Goal: Task Accomplishment & Management: Complete application form

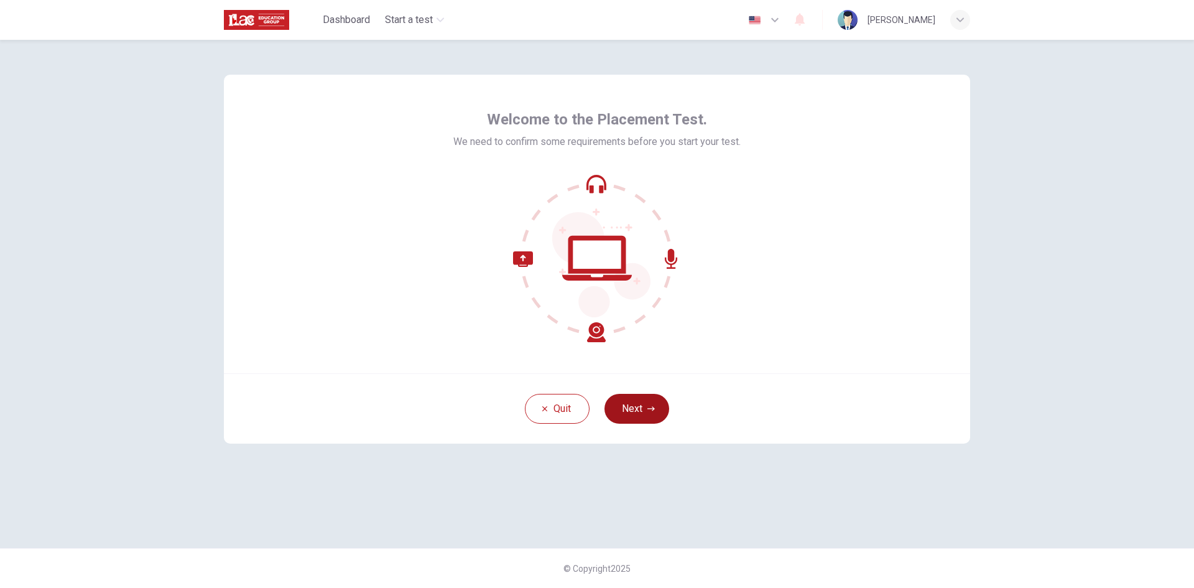
click at [653, 409] on icon "button" at bounding box center [650, 408] width 7 height 4
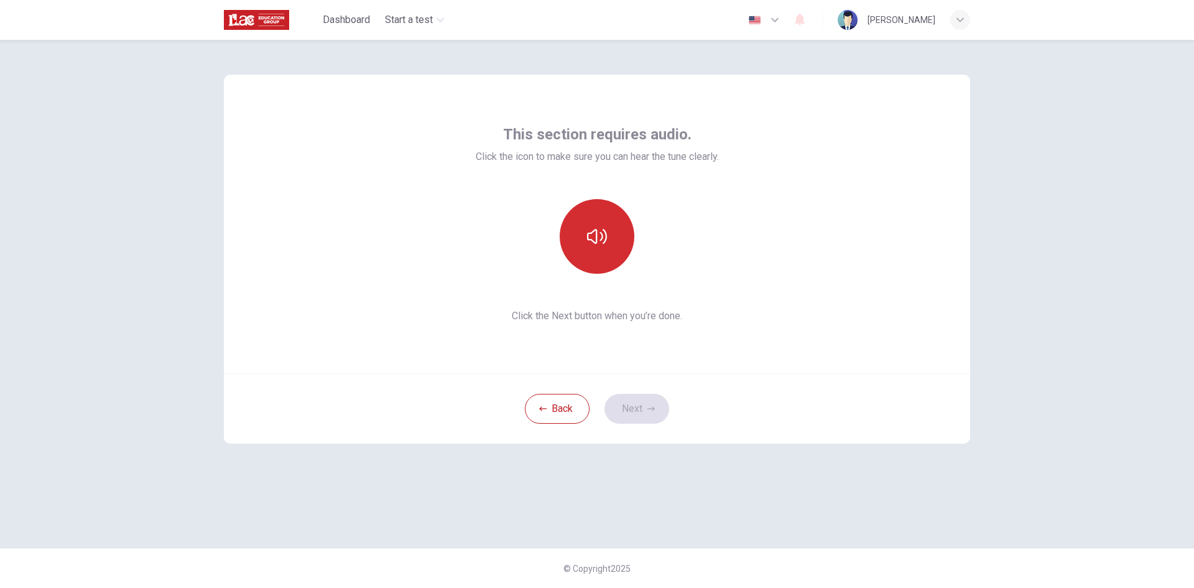
click at [607, 238] on button "button" at bounding box center [597, 236] width 75 height 75
click at [634, 404] on button "Next" at bounding box center [636, 409] width 65 height 30
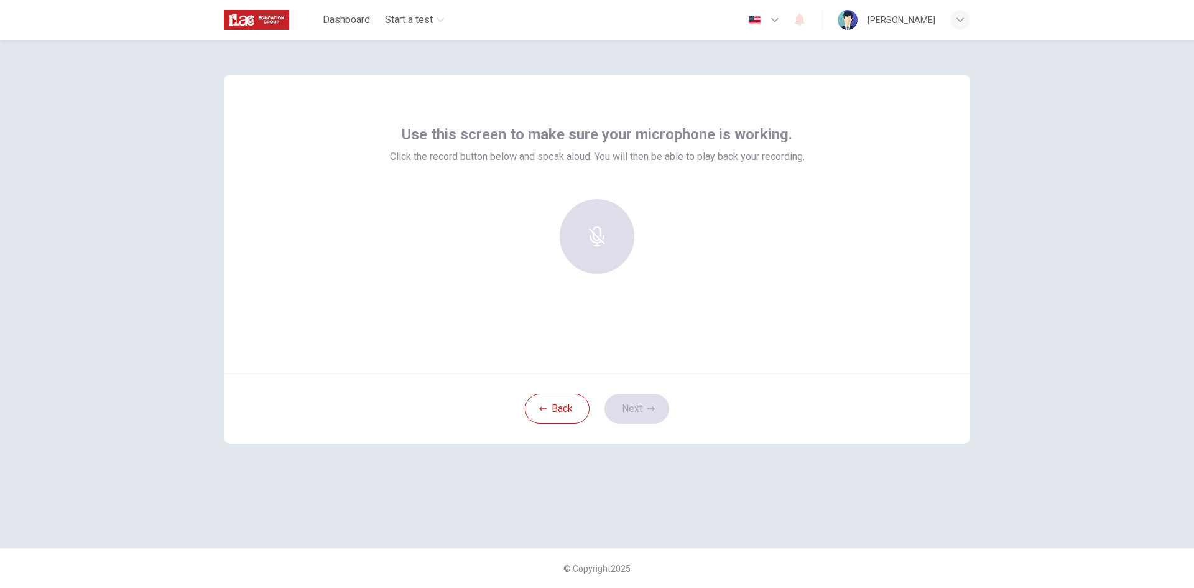
click at [589, 249] on div at bounding box center [597, 236] width 134 height 75
click at [598, 262] on div "Record" at bounding box center [597, 236] width 75 height 75
click at [602, 260] on div "Stop" at bounding box center [597, 236] width 75 height 75
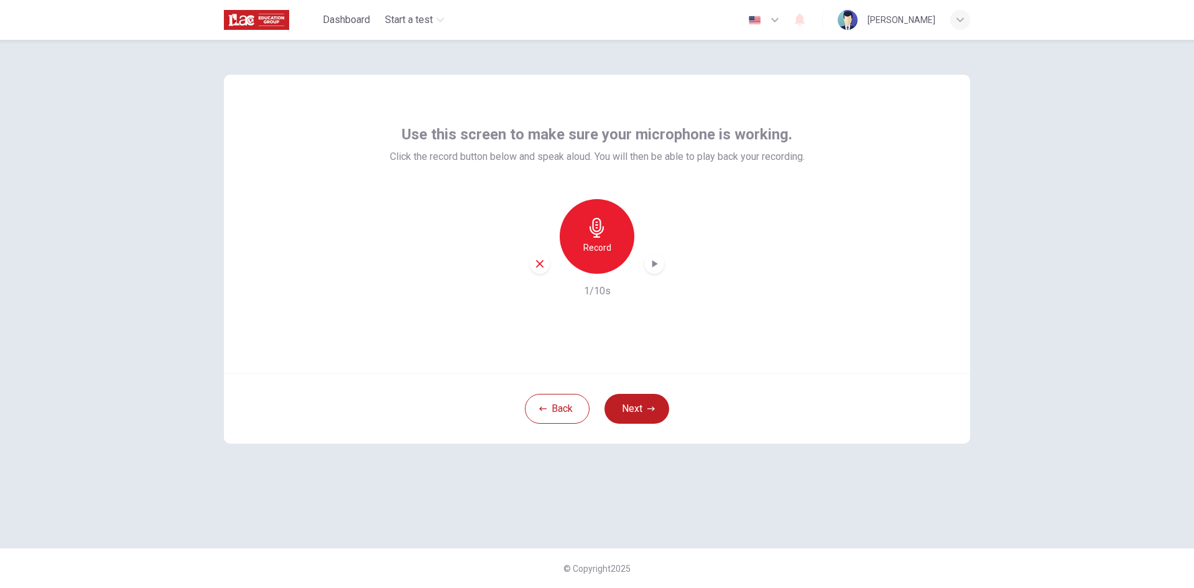
click at [654, 272] on div "button" at bounding box center [654, 264] width 20 height 20
click at [538, 266] on icon "button" at bounding box center [539, 263] width 11 height 11
click at [632, 417] on button "Next" at bounding box center [636, 409] width 65 height 30
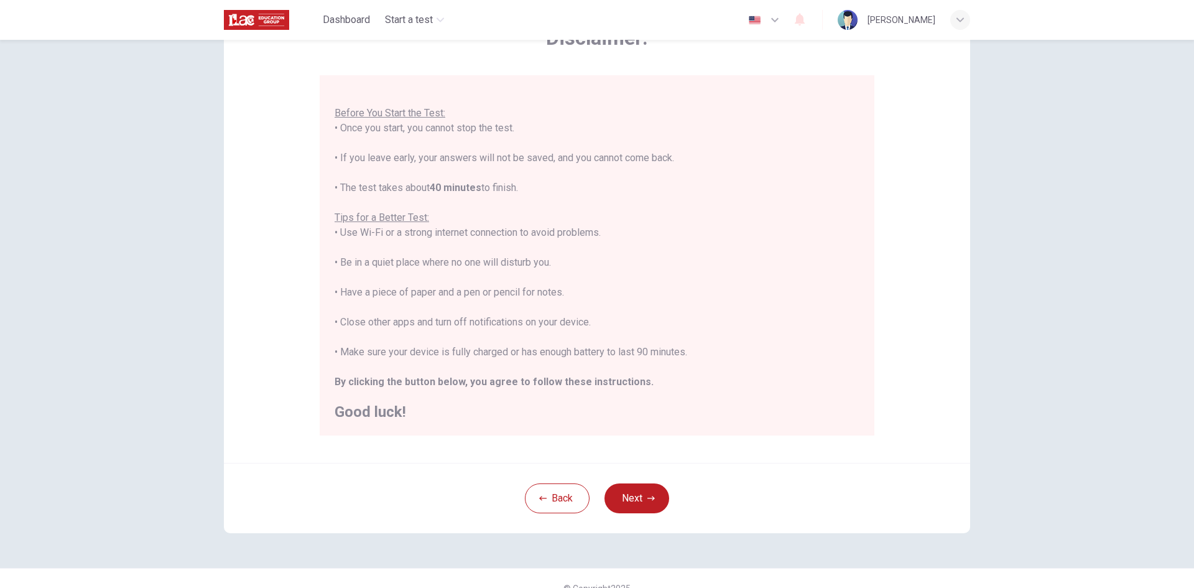
scroll to position [104, 0]
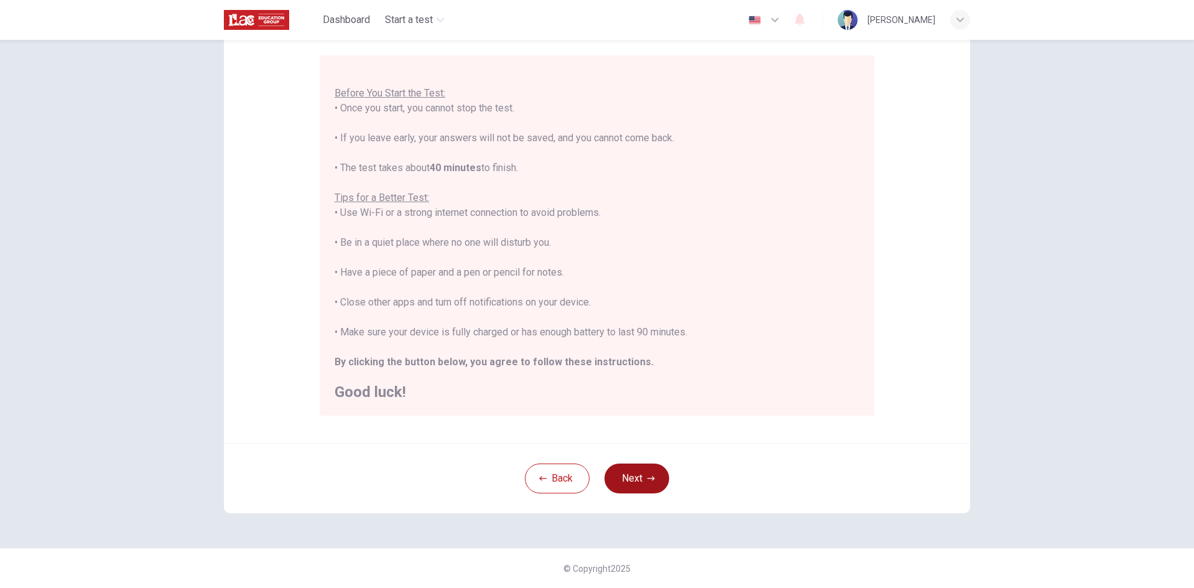
click at [634, 477] on button "Next" at bounding box center [636, 478] width 65 height 30
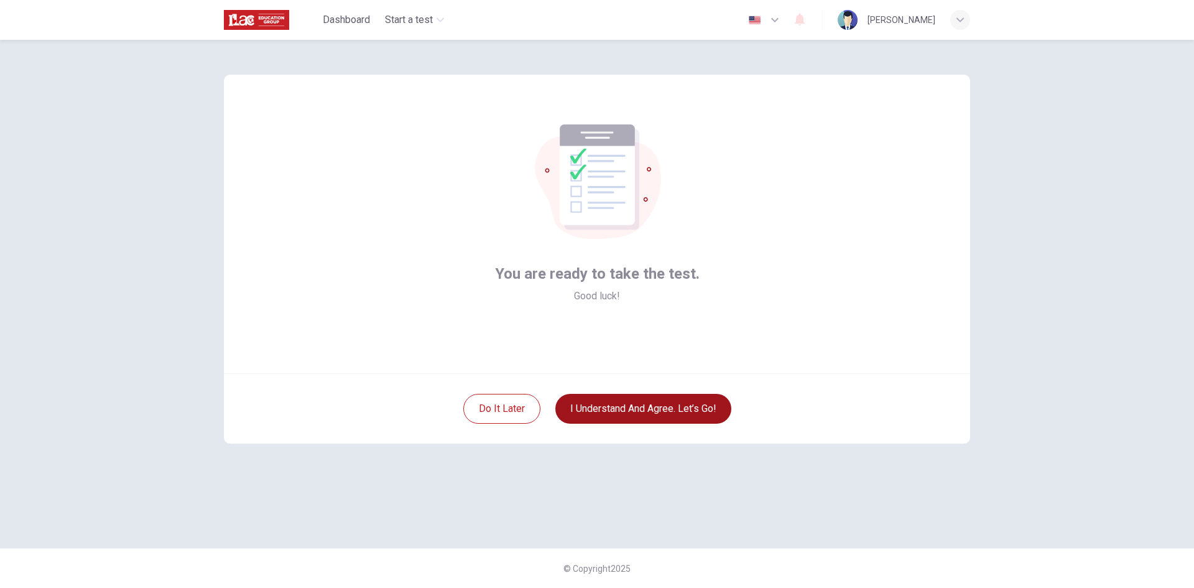
click at [642, 412] on button "I understand and agree. Let’s go!" at bounding box center [643, 409] width 176 height 30
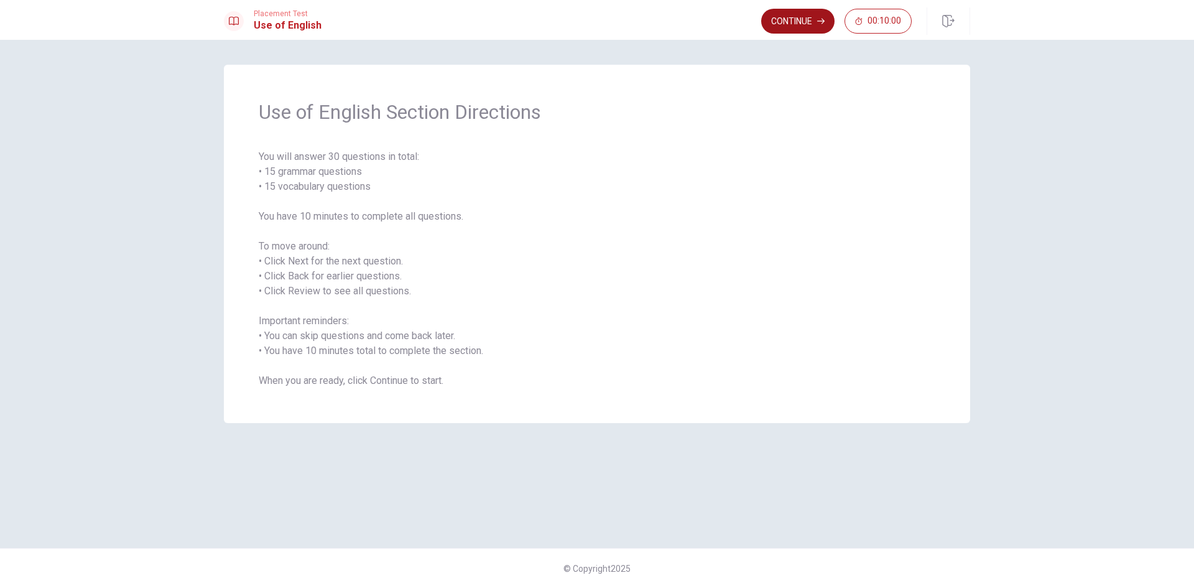
click at [806, 23] on button "Continue" at bounding box center [797, 21] width 73 height 25
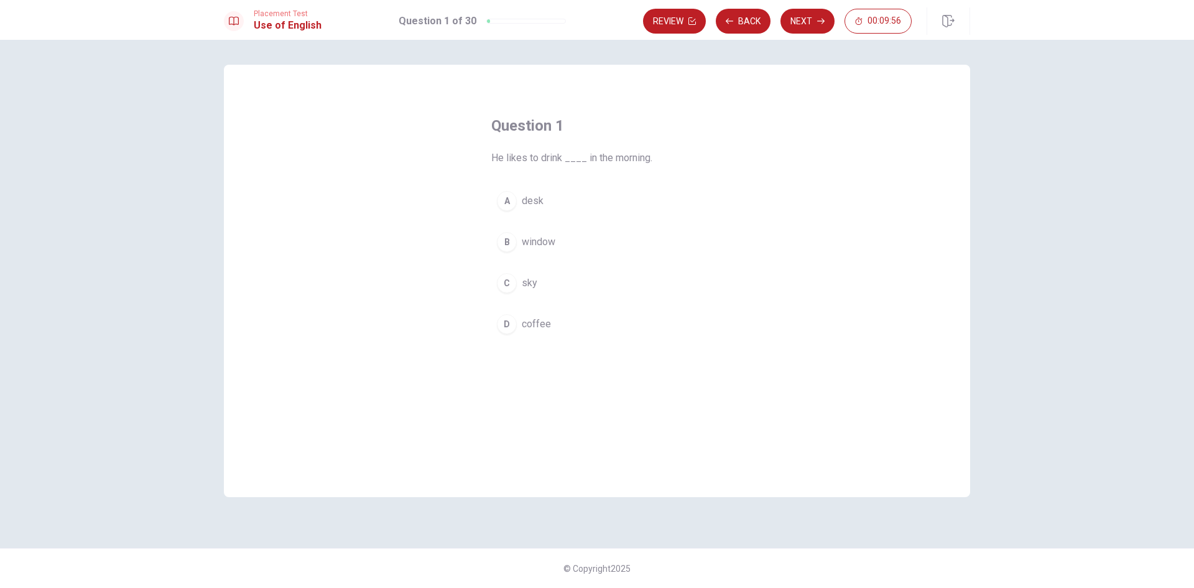
click at [508, 327] on div "D" at bounding box center [507, 324] width 20 height 20
click at [806, 21] on button "Next" at bounding box center [807, 21] width 54 height 25
click at [501, 244] on div "B" at bounding box center [507, 242] width 20 height 20
click at [807, 22] on button "Next" at bounding box center [807, 21] width 54 height 25
click at [511, 328] on div "D" at bounding box center [507, 324] width 20 height 20
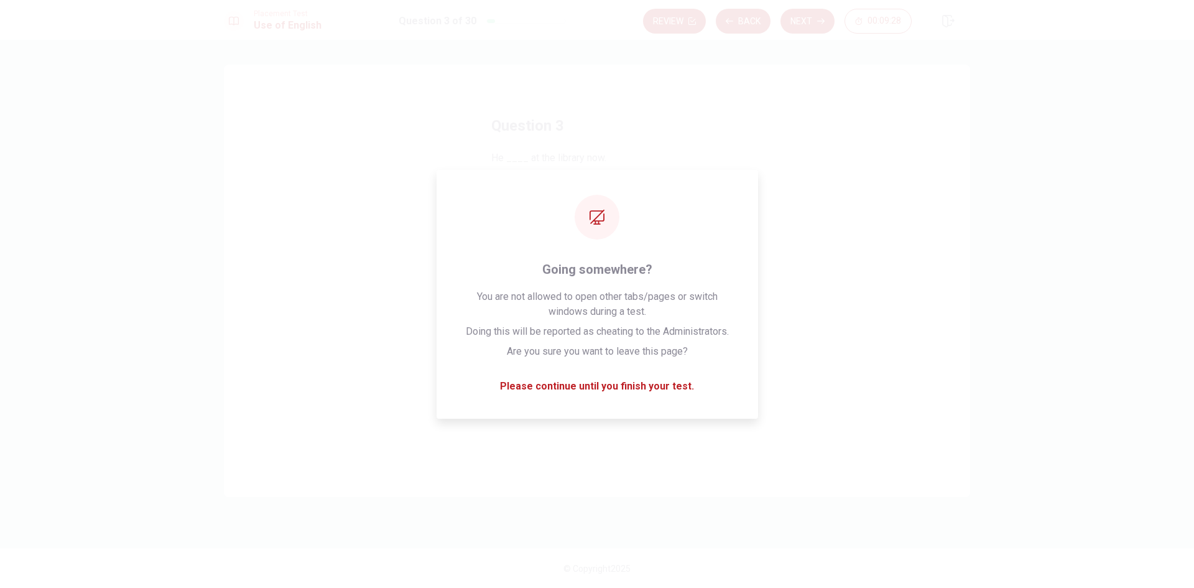
click at [512, 91] on div "Question 3 He ____ at the library now. A is studied B is studies C is study D i…" at bounding box center [597, 281] width 746 height 432
click at [596, 147] on div "Question 3 He ____ at the library now." at bounding box center [596, 141] width 211 height 50
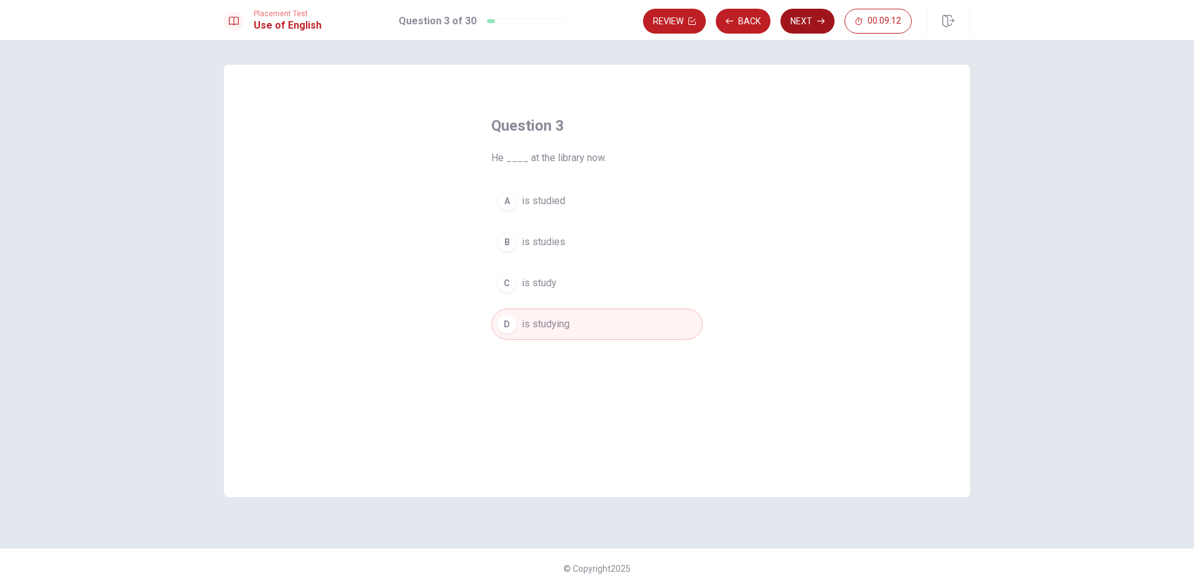
click at [806, 15] on button "Next" at bounding box center [807, 21] width 54 height 25
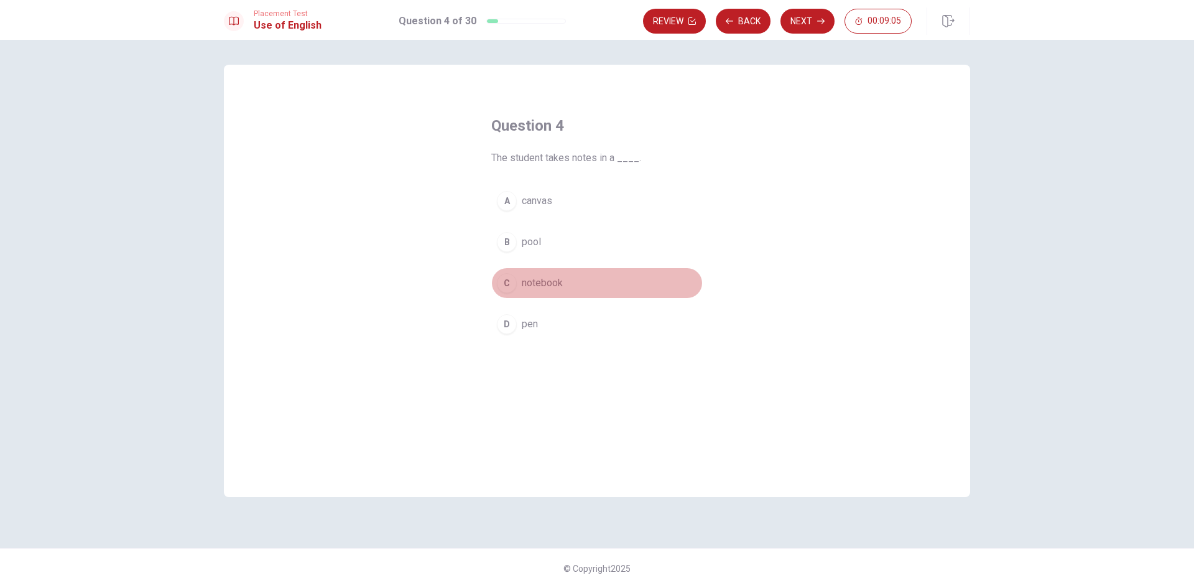
click at [514, 284] on div "C" at bounding box center [507, 283] width 20 height 20
click at [786, 25] on button "Next" at bounding box center [807, 21] width 54 height 25
click at [504, 202] on div "A" at bounding box center [507, 201] width 20 height 20
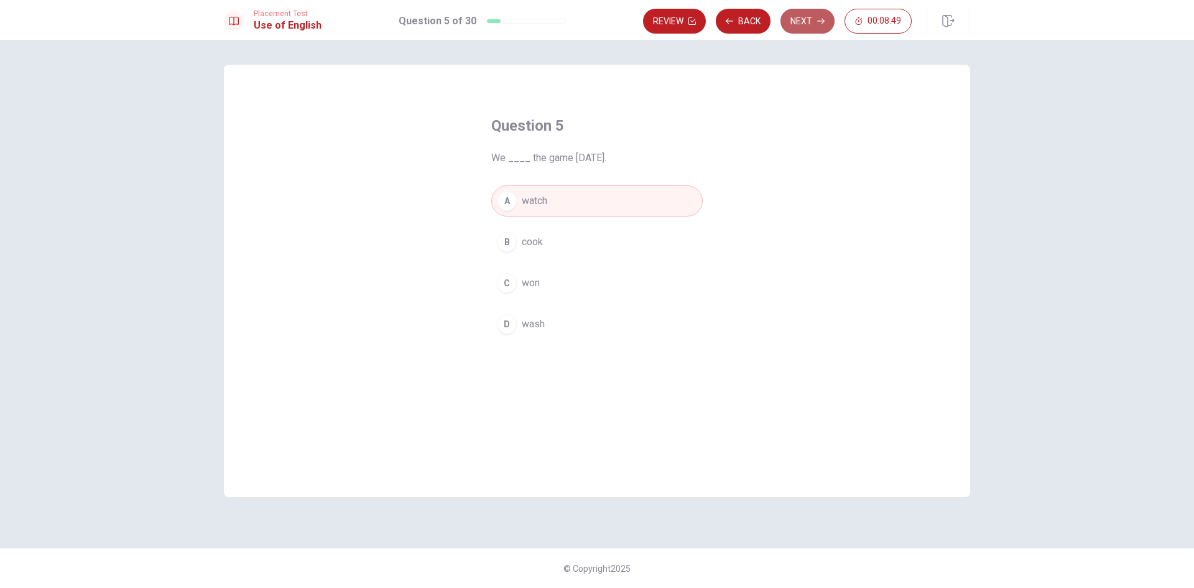
click at [803, 20] on button "Next" at bounding box center [807, 21] width 54 height 25
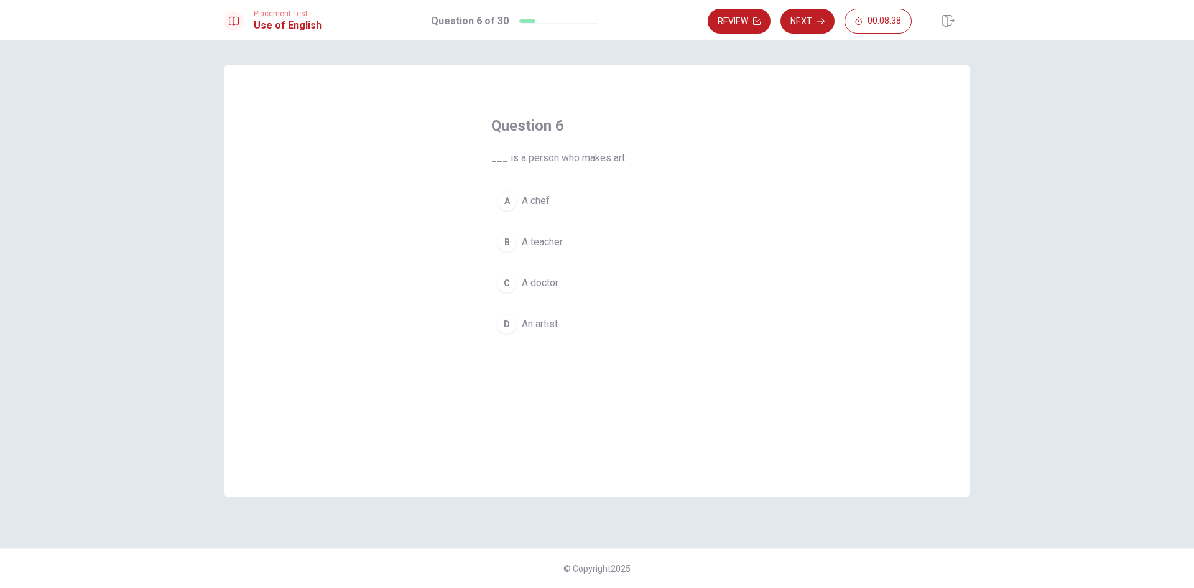
click at [503, 326] on div "D" at bounding box center [507, 324] width 20 height 20
click at [816, 21] on button "Next" at bounding box center [807, 21] width 54 height 25
click at [516, 203] on div "A" at bounding box center [507, 201] width 20 height 20
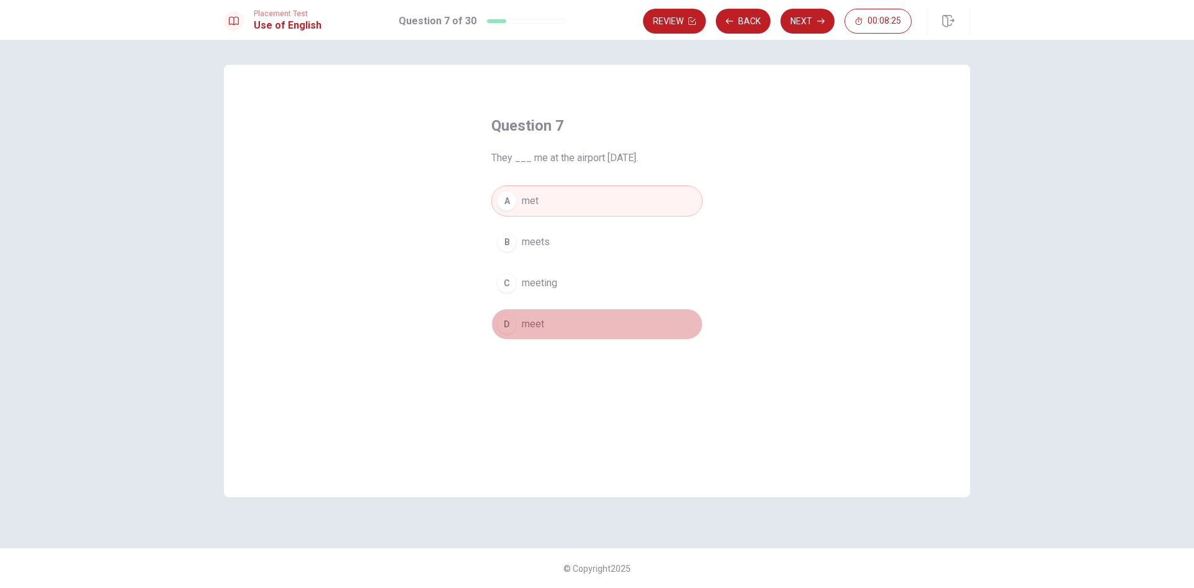
click at [534, 318] on span "meet" at bounding box center [533, 323] width 22 height 15
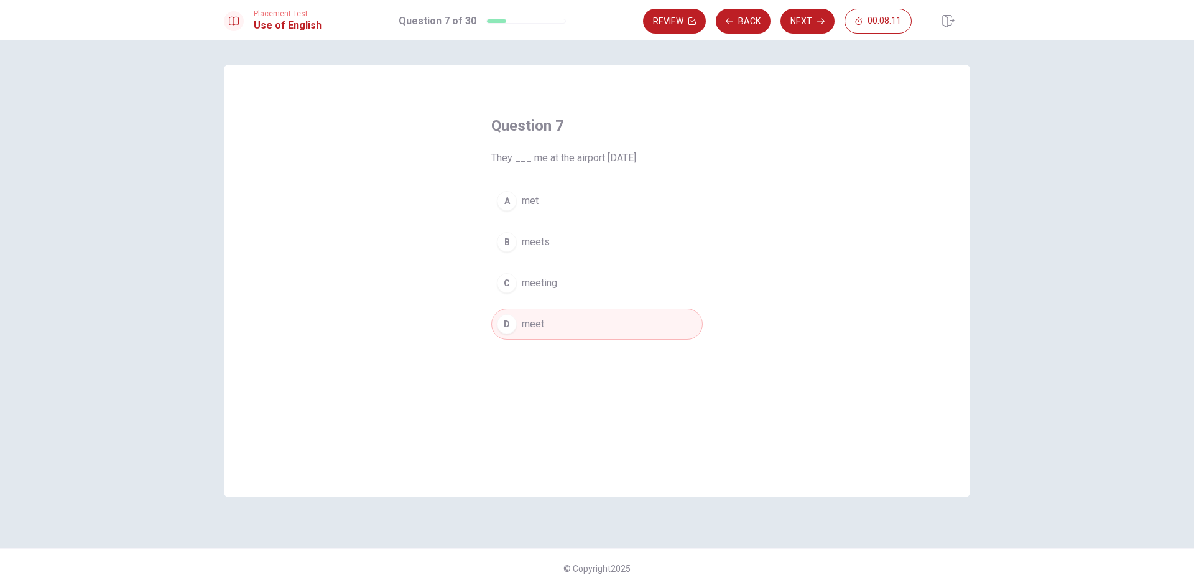
click at [549, 342] on div "Question 7 They ___ me at the airport [DATE]. A met B meets C meeting D meet" at bounding box center [596, 228] width 261 height 264
click at [548, 342] on div "Question 7 They ___ me at the airport [DATE]. A met B meets C meeting D meet" at bounding box center [596, 228] width 261 height 264
click at [547, 336] on button "D meet" at bounding box center [596, 323] width 211 height 31
click at [814, 22] on button "Next" at bounding box center [807, 21] width 54 height 25
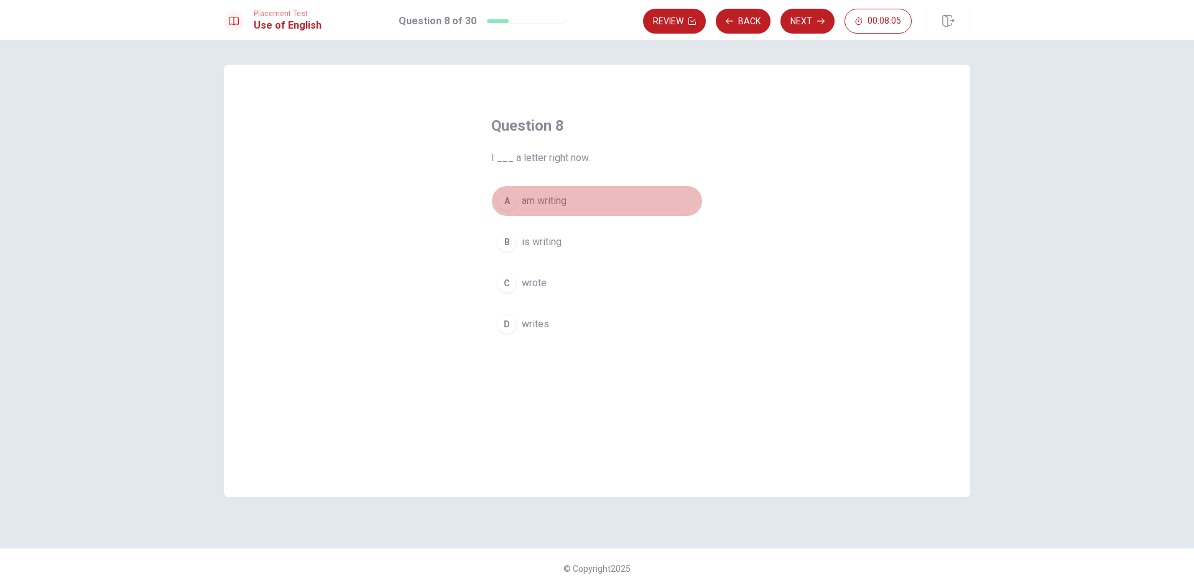
click at [536, 200] on span "am writing" at bounding box center [544, 200] width 45 height 15
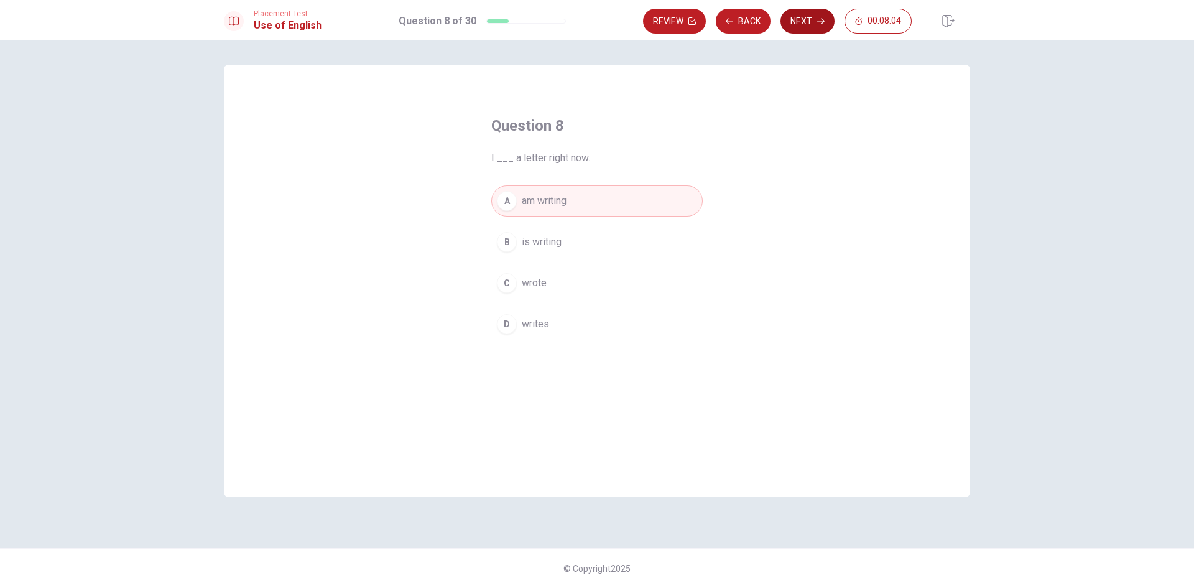
click at [807, 25] on button "Next" at bounding box center [807, 21] width 54 height 25
click at [570, 290] on button "C bought" at bounding box center [596, 282] width 211 height 31
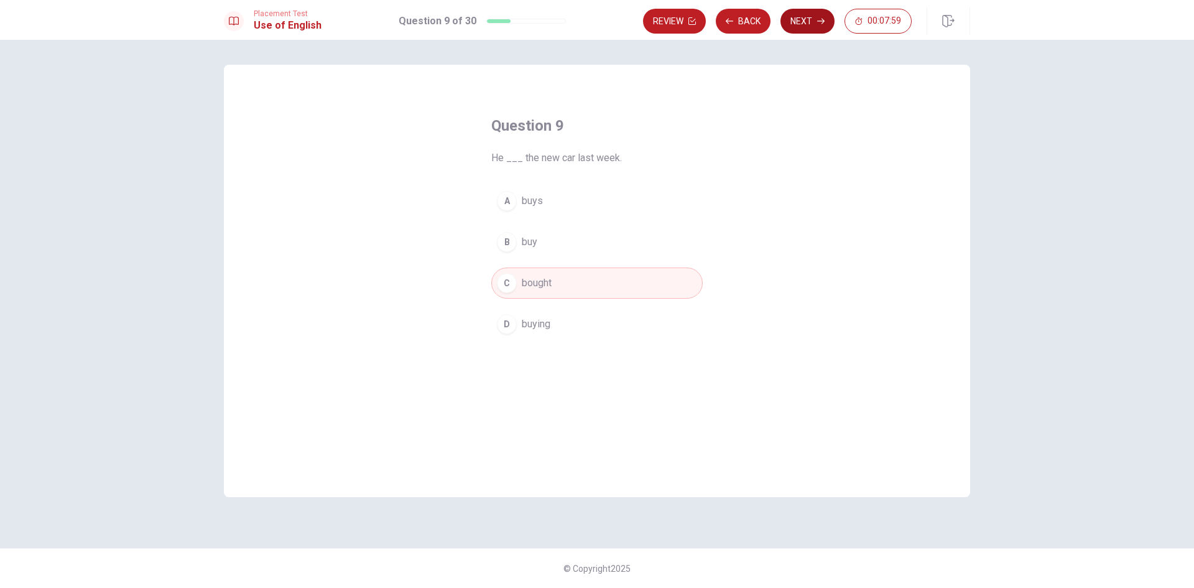
click at [796, 17] on button "Next" at bounding box center [807, 21] width 54 height 25
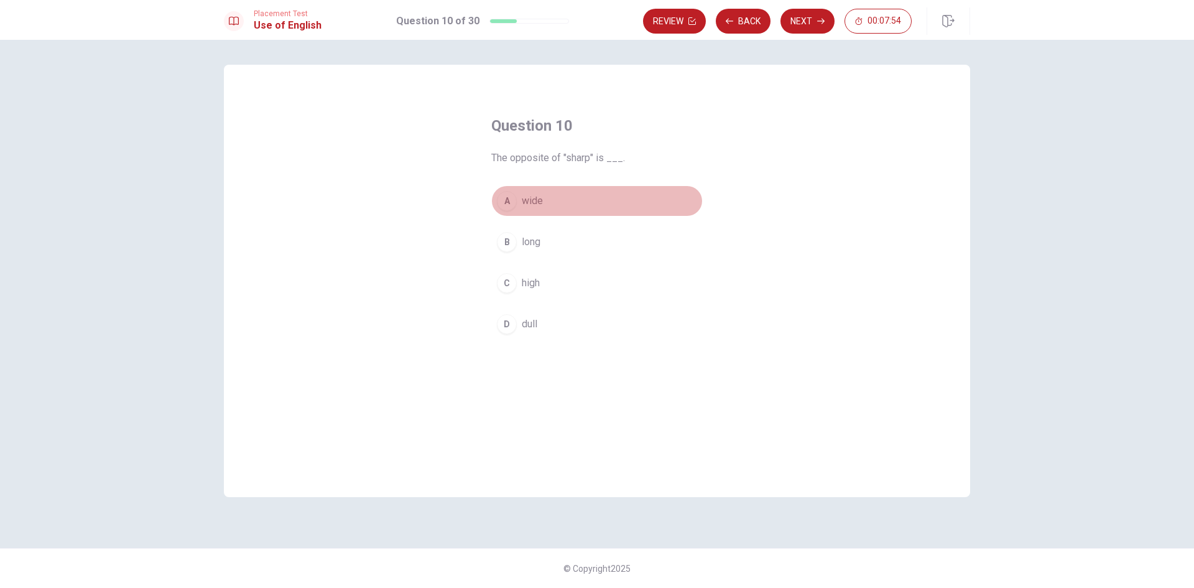
click at [556, 202] on button "A wide" at bounding box center [596, 200] width 211 height 31
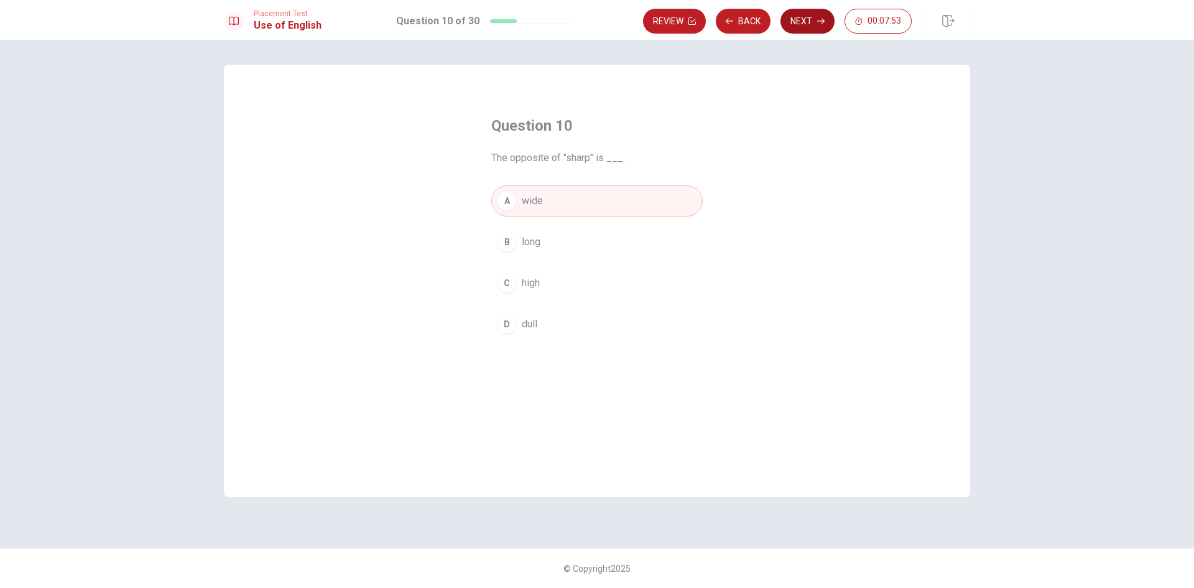
click at [824, 16] on button "Next" at bounding box center [807, 21] width 54 height 25
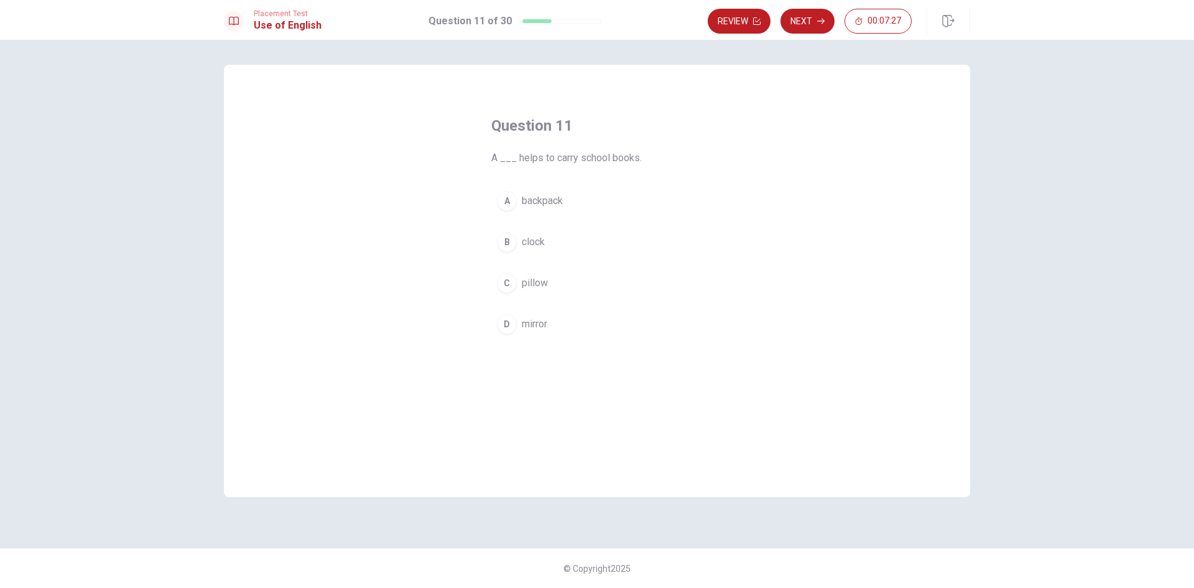
drag, startPoint x: 629, startPoint y: 399, endPoint x: 519, endPoint y: 199, distance: 227.9
click at [519, 200] on button "A backpack" at bounding box center [596, 200] width 211 height 31
click at [804, 14] on button "Next" at bounding box center [807, 21] width 54 height 25
click at [504, 322] on div "D" at bounding box center [507, 324] width 20 height 20
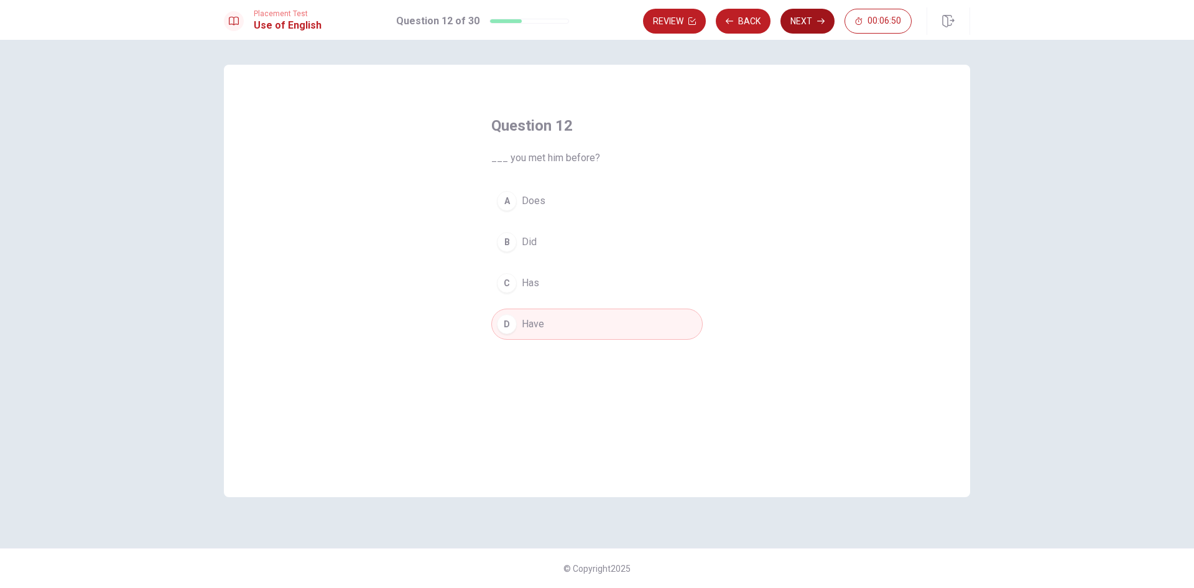
click at [805, 23] on button "Next" at bounding box center [807, 21] width 54 height 25
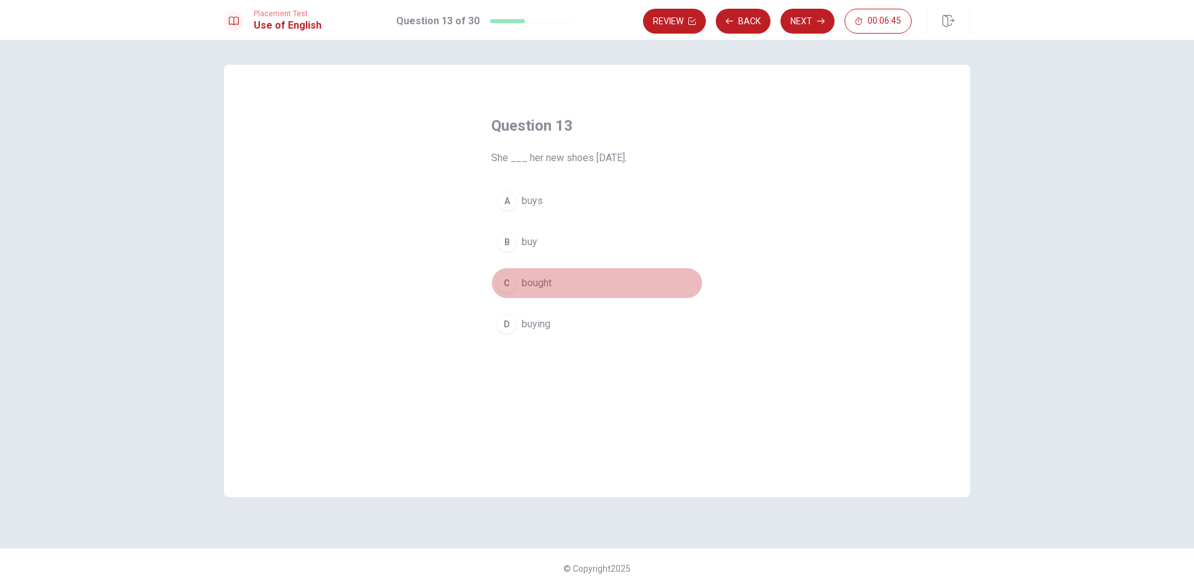
click at [518, 278] on button "C bought" at bounding box center [596, 282] width 211 height 31
click at [814, 27] on button "Next" at bounding box center [807, 21] width 54 height 25
click at [537, 205] on button "A Did" at bounding box center [596, 200] width 211 height 31
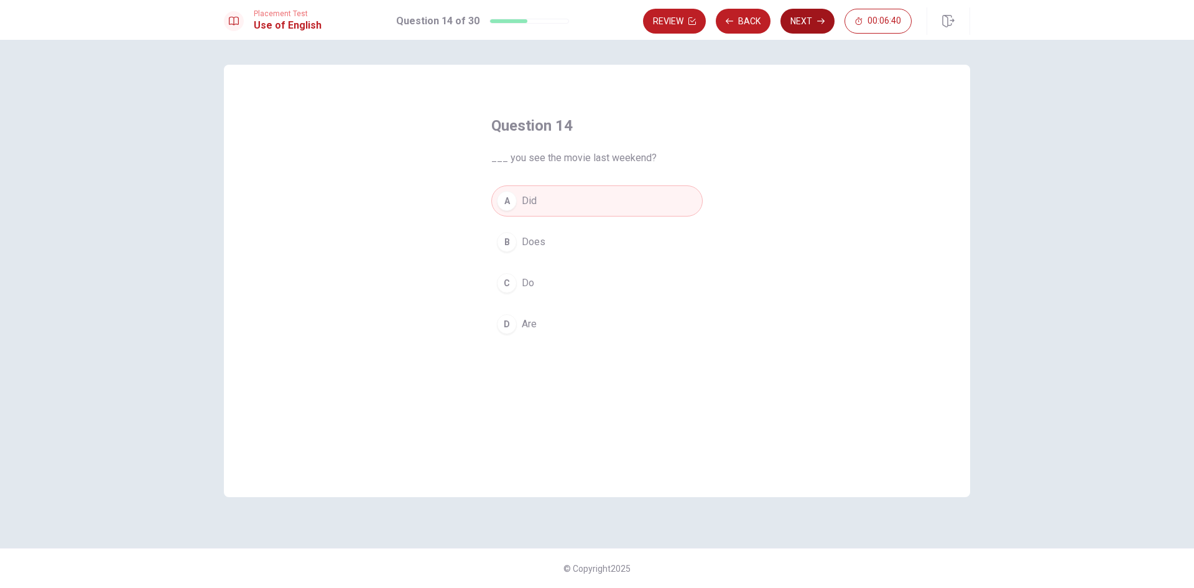
click at [813, 10] on button "Next" at bounding box center [807, 21] width 54 height 25
click at [522, 329] on span "necklace" at bounding box center [541, 323] width 39 height 15
click at [798, 19] on button "Next" at bounding box center [807, 21] width 54 height 25
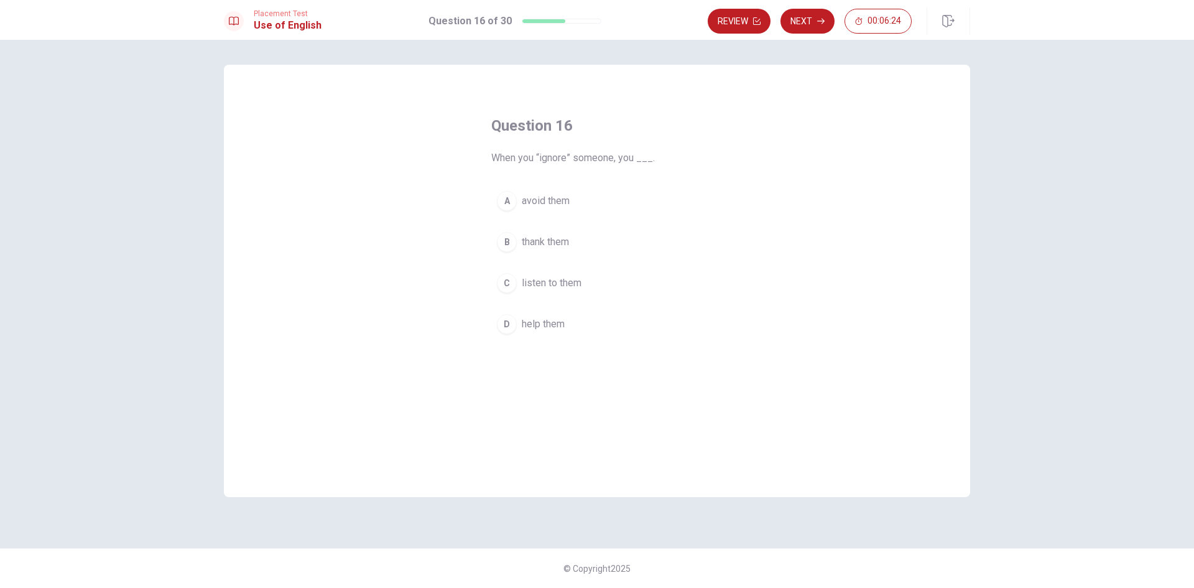
click at [577, 210] on button "A avoid them" at bounding box center [596, 200] width 211 height 31
click at [816, 17] on button "Next" at bounding box center [807, 21] width 54 height 25
click at [527, 282] on span "on" at bounding box center [527, 282] width 11 height 15
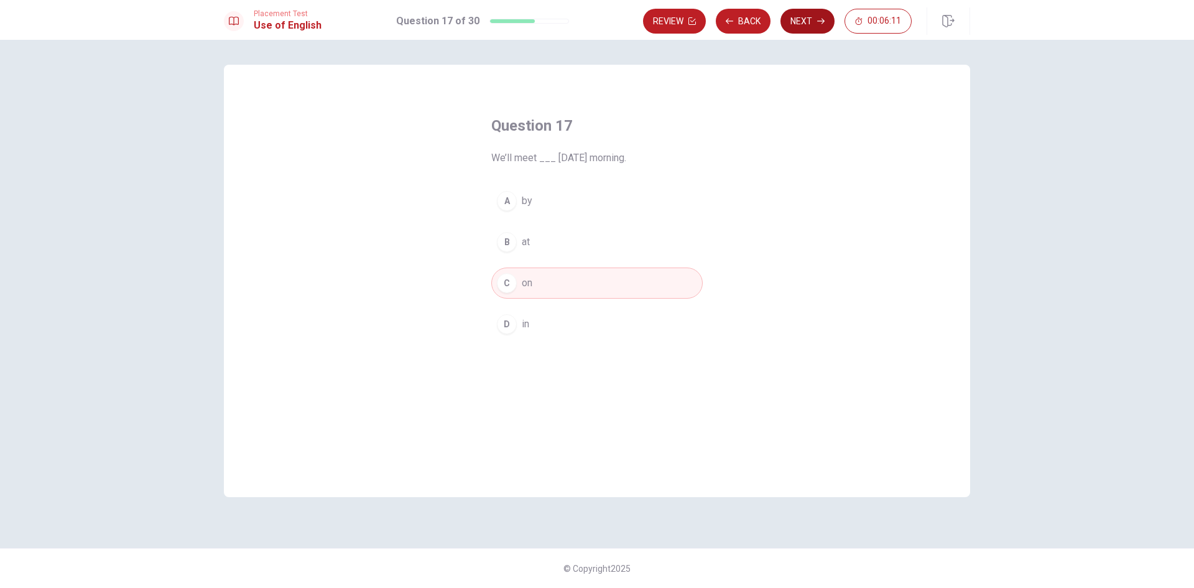
click at [810, 17] on button "Next" at bounding box center [807, 21] width 54 height 25
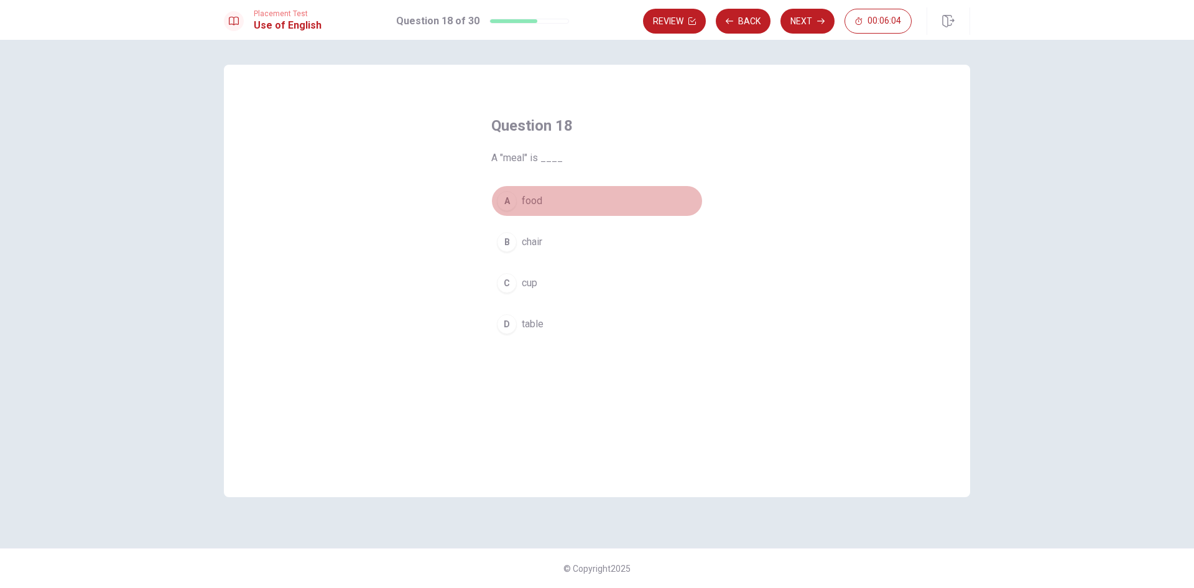
click at [533, 204] on span "food" at bounding box center [532, 200] width 21 height 15
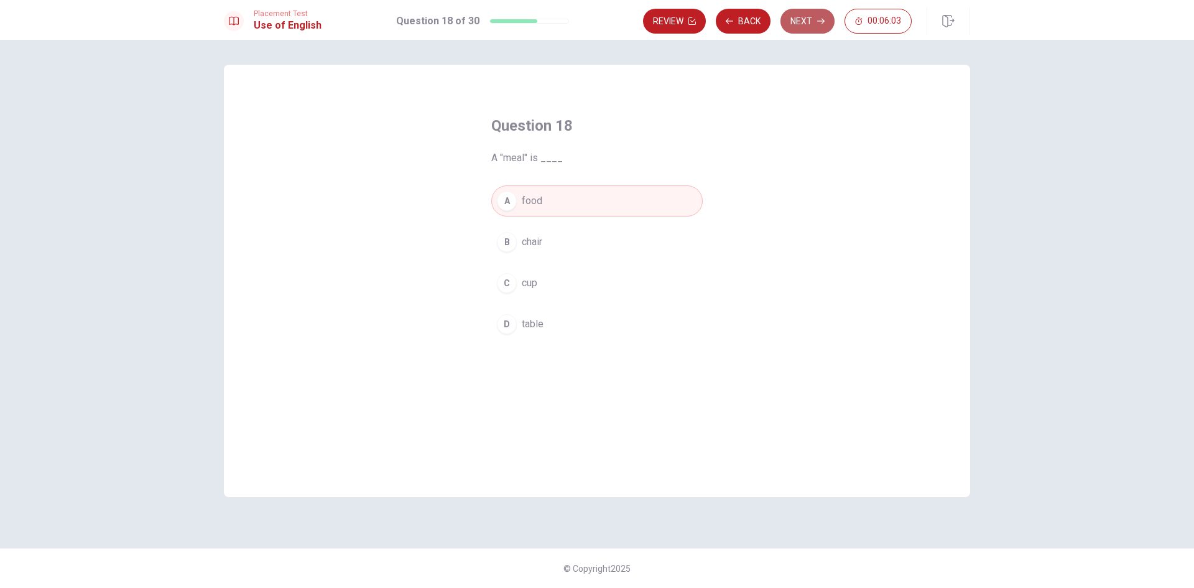
click at [827, 15] on button "Next" at bounding box center [807, 21] width 54 height 25
click at [538, 283] on span "is being" at bounding box center [539, 282] width 35 height 15
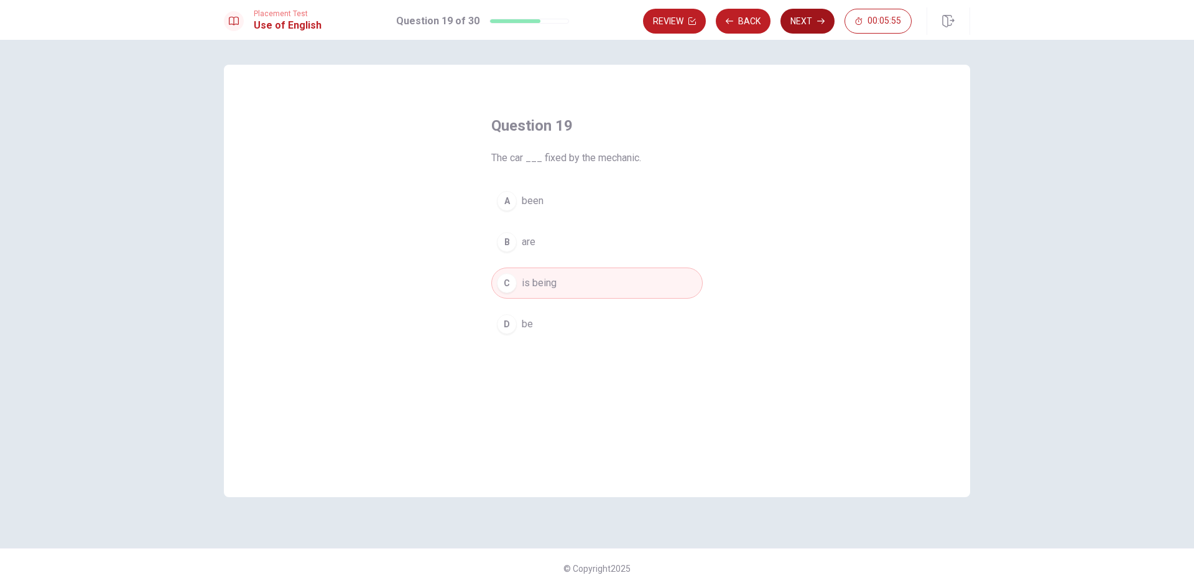
click at [813, 17] on button "Next" at bounding box center [807, 21] width 54 height 25
click at [537, 233] on button "B simple" at bounding box center [596, 241] width 211 height 31
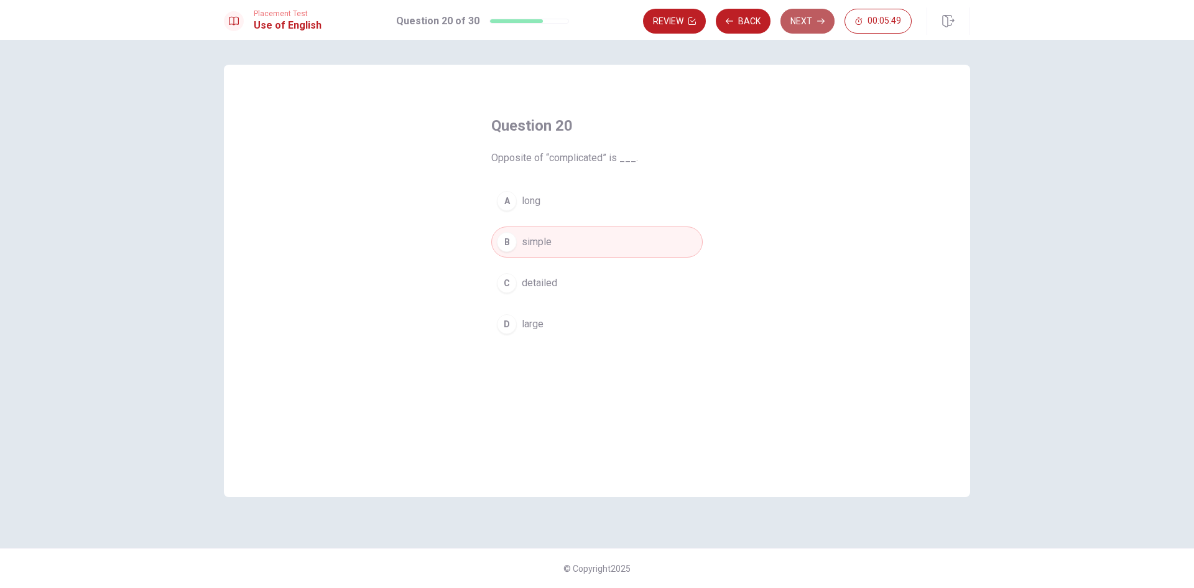
click at [824, 17] on button "Next" at bounding box center [807, 21] width 54 height 25
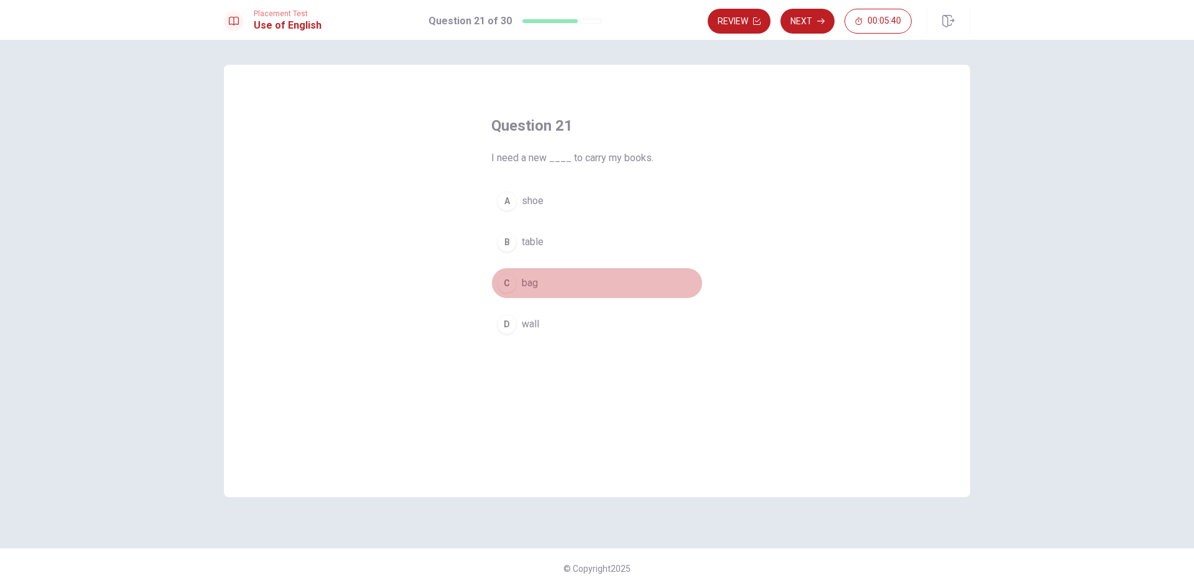
click at [548, 297] on button "C bag" at bounding box center [596, 282] width 211 height 31
click at [811, 24] on button "Next" at bounding box center [807, 21] width 54 height 25
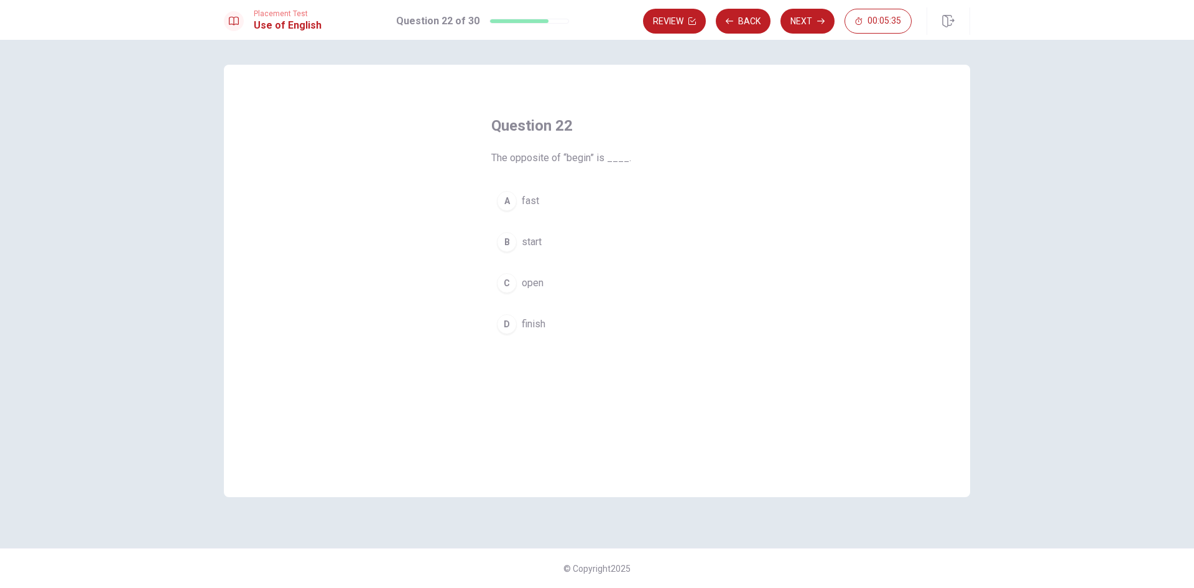
click at [540, 252] on button "B start" at bounding box center [596, 241] width 211 height 31
click at [538, 329] on span "finish" at bounding box center [534, 323] width 24 height 15
click at [798, 32] on button "Next" at bounding box center [807, 21] width 54 height 25
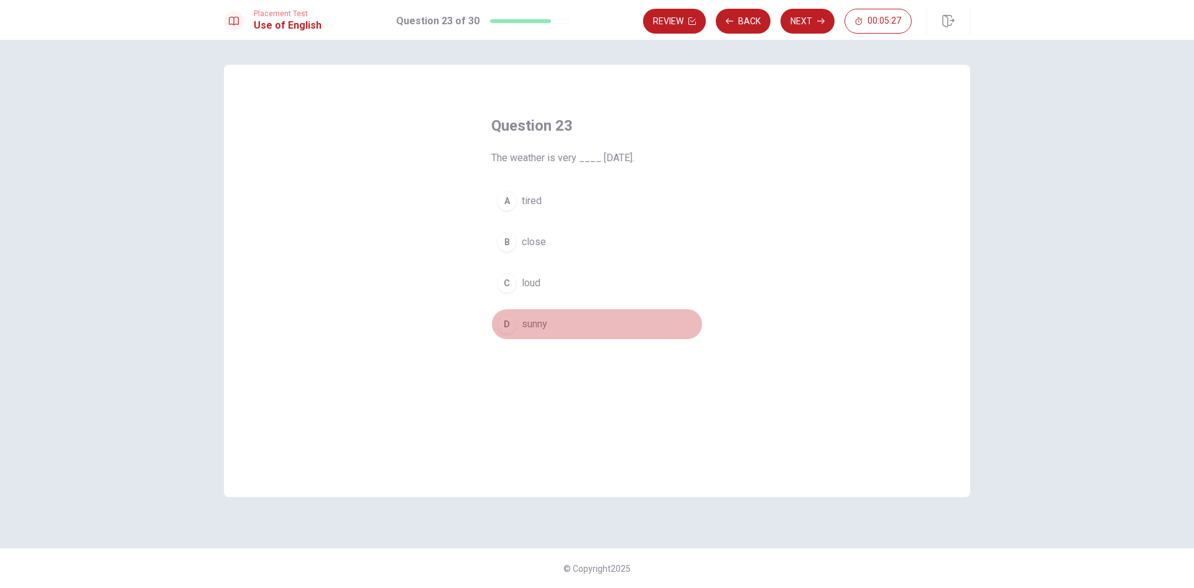
click at [538, 325] on span "sunny" at bounding box center [534, 323] width 25 height 15
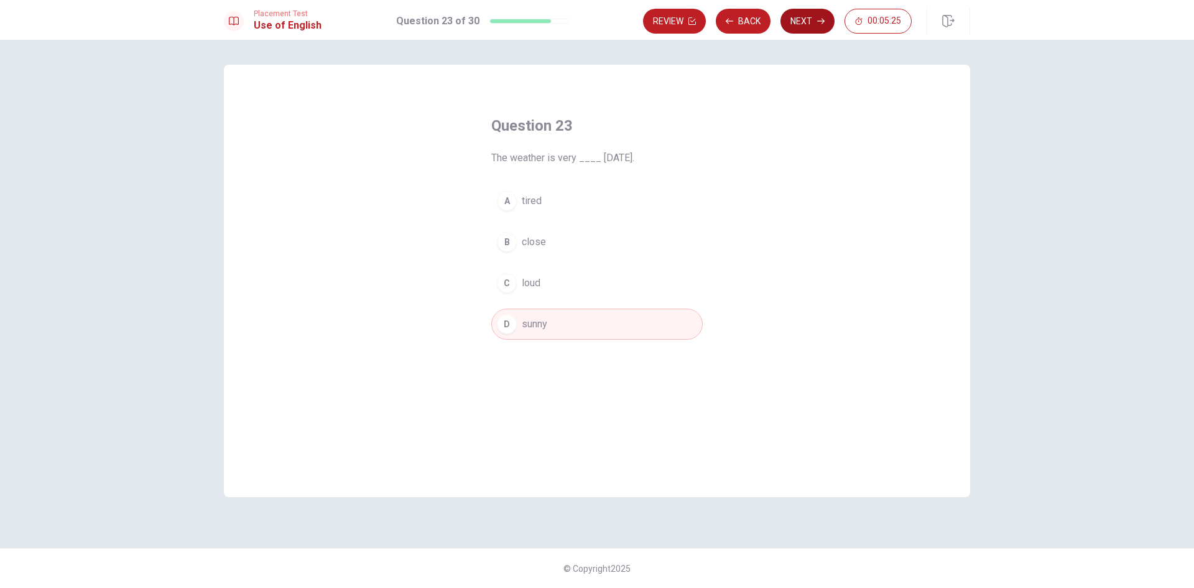
click at [797, 25] on button "Next" at bounding box center [807, 21] width 54 height 25
click at [568, 203] on button "A play" at bounding box center [596, 200] width 211 height 31
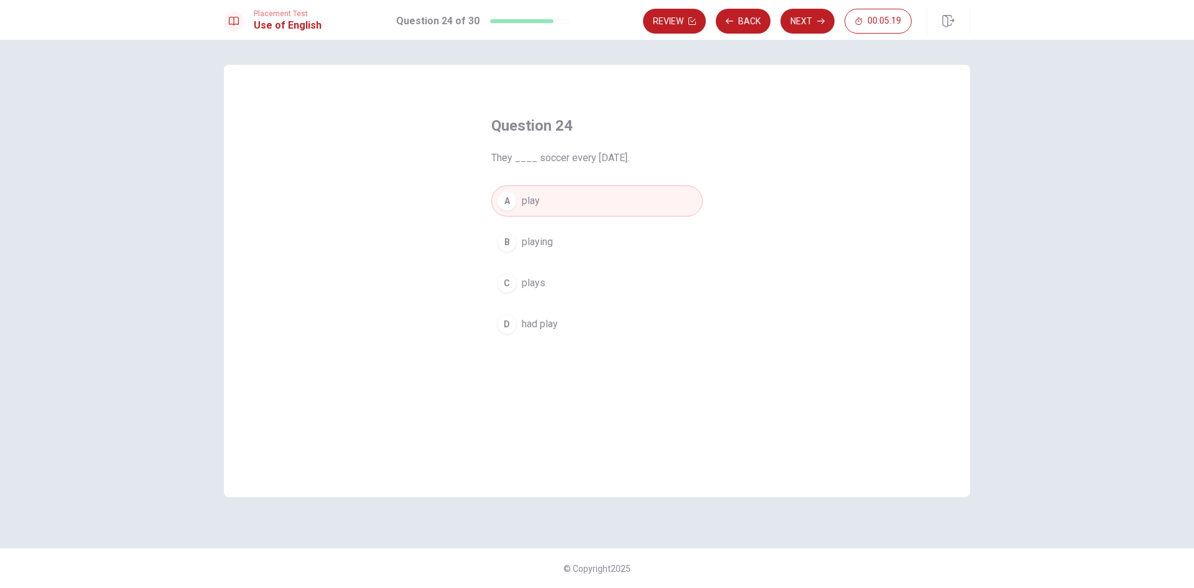
click at [828, 25] on button "Next" at bounding box center [807, 21] width 54 height 25
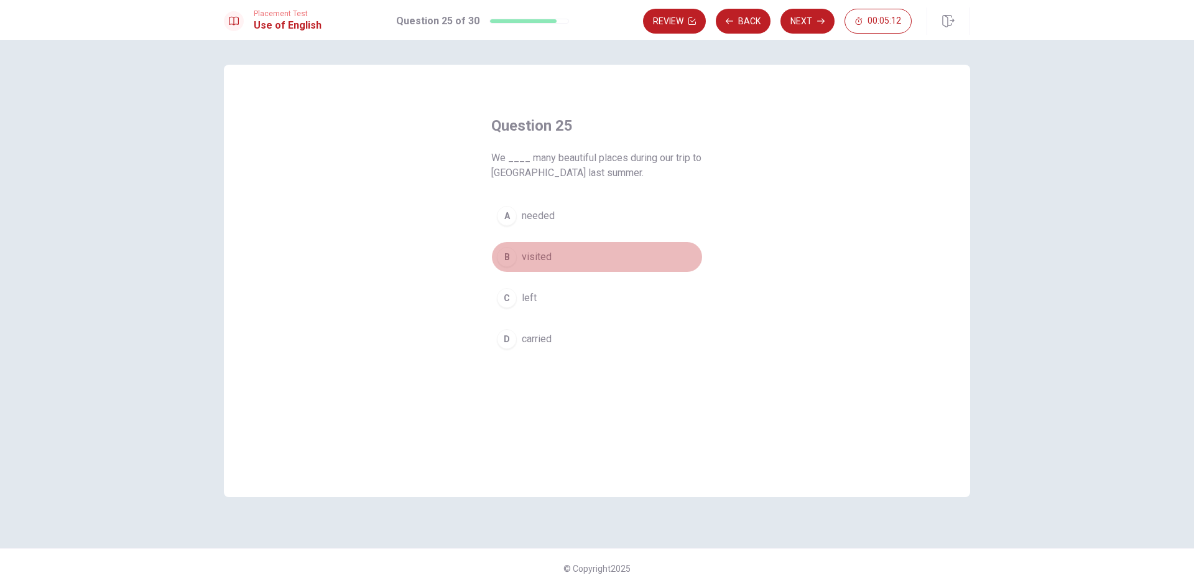
click at [547, 262] on span "visited" at bounding box center [537, 256] width 30 height 15
click at [818, 26] on button "Next" at bounding box center [807, 21] width 54 height 25
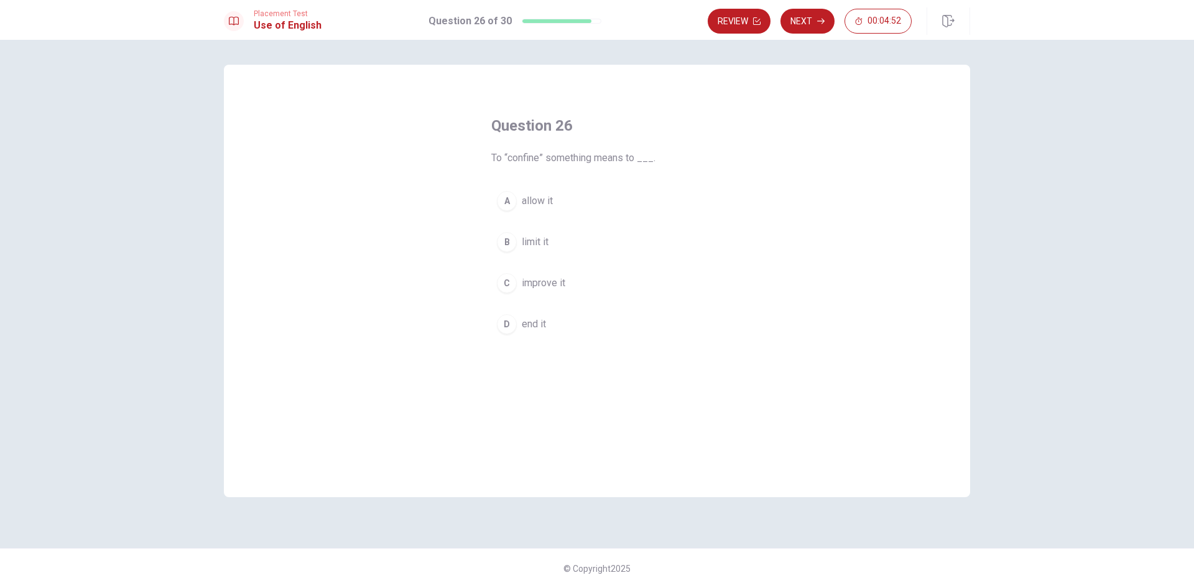
click at [521, 265] on div "A allow it B limit it C improve it D end it" at bounding box center [596, 262] width 211 height 154
click at [520, 248] on button "B limit it" at bounding box center [596, 241] width 211 height 31
click at [816, 22] on button "Next" at bounding box center [807, 21] width 54 height 25
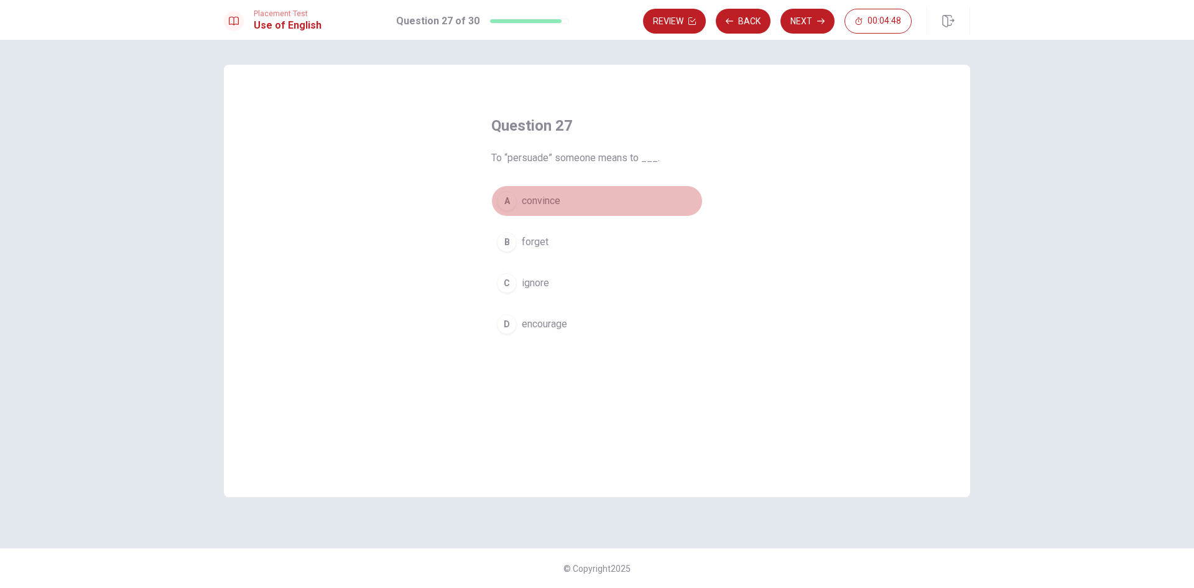
click at [504, 198] on div "A" at bounding box center [507, 201] width 20 height 20
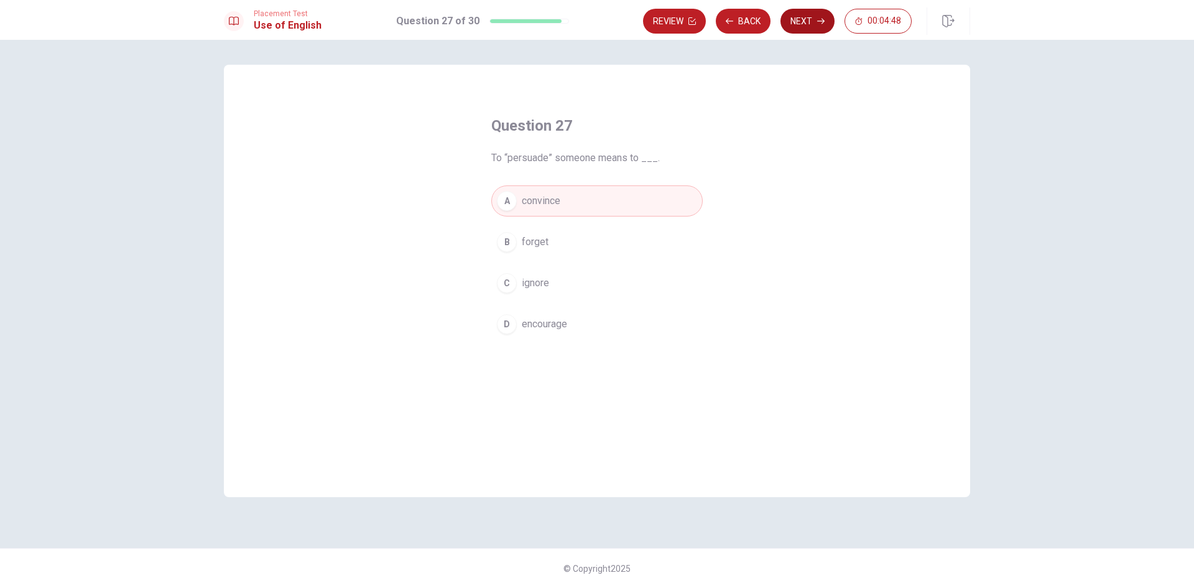
click at [818, 20] on icon "button" at bounding box center [820, 20] width 7 height 7
click at [517, 321] on button "D often" at bounding box center [596, 323] width 211 height 31
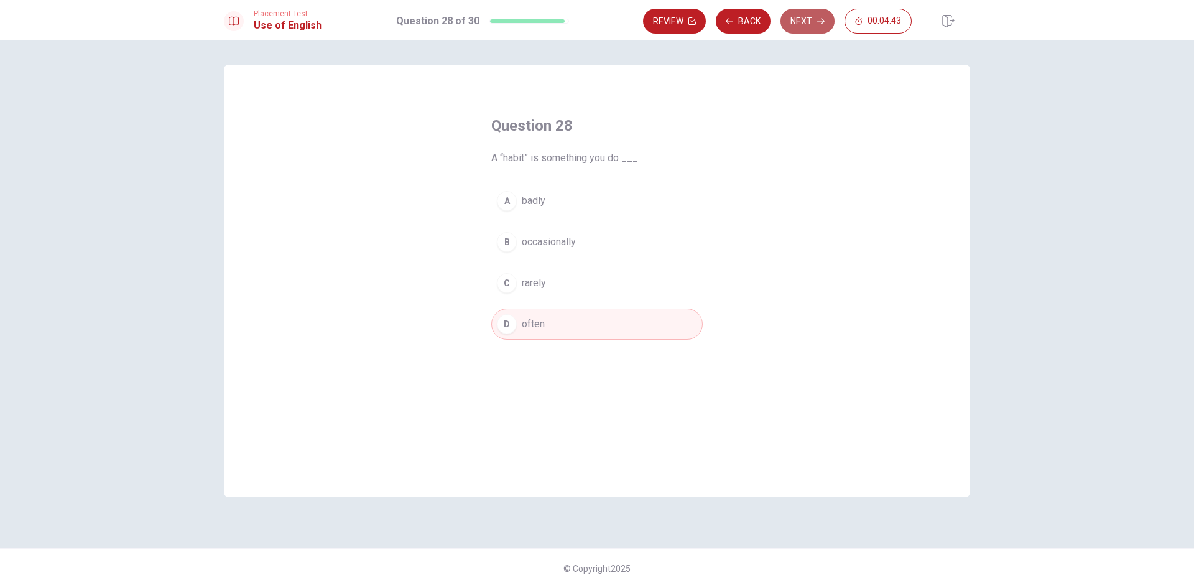
click at [824, 21] on button "Next" at bounding box center [807, 21] width 54 height 25
click at [504, 213] on button "A was" at bounding box center [596, 200] width 211 height 31
click at [803, 19] on button "Next" at bounding box center [807, 21] width 54 height 25
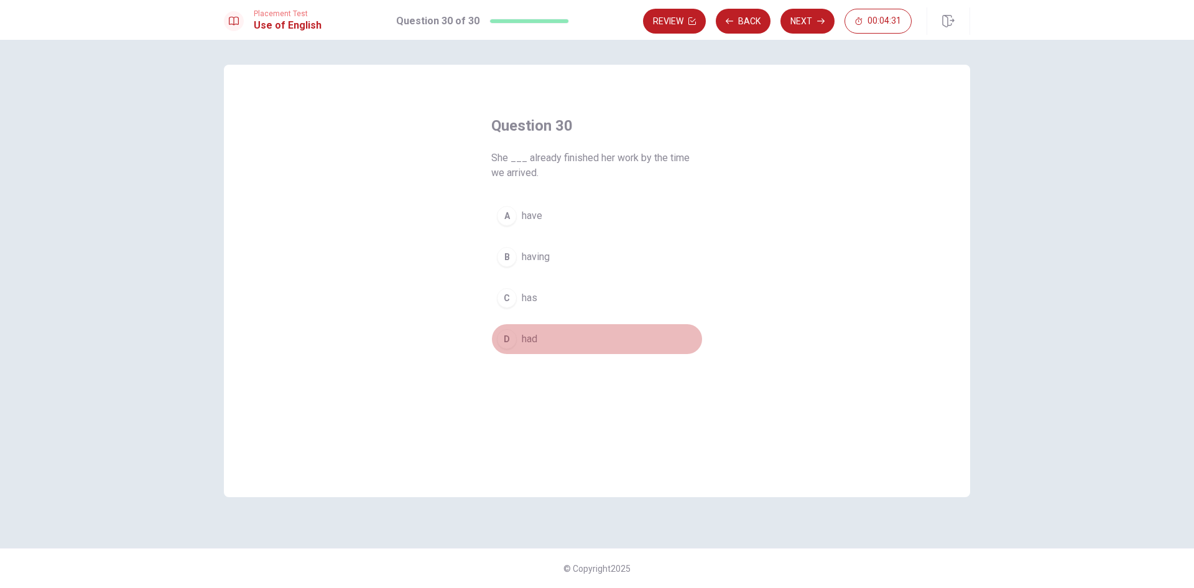
click at [537, 336] on span "had" at bounding box center [530, 338] width 16 height 15
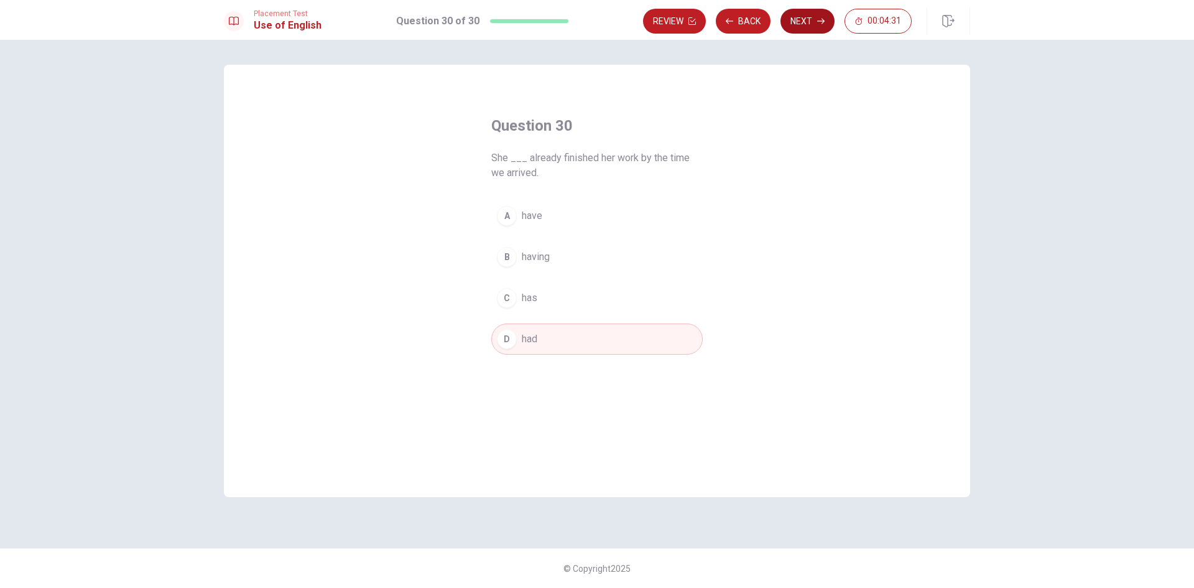
click at [820, 28] on button "Next" at bounding box center [807, 21] width 54 height 25
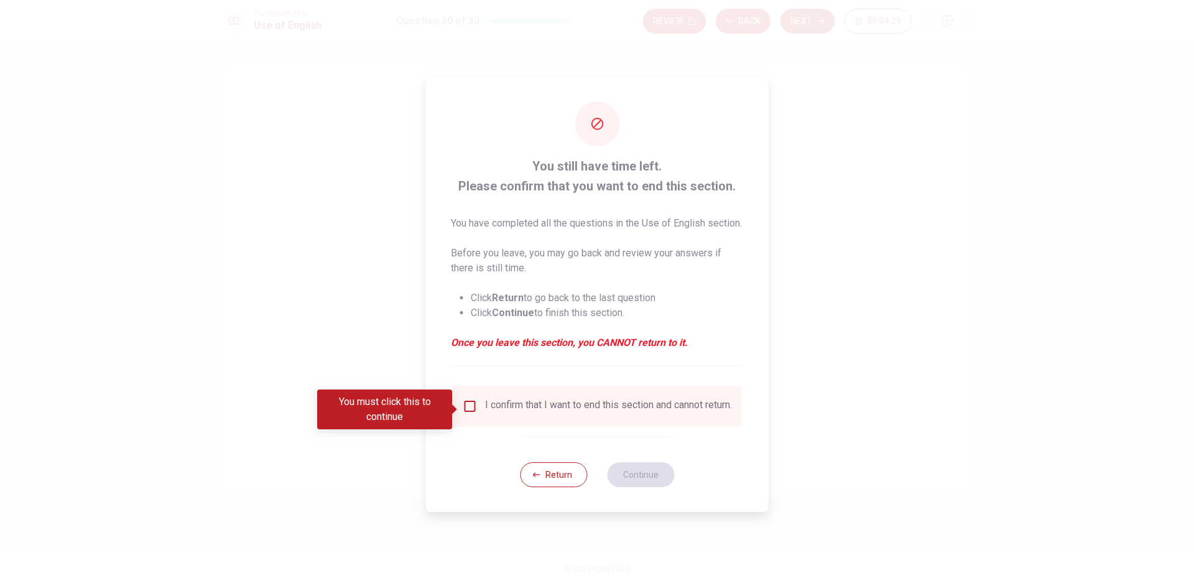
click at [467, 407] on input "You must click this to continue" at bounding box center [470, 406] width 15 height 15
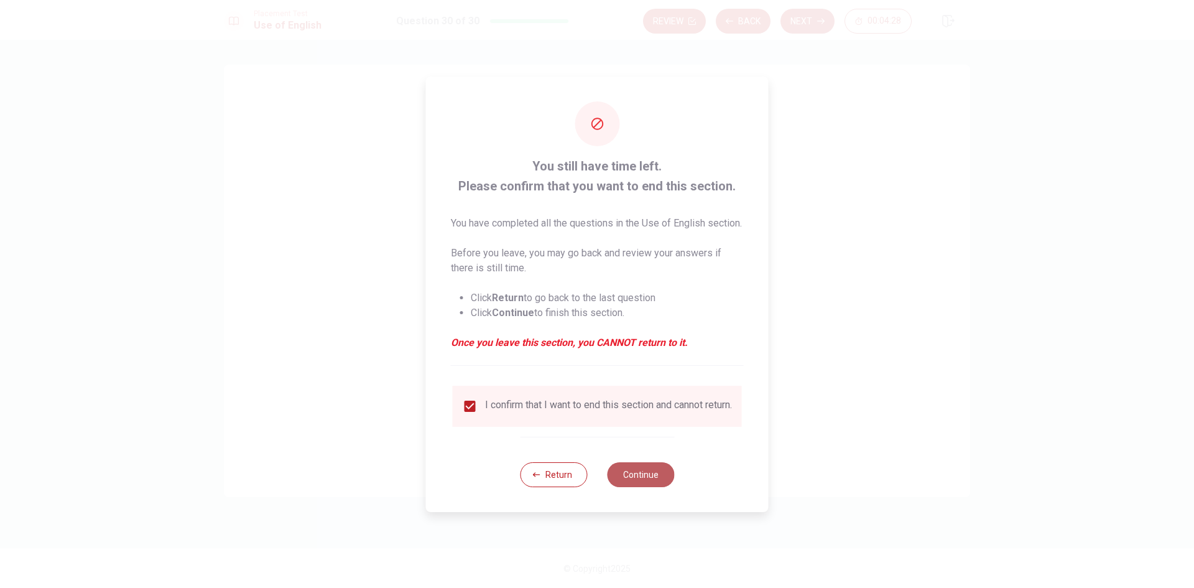
click at [648, 485] on button "Continue" at bounding box center [640, 474] width 67 height 25
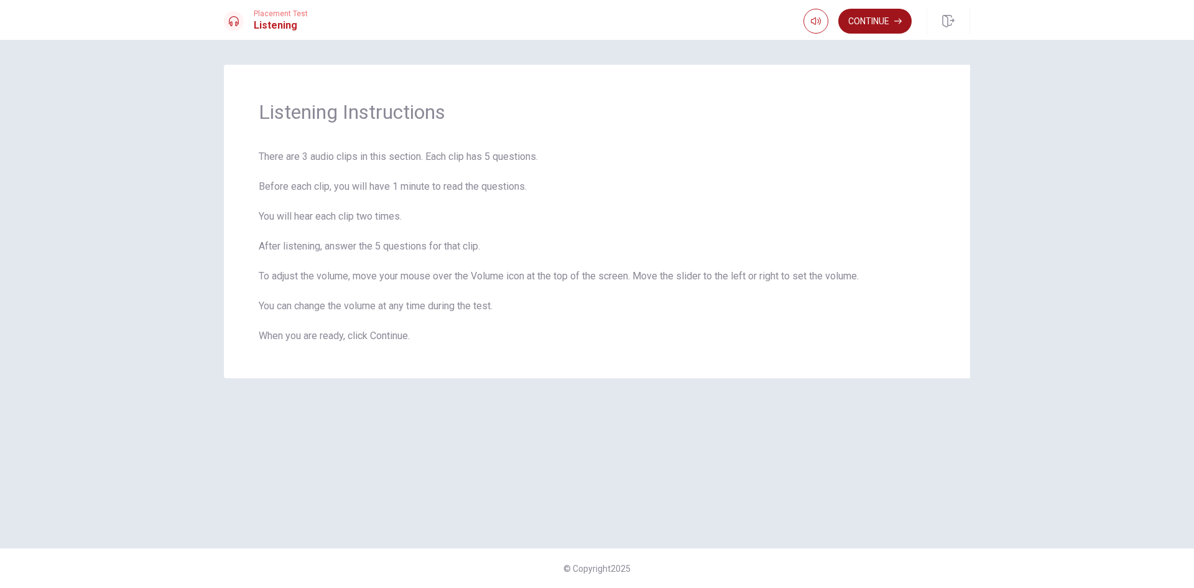
click at [869, 14] on button "Continue" at bounding box center [874, 21] width 73 height 25
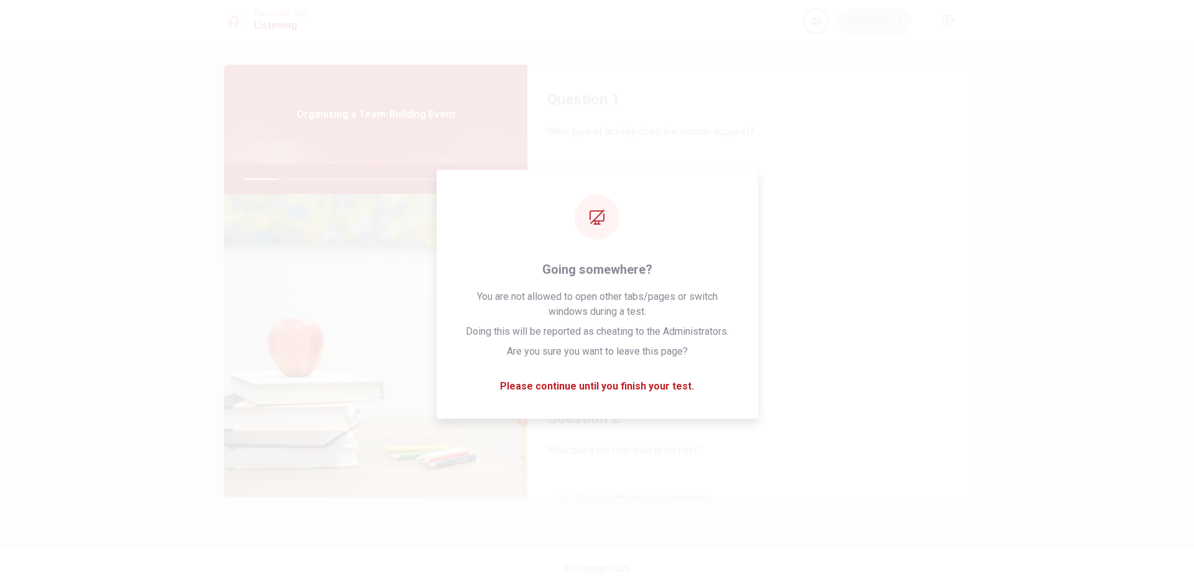
click at [594, 474] on div "Question 2 What does the man plan to do next? A Discuss the idea in a meeting B…" at bounding box center [748, 542] width 443 height 318
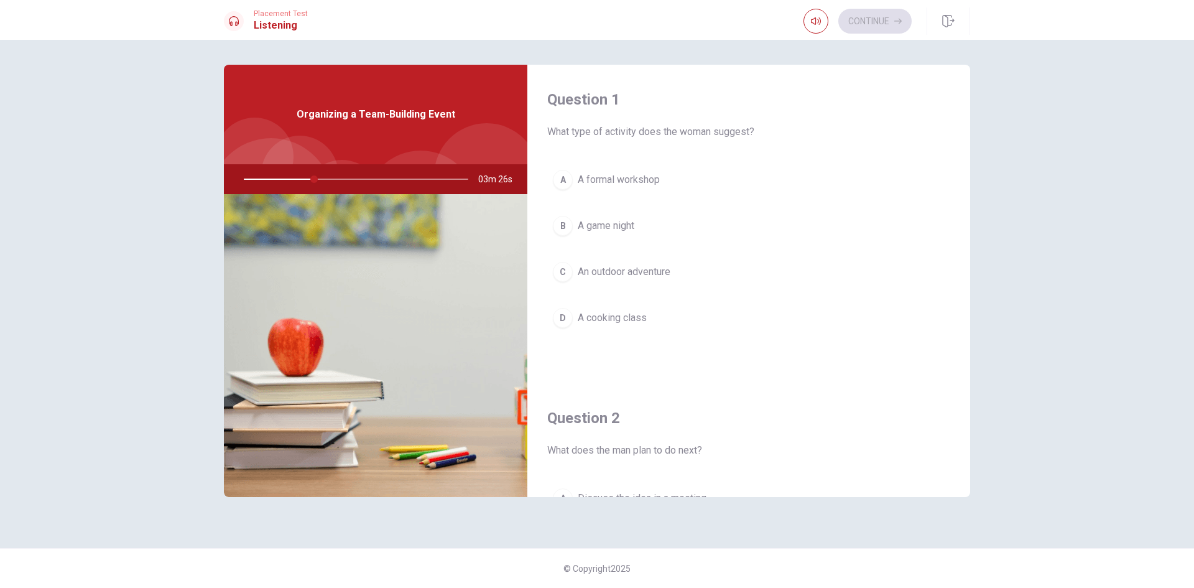
click at [569, 273] on div "C" at bounding box center [563, 272] width 20 height 20
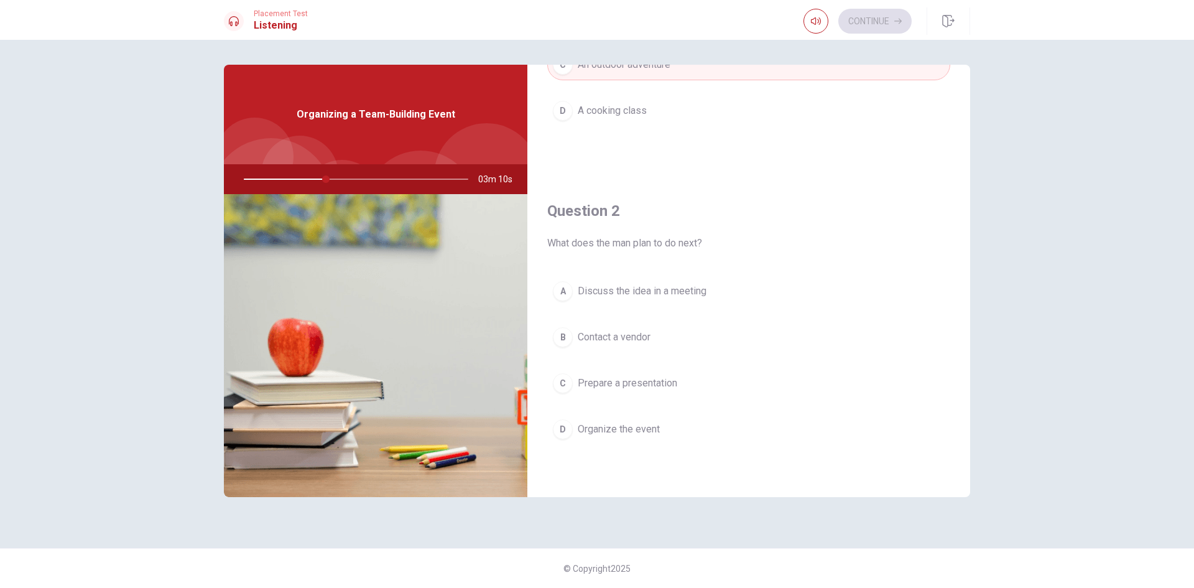
scroll to position [249, 0]
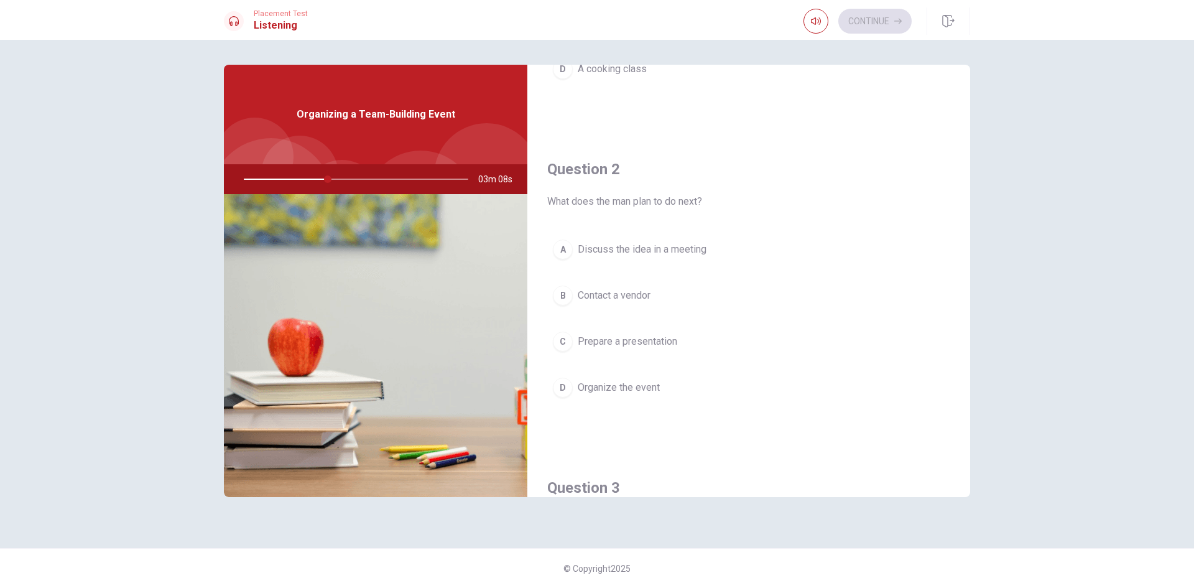
click at [565, 252] on div "A" at bounding box center [563, 249] width 20 height 20
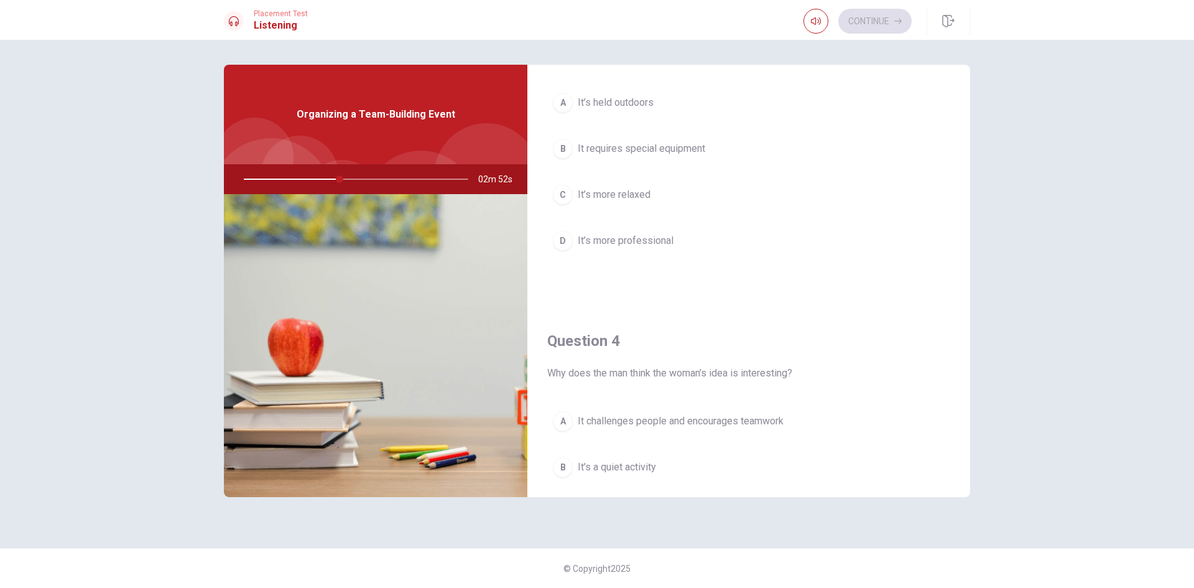
scroll to position [662, 0]
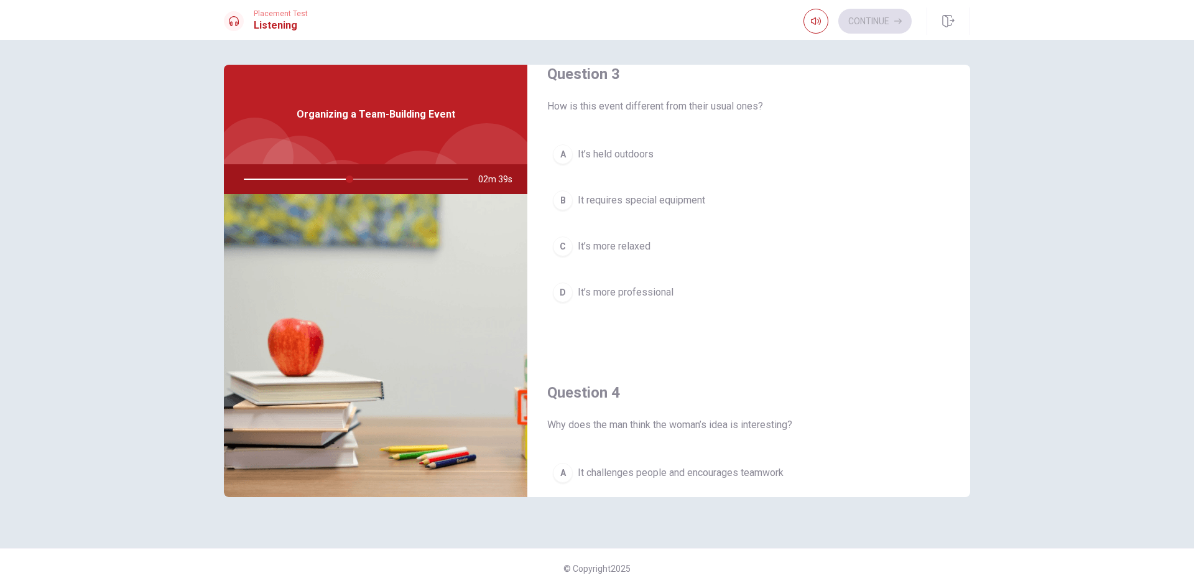
click at [563, 164] on button "A It’s held outdoors" at bounding box center [748, 154] width 403 height 31
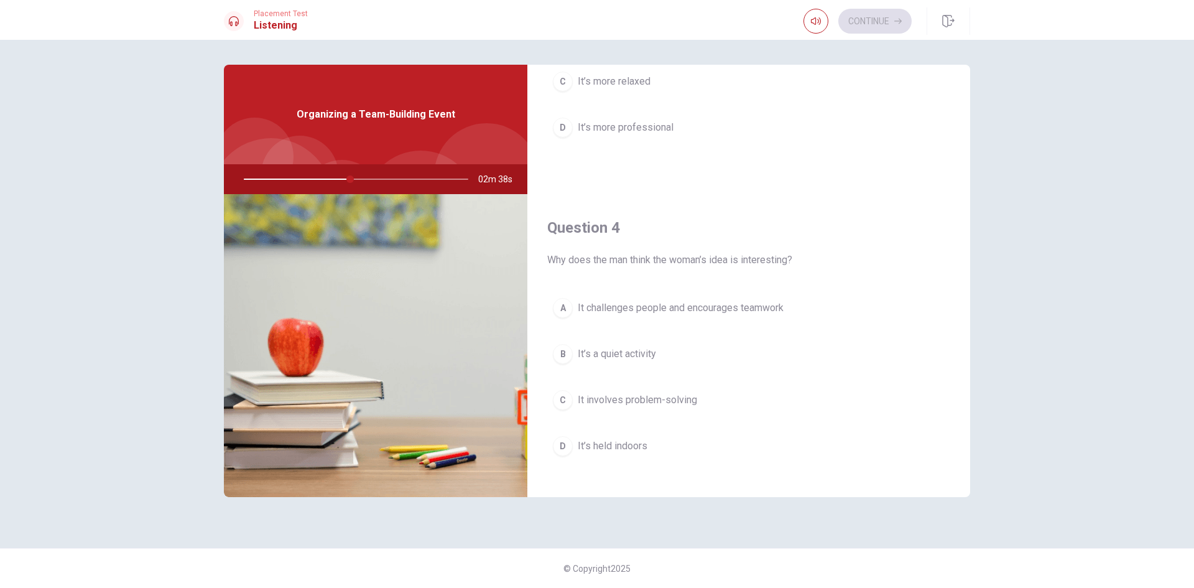
scroll to position [849, 0]
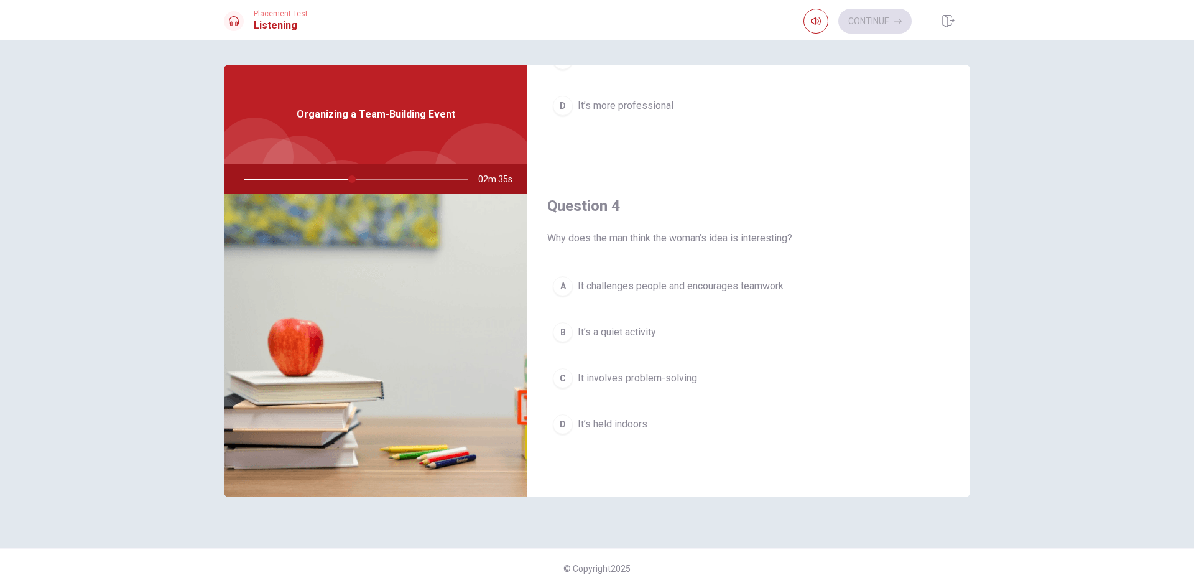
click at [625, 285] on span "It challenges people and encourages teamwork" at bounding box center [681, 286] width 206 height 15
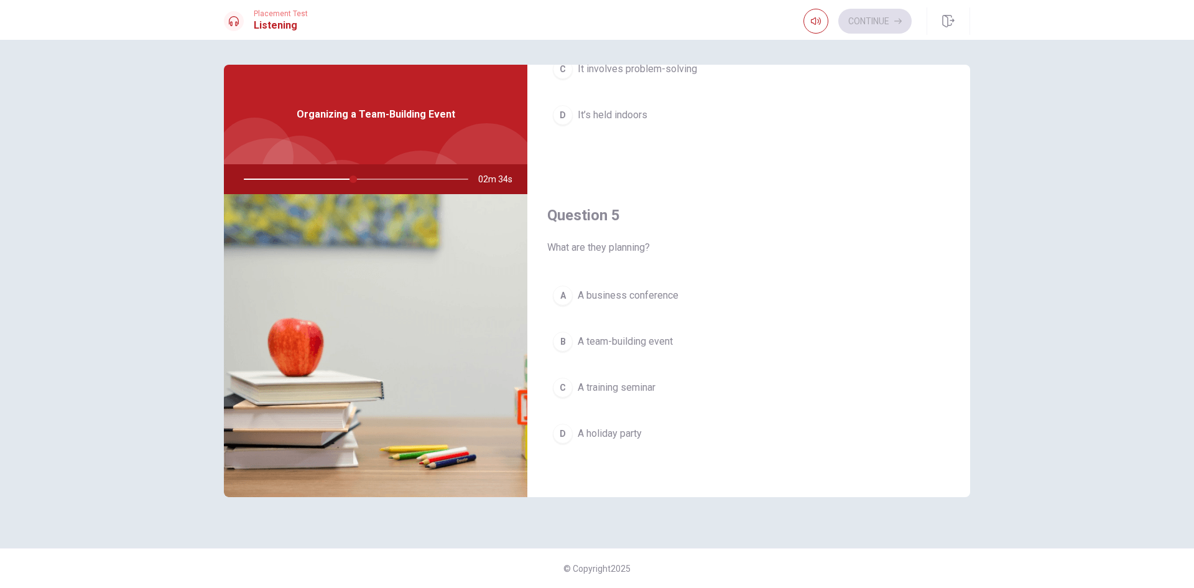
scroll to position [1160, 0]
click at [598, 344] on span "A team-building event" at bounding box center [625, 339] width 95 height 15
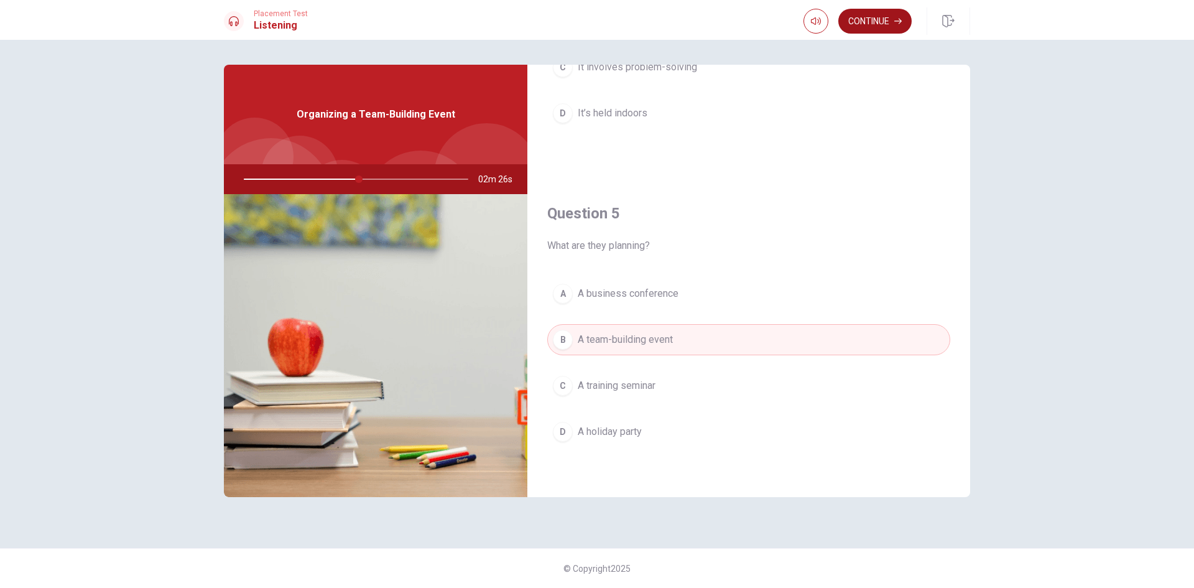
click at [862, 14] on button "Continue" at bounding box center [874, 21] width 73 height 25
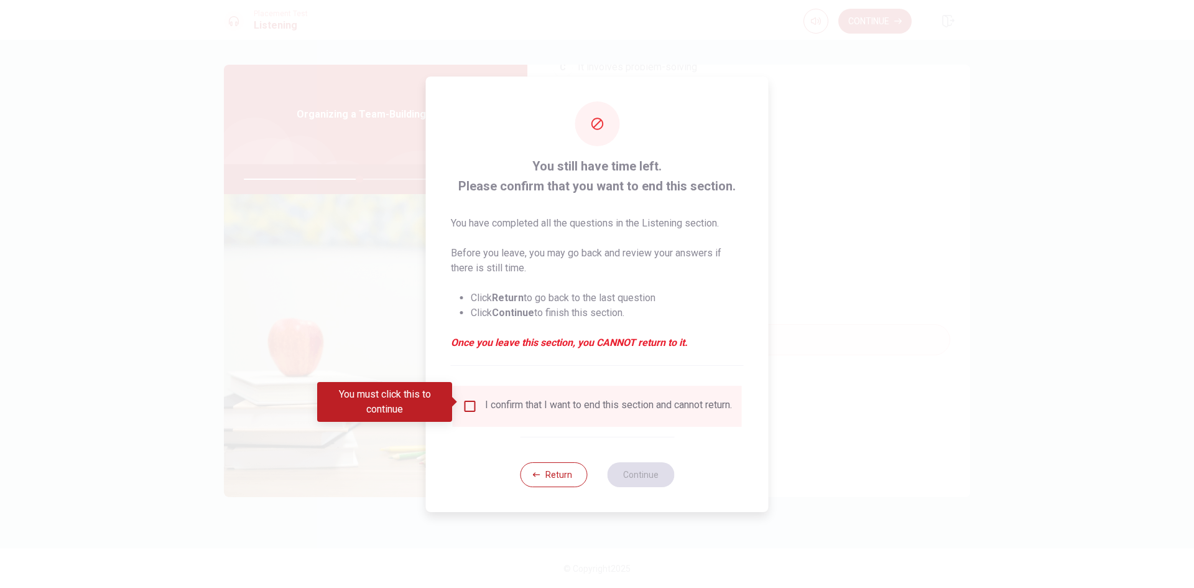
click at [463, 399] on input "You must click this to continue" at bounding box center [470, 406] width 15 height 15
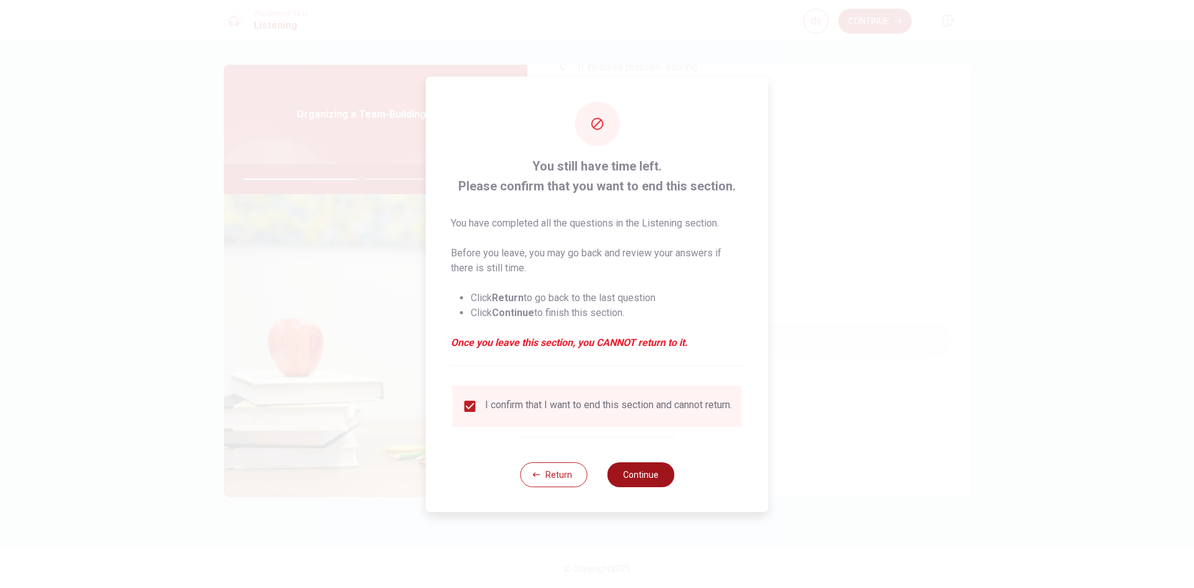
click at [634, 466] on button "Continue" at bounding box center [640, 474] width 67 height 25
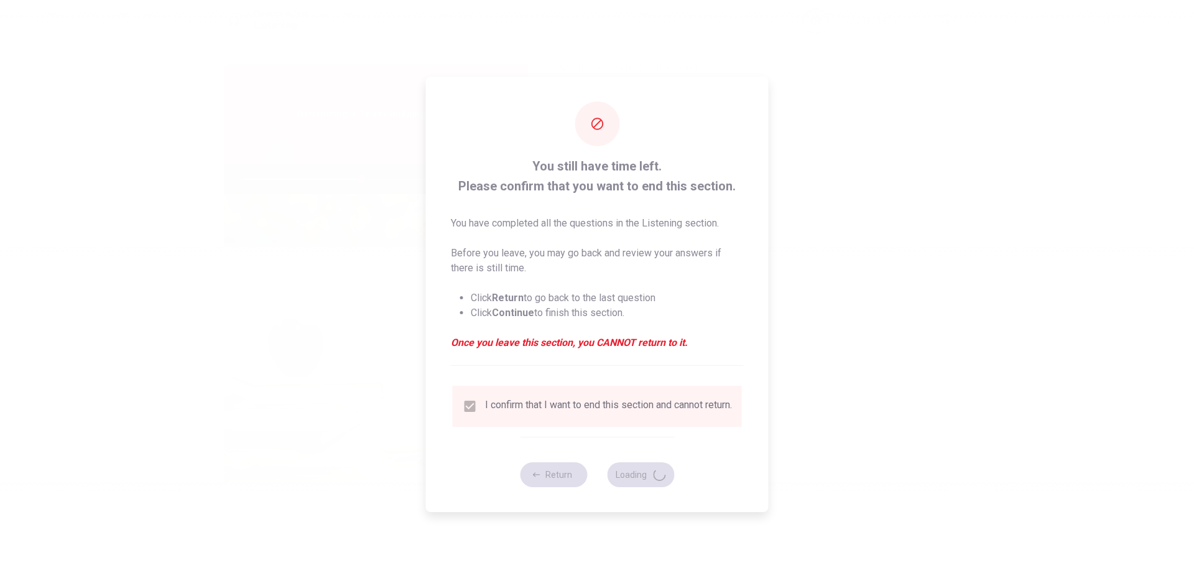
type input "53"
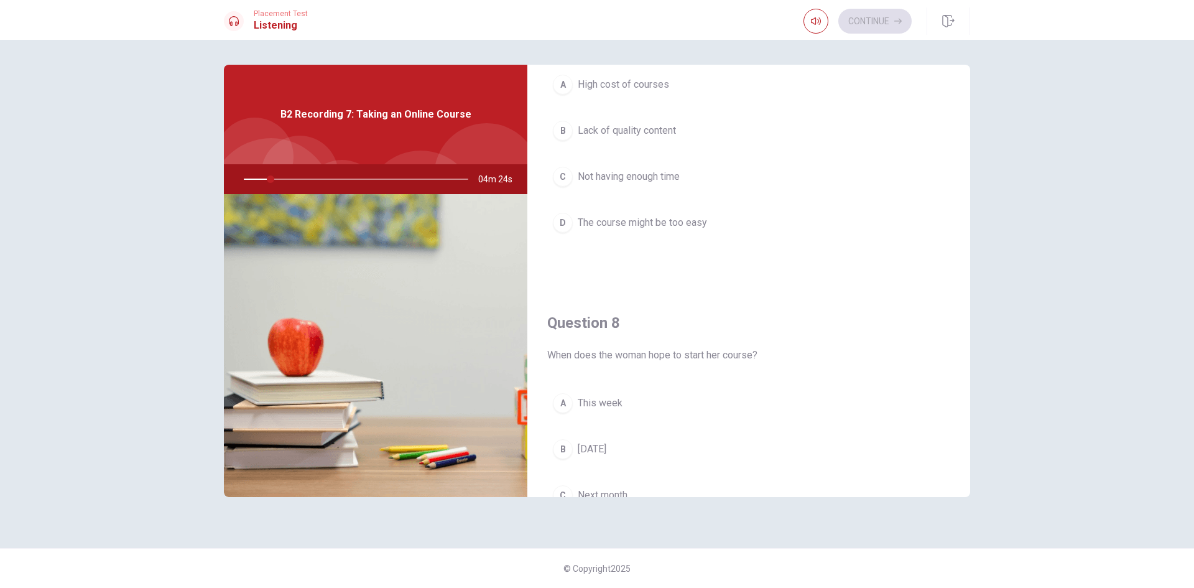
scroll to position [351, 0]
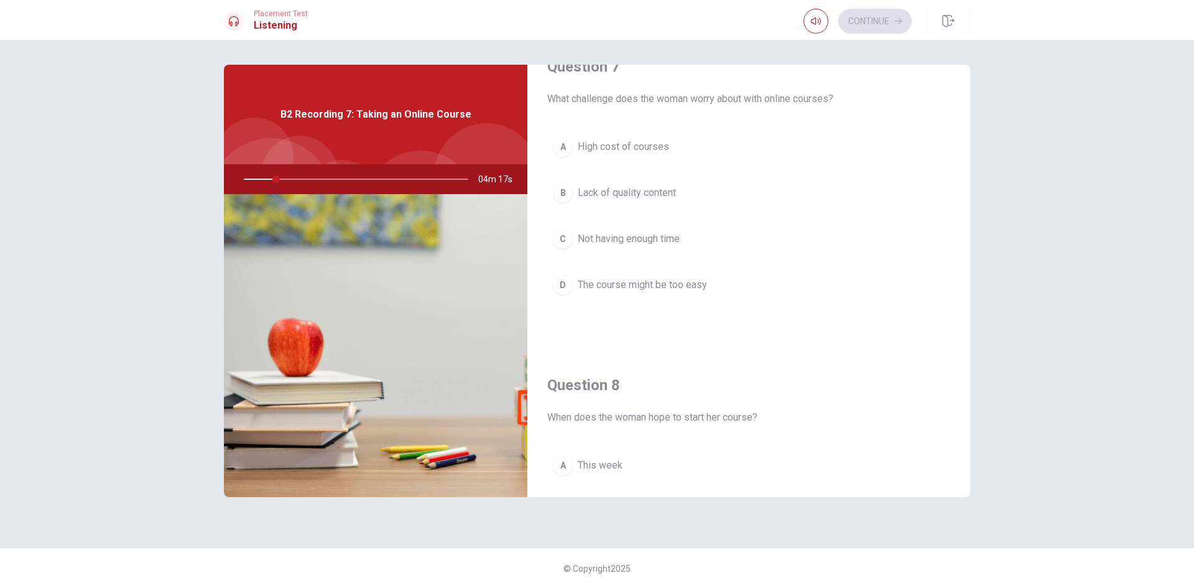
click at [576, 279] on button "D The course might be too easy" at bounding box center [748, 284] width 403 height 31
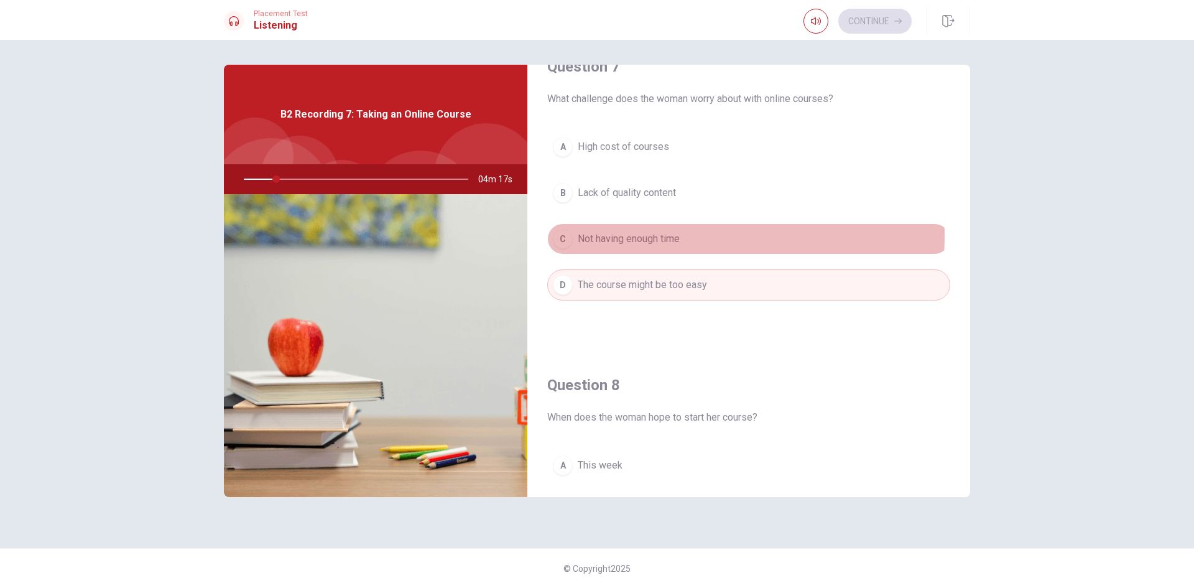
click at [593, 234] on span "Not having enough time" at bounding box center [629, 238] width 102 height 15
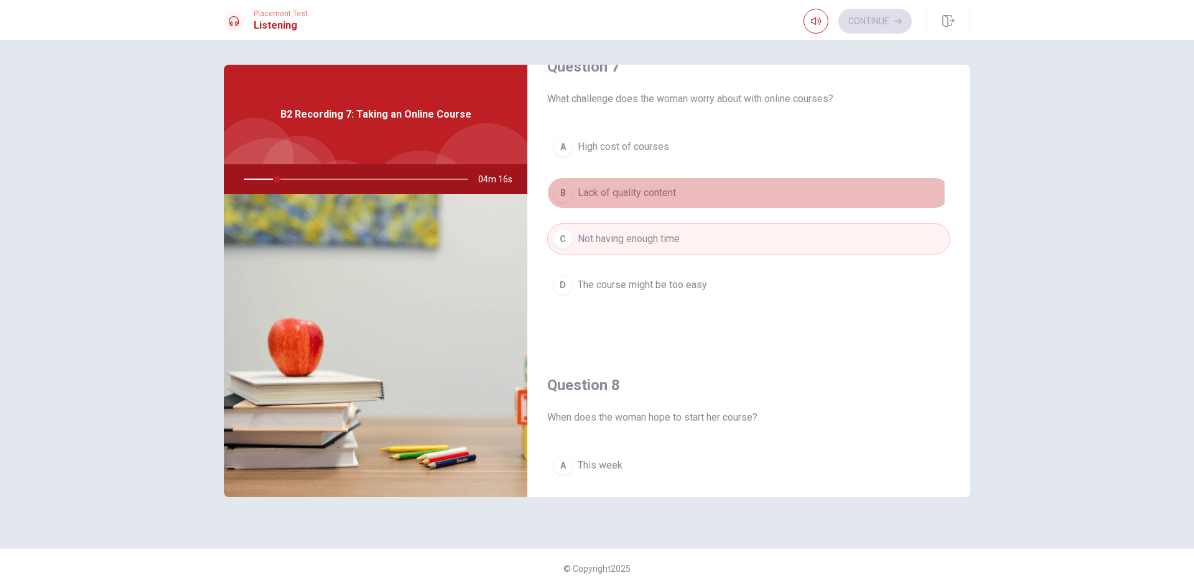
click at [593, 191] on span "Lack of quality content" at bounding box center [627, 192] width 98 height 15
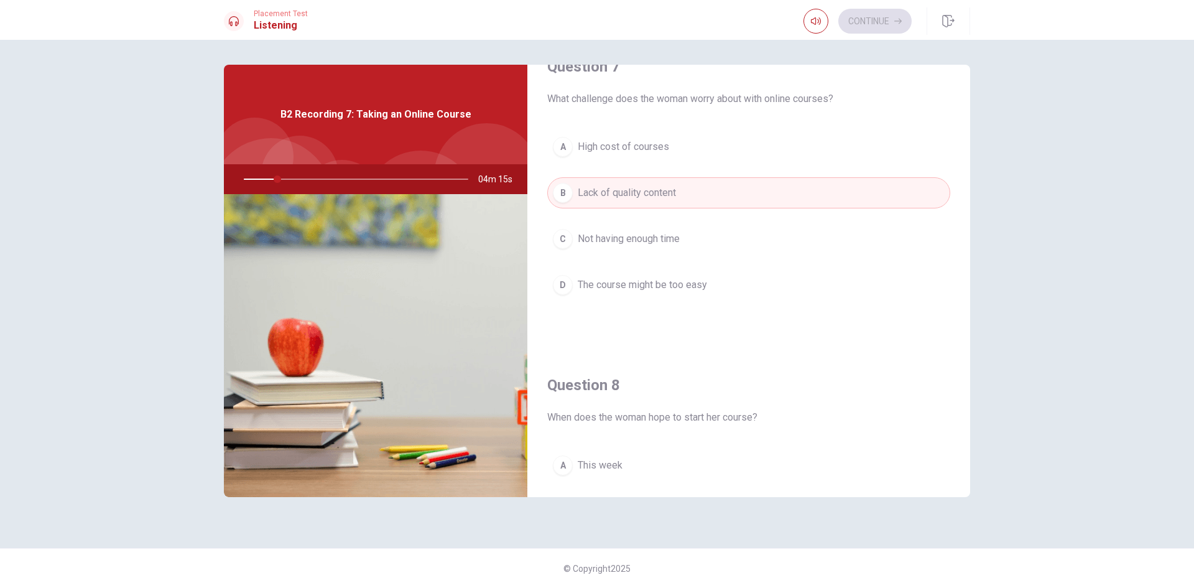
click at [596, 155] on button "A High cost of courses" at bounding box center [748, 146] width 403 height 31
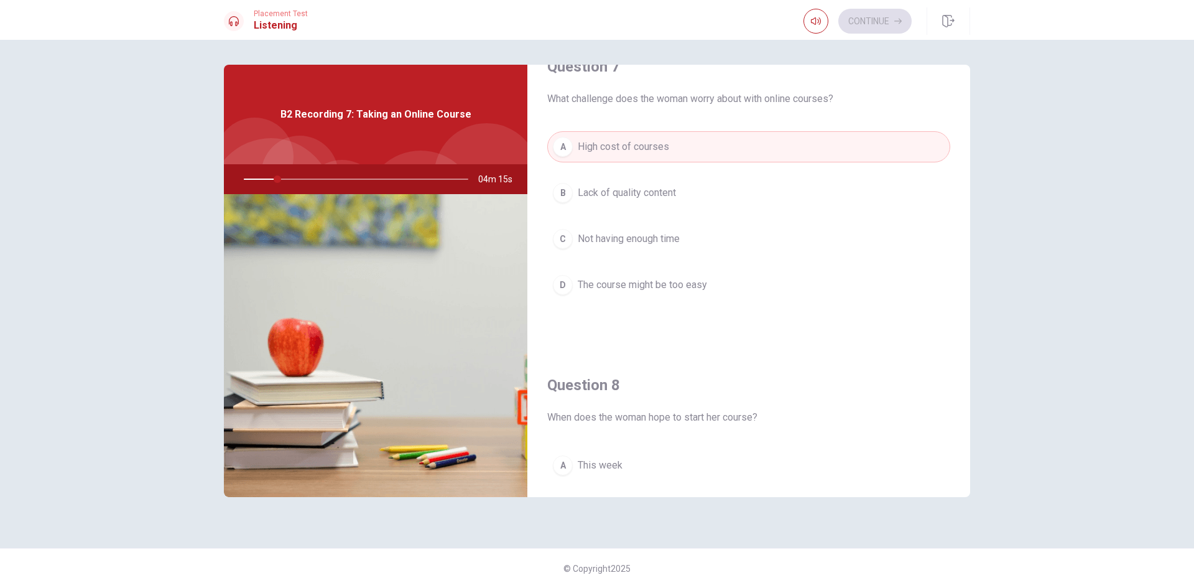
click at [582, 185] on span "Lack of quality content" at bounding box center [627, 192] width 98 height 15
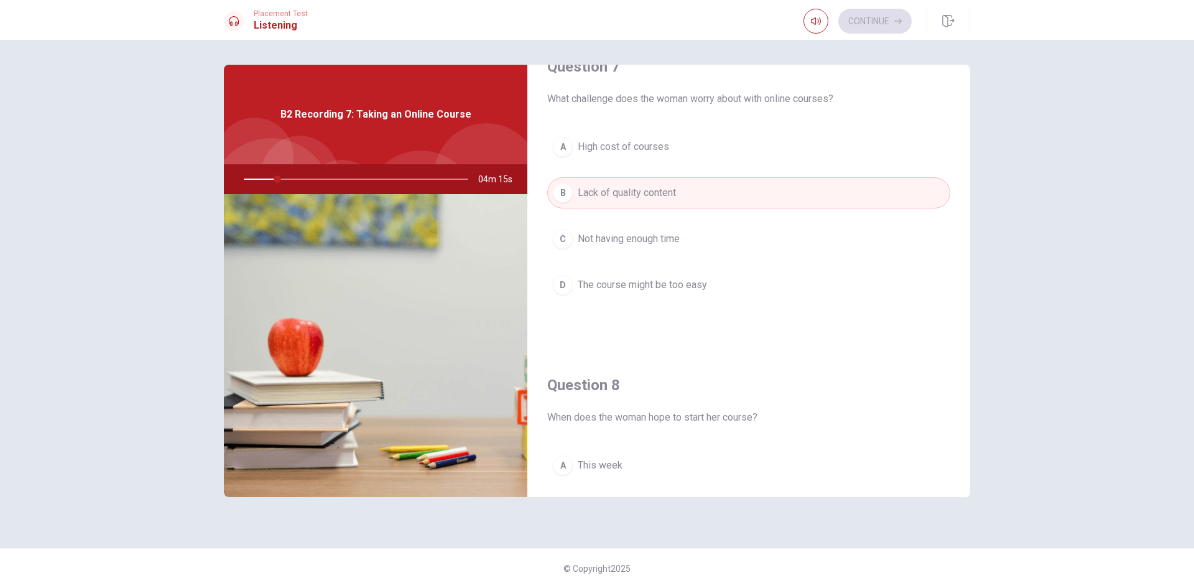
click at [583, 209] on div "A High cost of courses B Lack of quality content C Not having enough time D The…" at bounding box center [748, 228] width 403 height 194
click at [581, 242] on span "Not having enough time" at bounding box center [629, 238] width 102 height 15
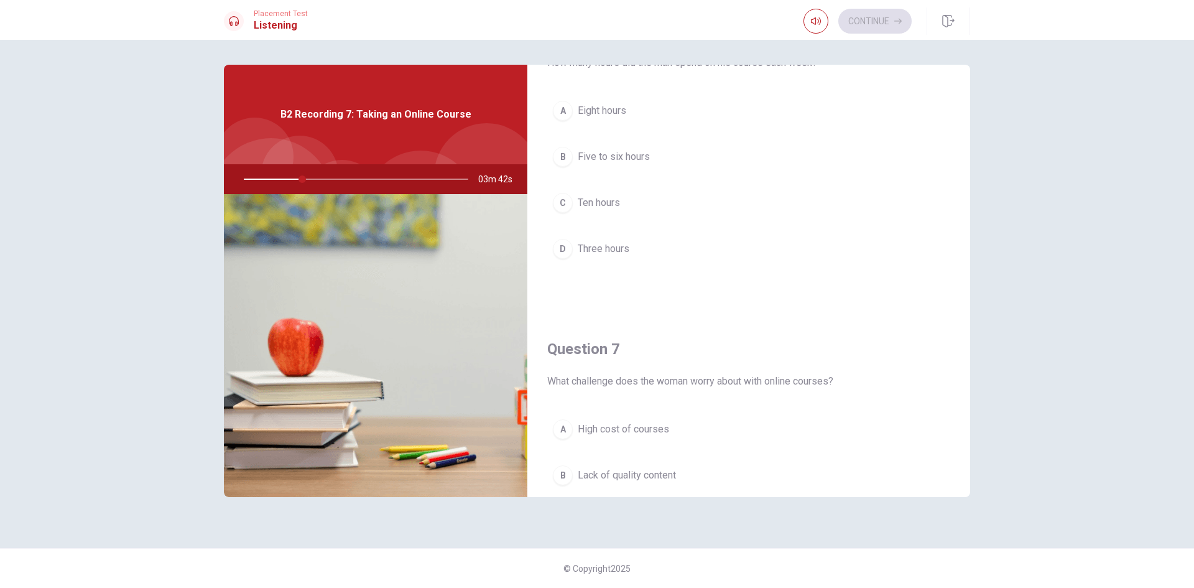
scroll to position [0, 0]
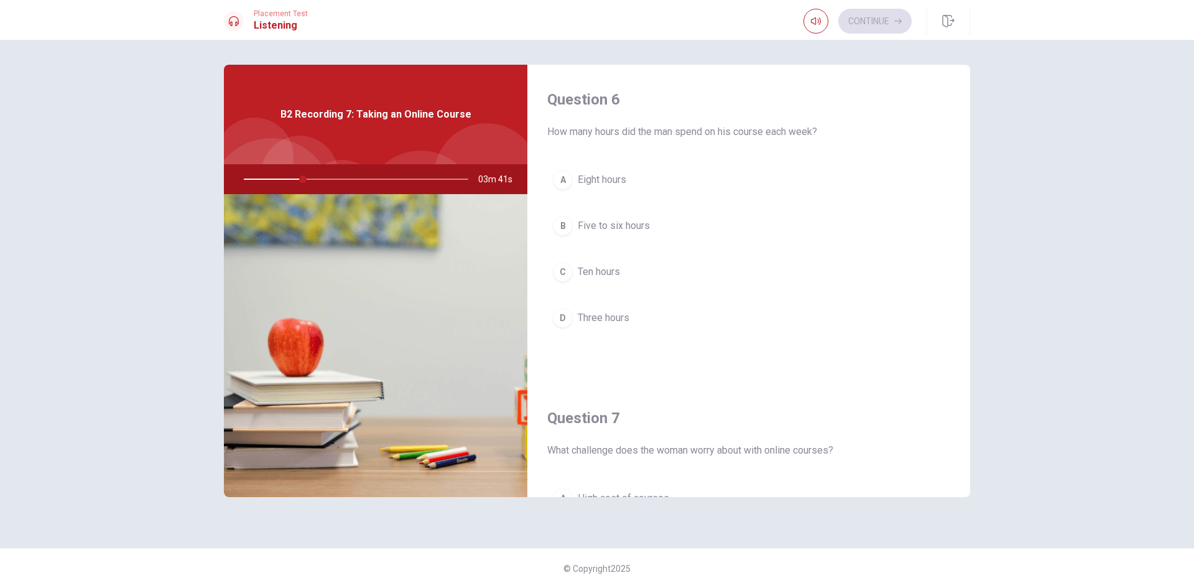
click at [577, 198] on div "A Eight hours B Five to six hours C Ten hours D Three hours" at bounding box center [748, 261] width 403 height 194
click at [596, 226] on span "Five to six hours" at bounding box center [614, 225] width 72 height 15
type input "28"
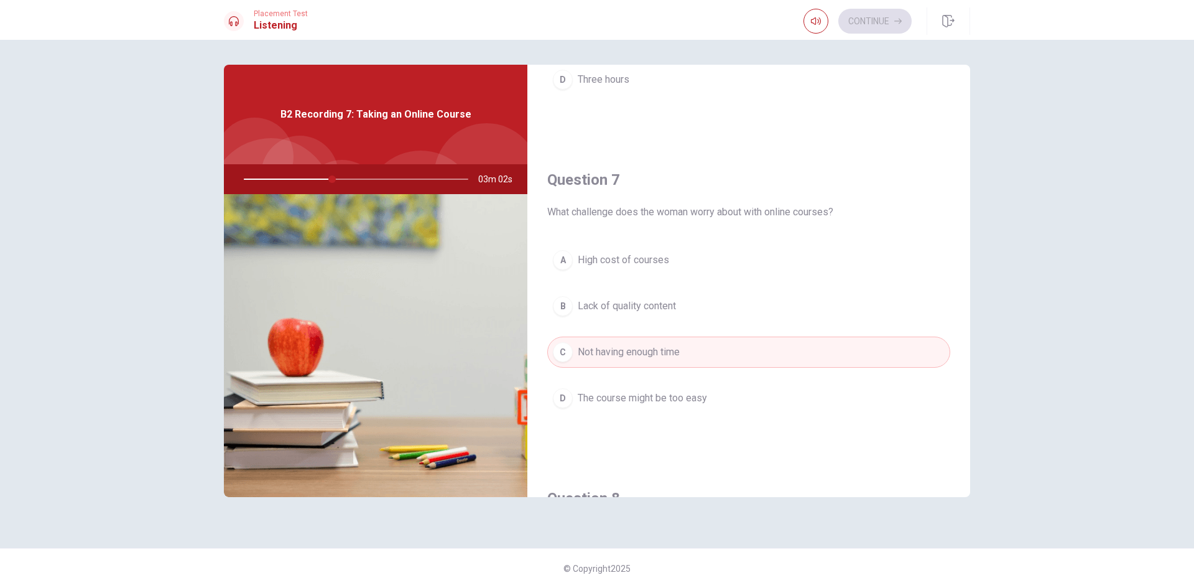
scroll to position [249, 0]
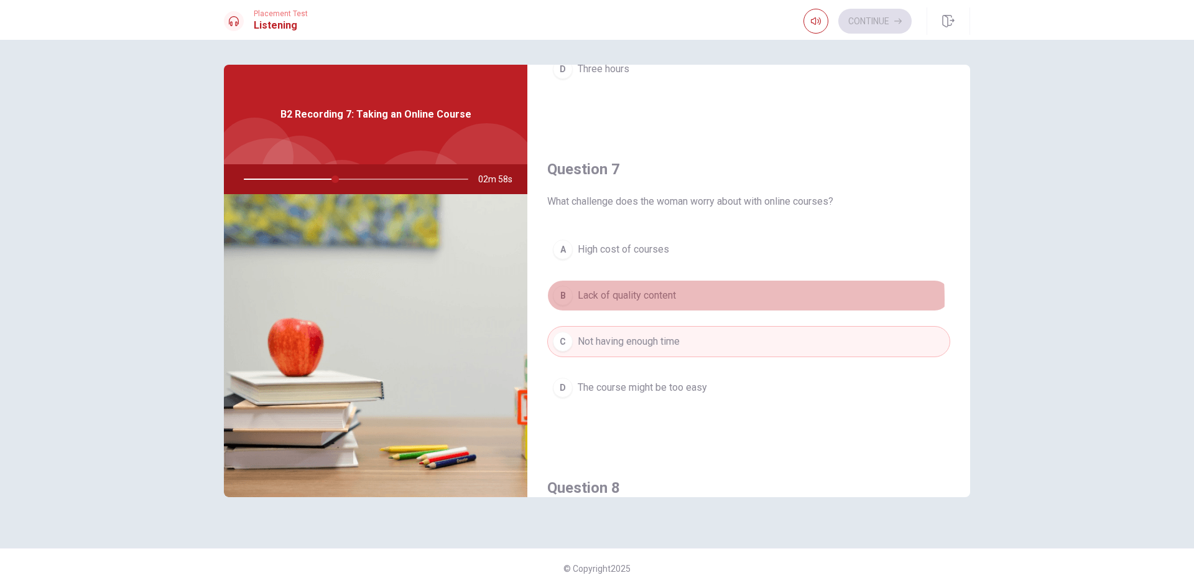
click at [646, 299] on span "Lack of quality content" at bounding box center [627, 295] width 98 height 15
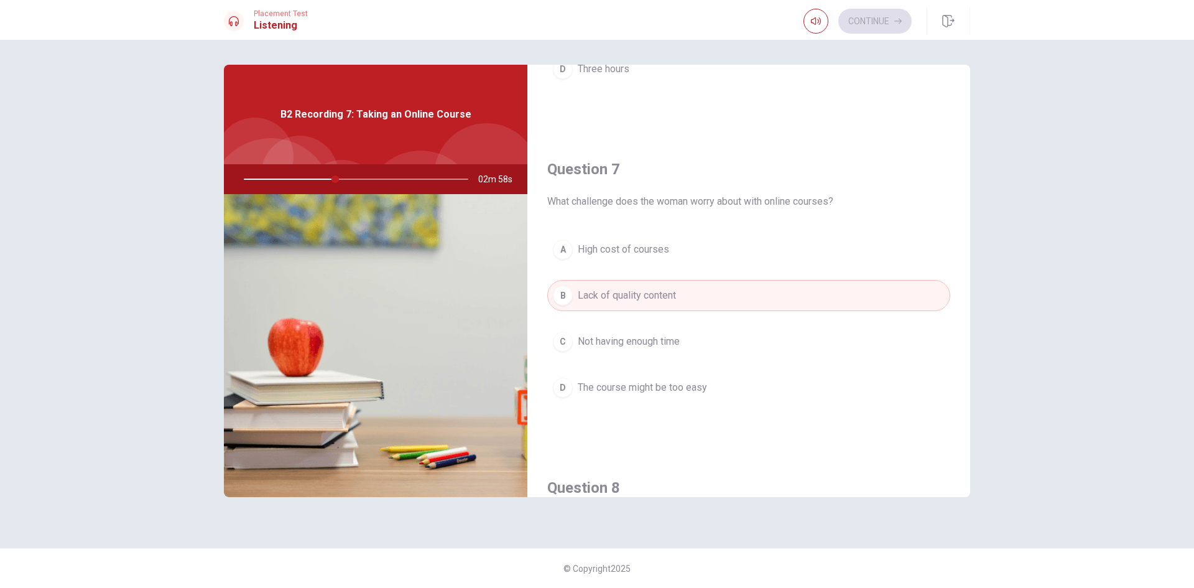
click at [643, 381] on span "The course might be too easy" at bounding box center [642, 387] width 129 height 15
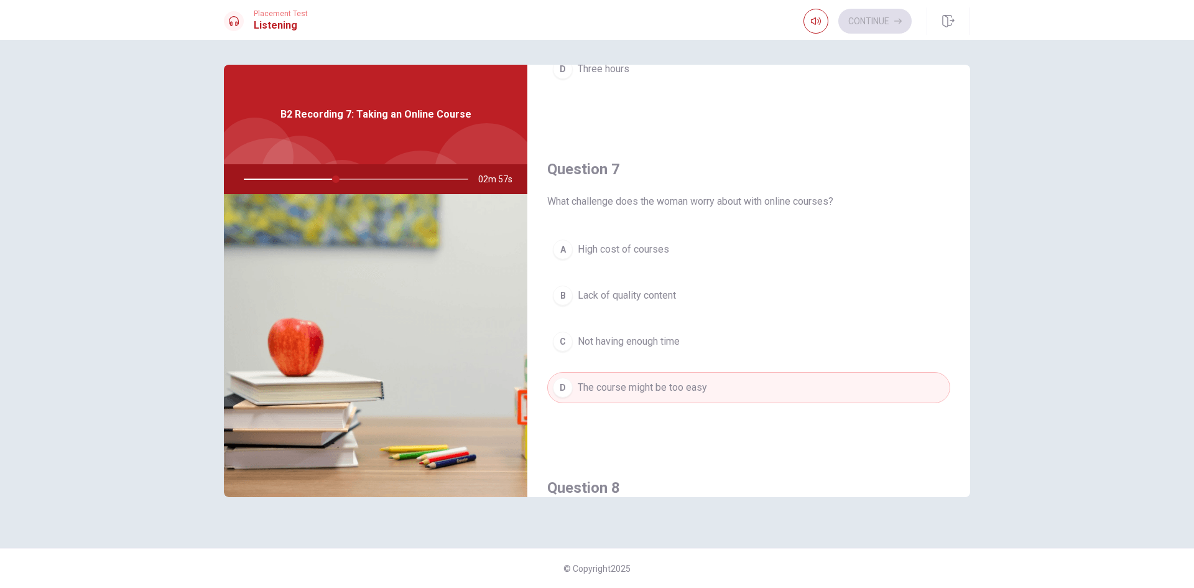
click at [645, 345] on span "Not having enough time" at bounding box center [629, 341] width 102 height 15
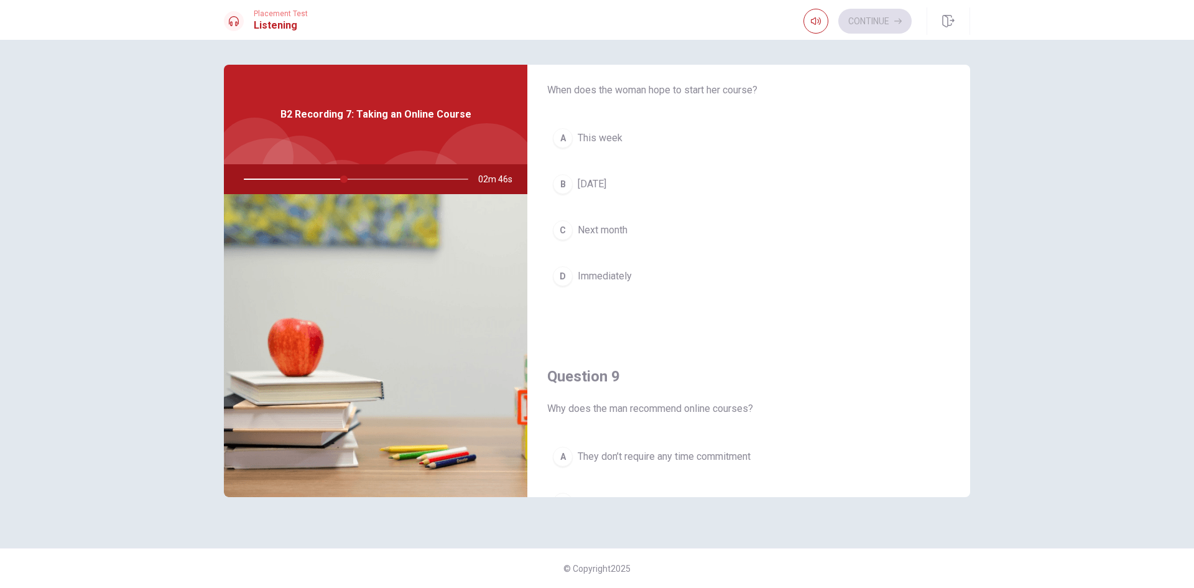
scroll to position [600, 0]
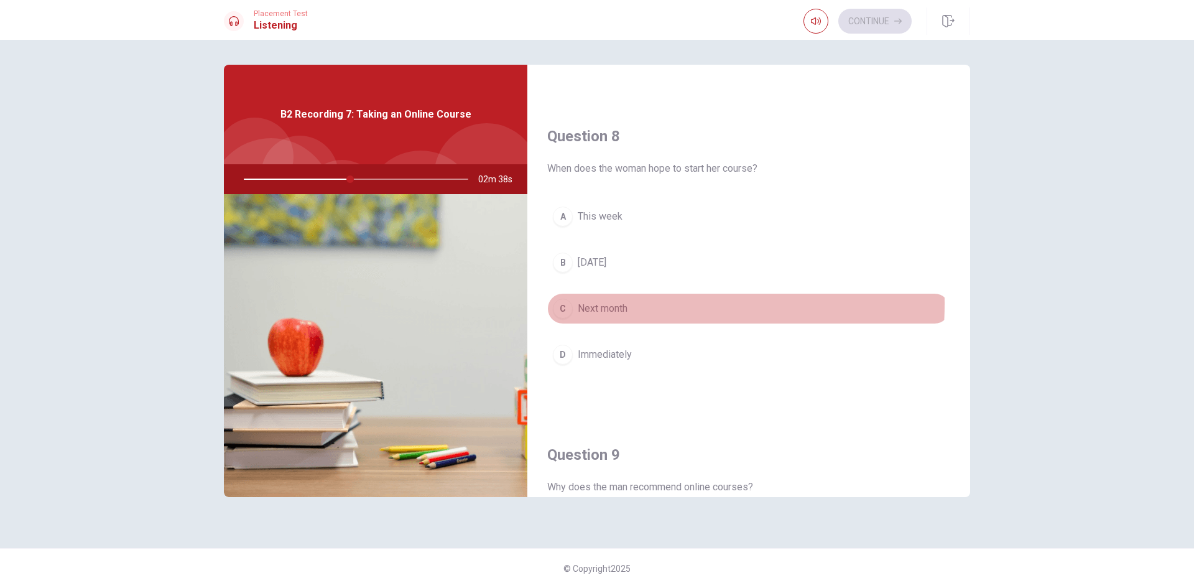
click at [602, 303] on span "Next month" at bounding box center [603, 308] width 50 height 15
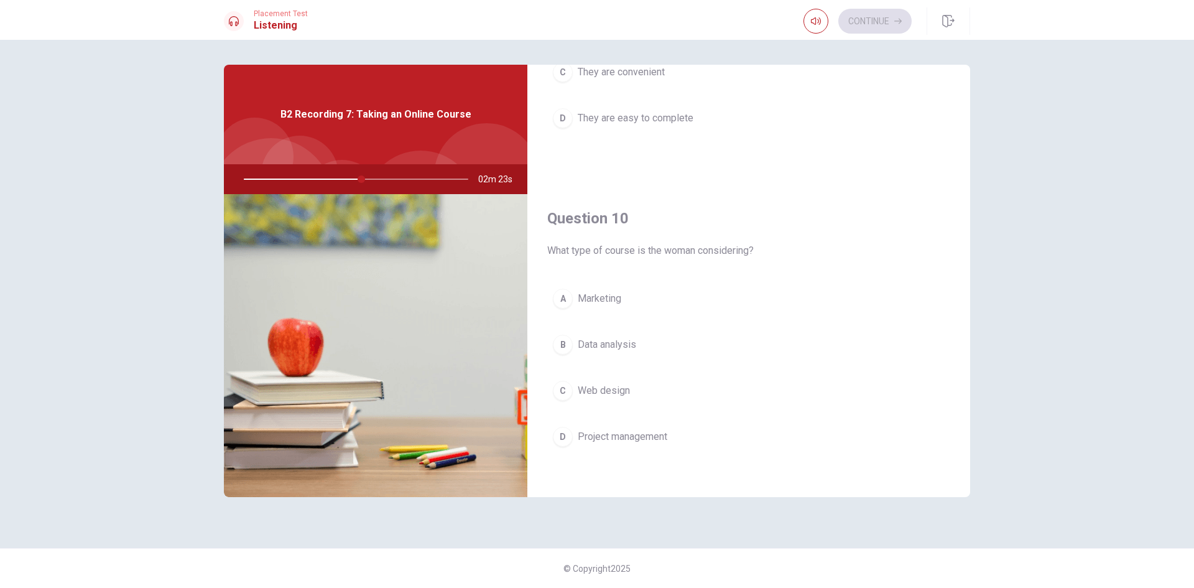
scroll to position [1160, 0]
click at [566, 334] on div "B" at bounding box center [563, 340] width 20 height 20
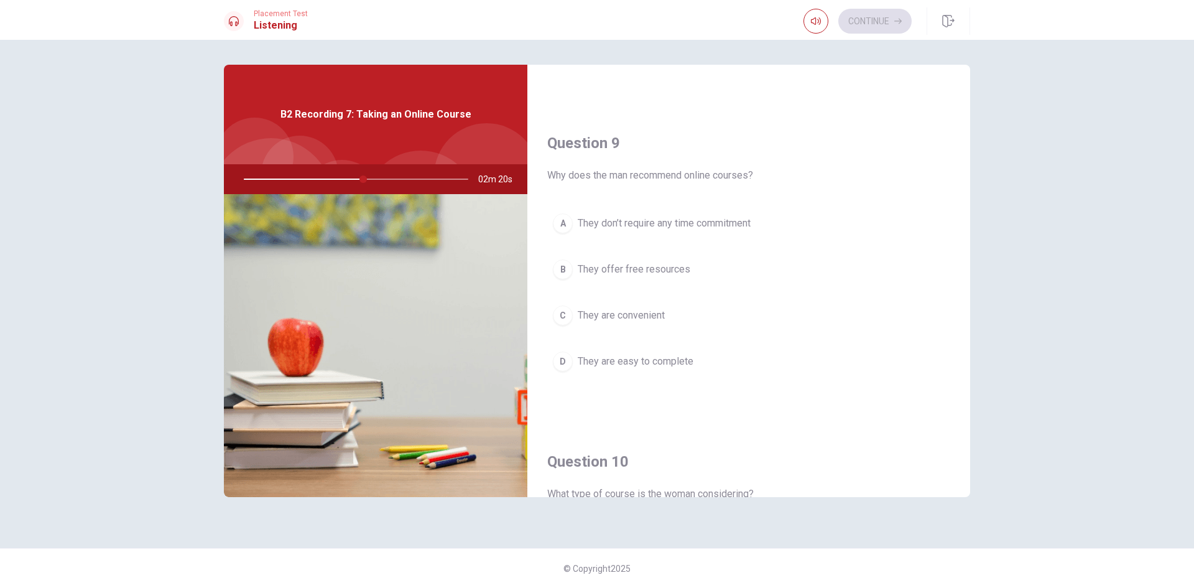
scroll to position [911, 0]
drag, startPoint x: 563, startPoint y: 305, endPoint x: 574, endPoint y: 282, distance: 26.1
click at [563, 304] on button "C They are convenient" at bounding box center [748, 315] width 403 height 31
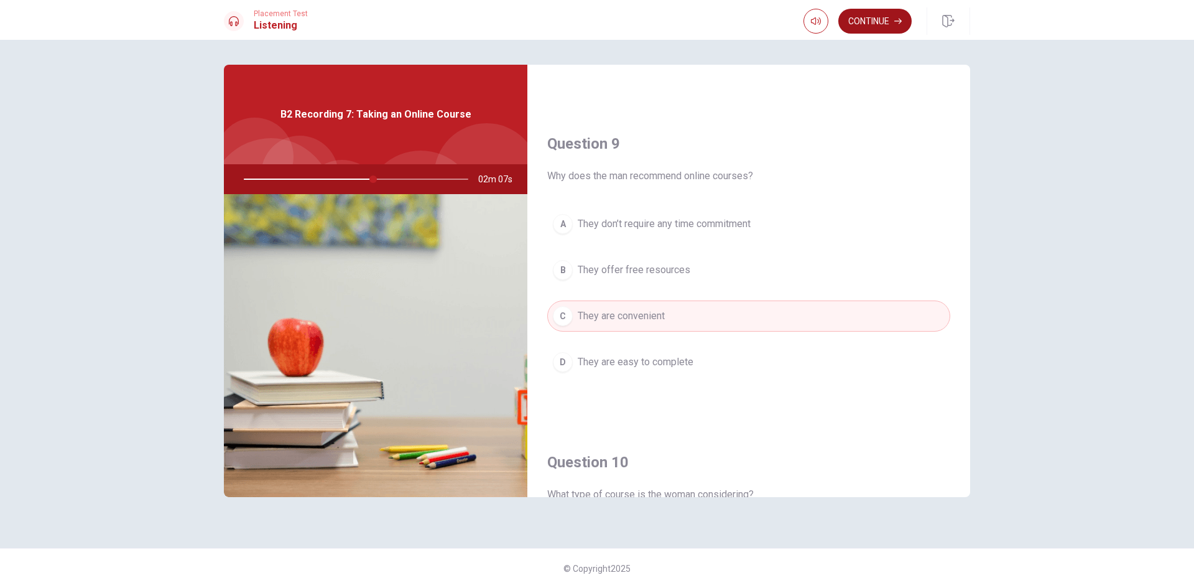
click at [881, 24] on button "Continue" at bounding box center [874, 21] width 73 height 25
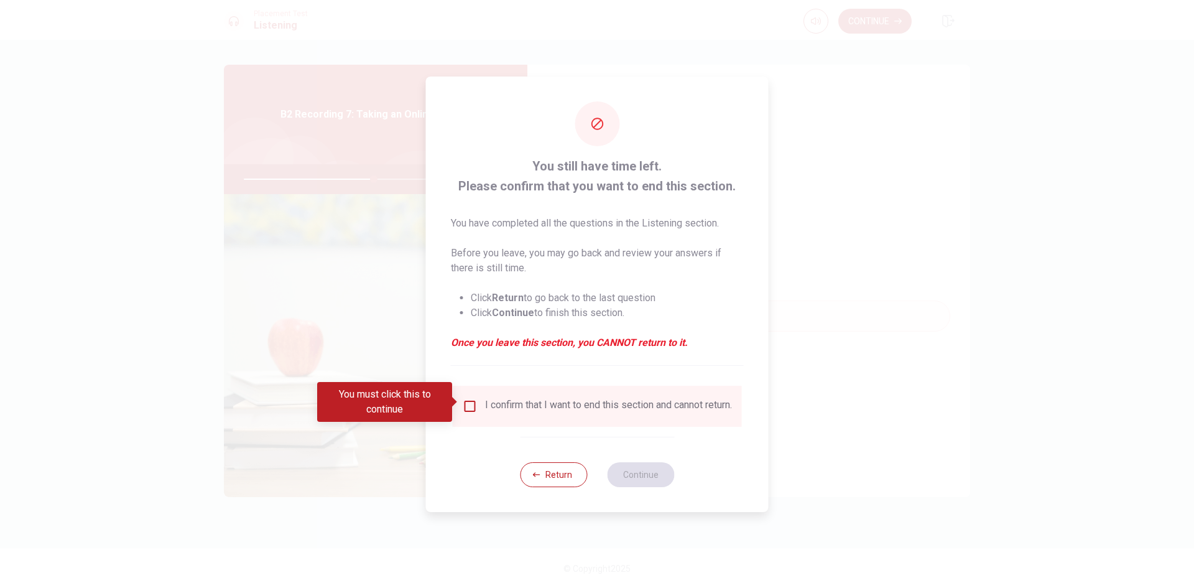
click at [469, 404] on input "You must click this to continue" at bounding box center [470, 406] width 15 height 15
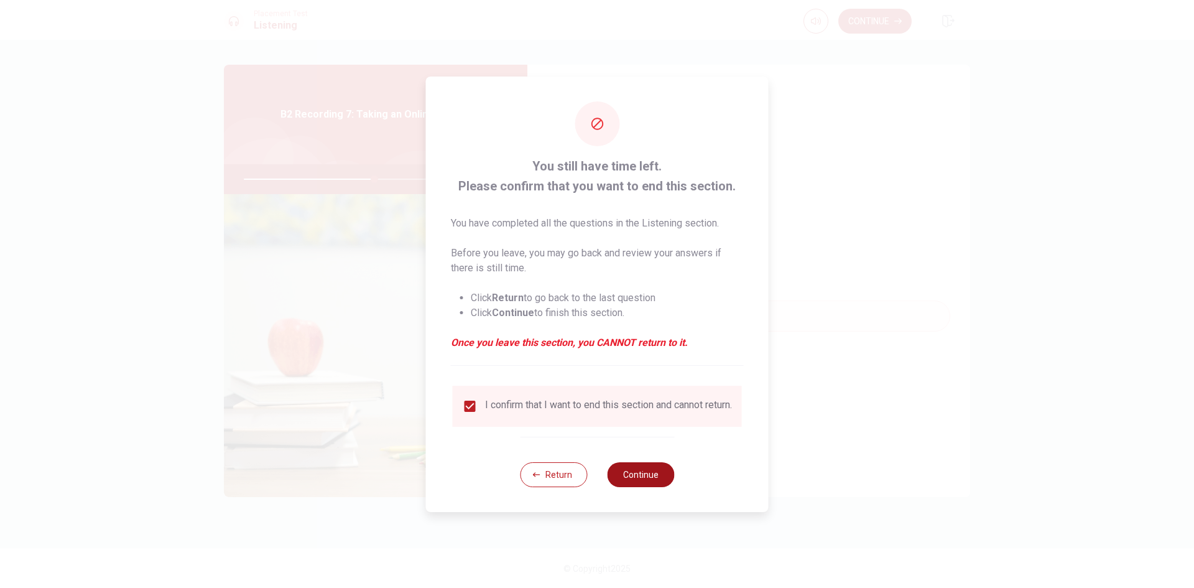
click at [626, 475] on button "Continue" at bounding box center [640, 474] width 67 height 25
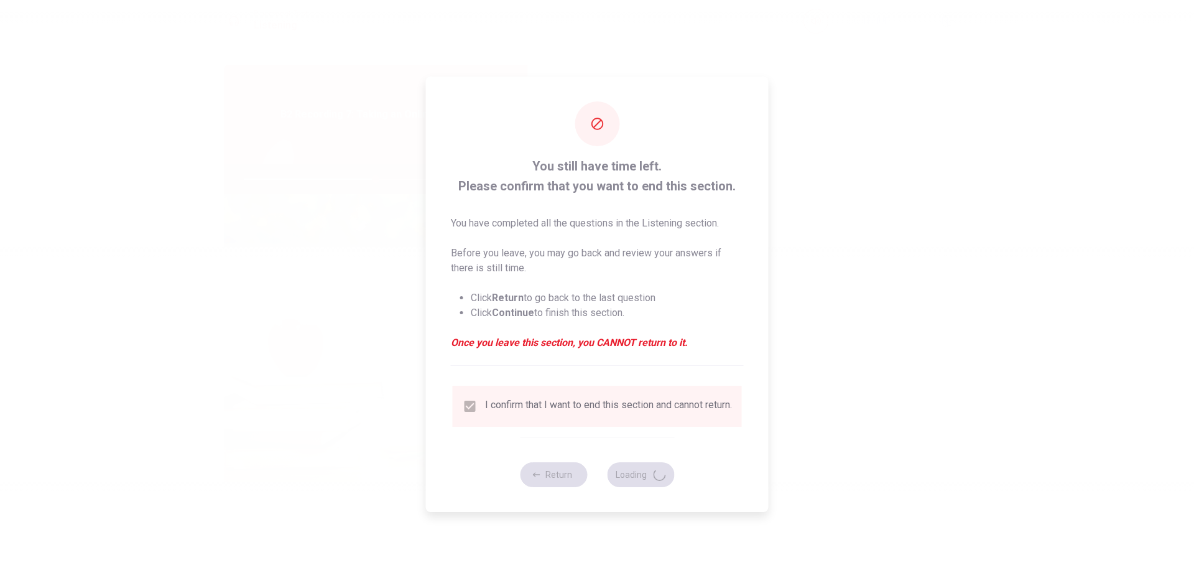
type input "59"
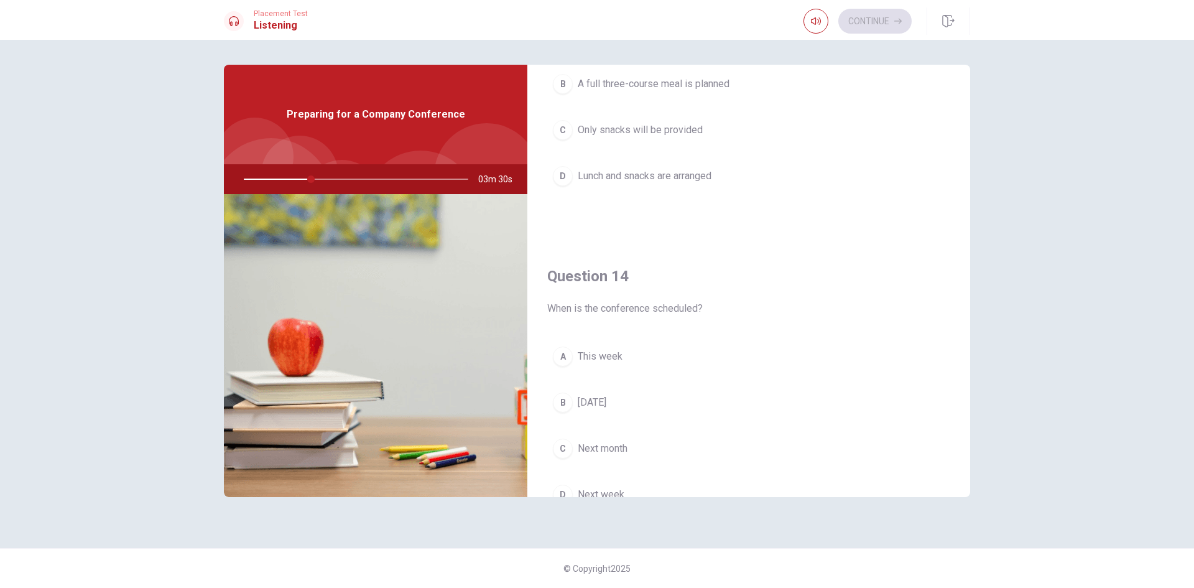
scroll to position [787, 0]
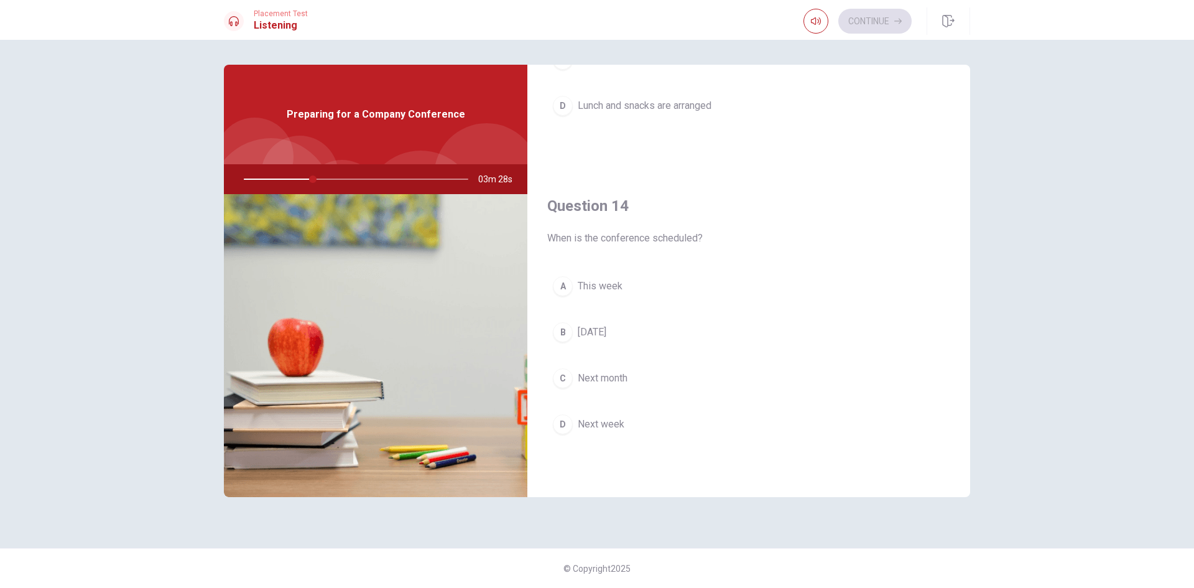
click at [570, 377] on div "C" at bounding box center [563, 378] width 20 height 20
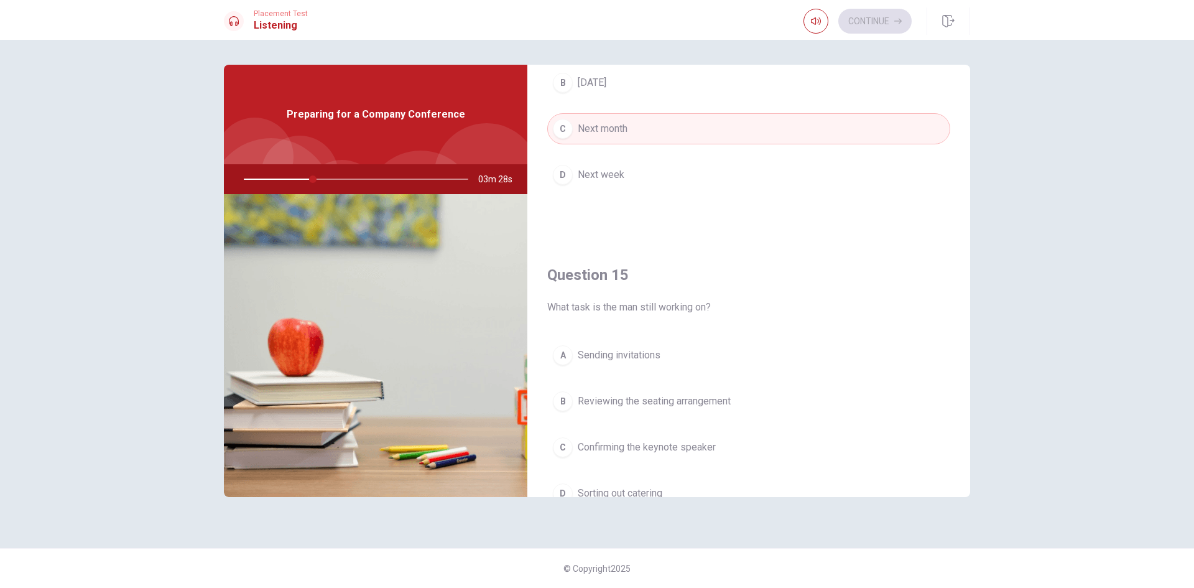
scroll to position [1160, 0]
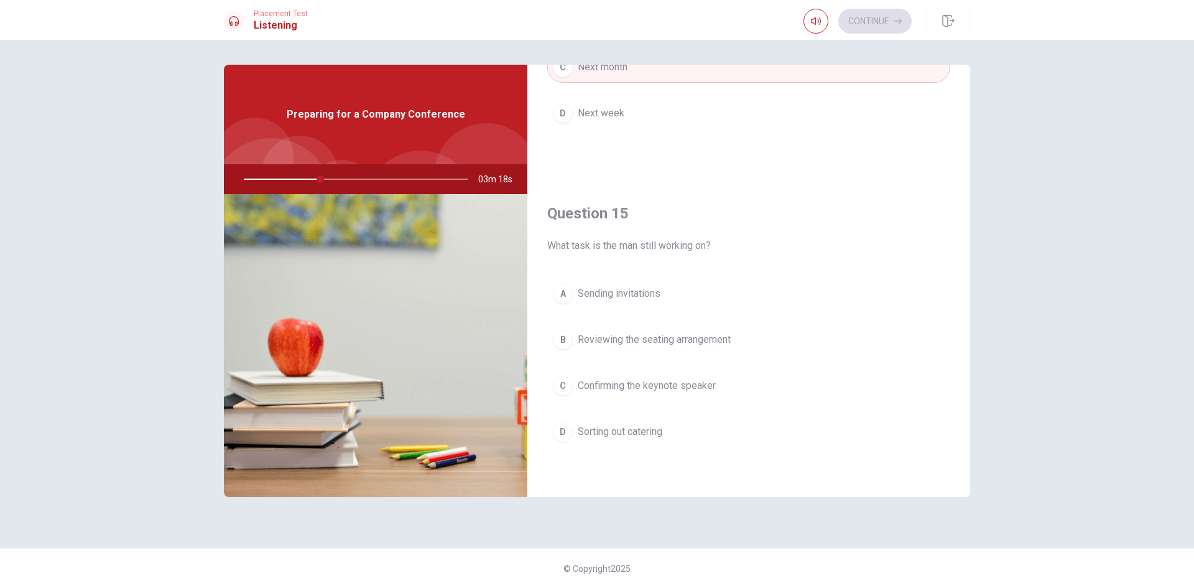
click at [666, 385] on span "Confirming the keynote speaker" at bounding box center [647, 385] width 138 height 15
click at [625, 340] on span "Reviewing the seating arrangement" at bounding box center [654, 339] width 153 height 15
type input "44"
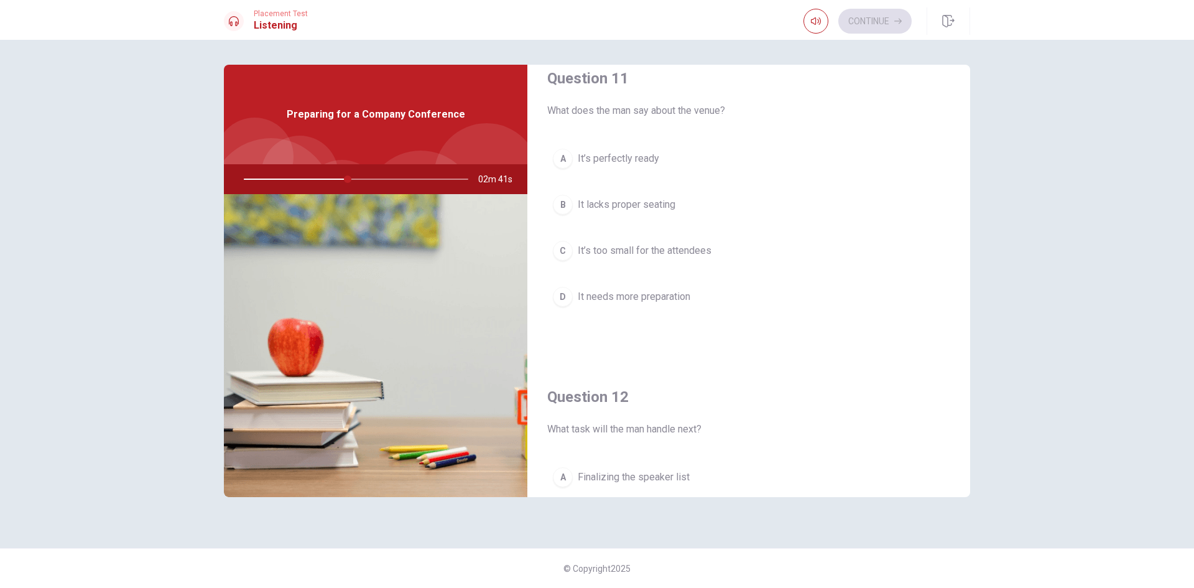
scroll to position [0, 0]
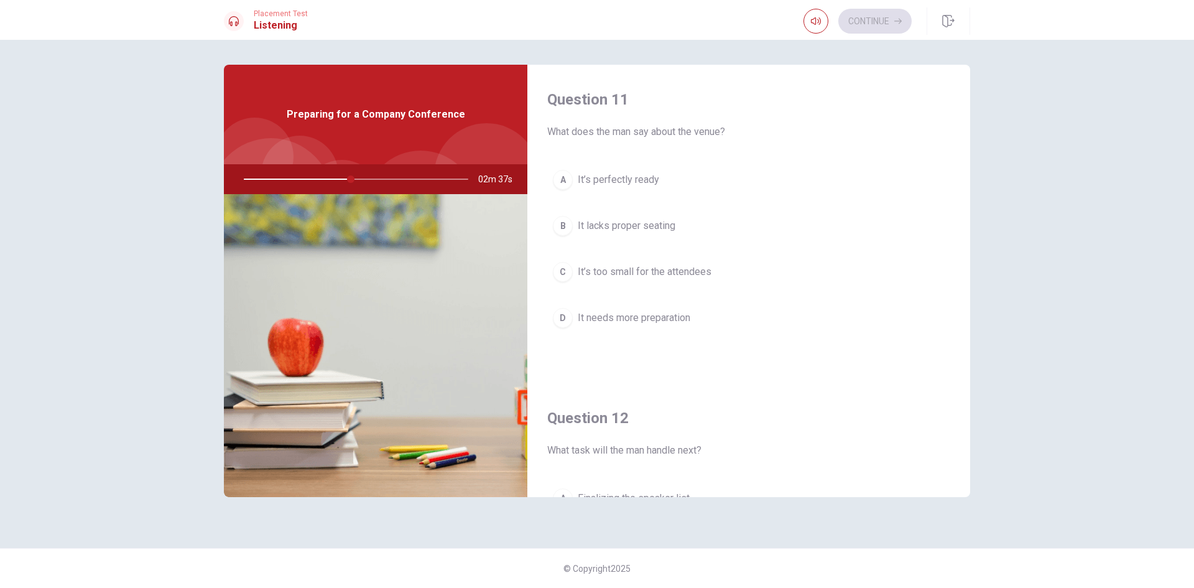
click at [620, 187] on button "A It’s perfectly ready" at bounding box center [748, 179] width 403 height 31
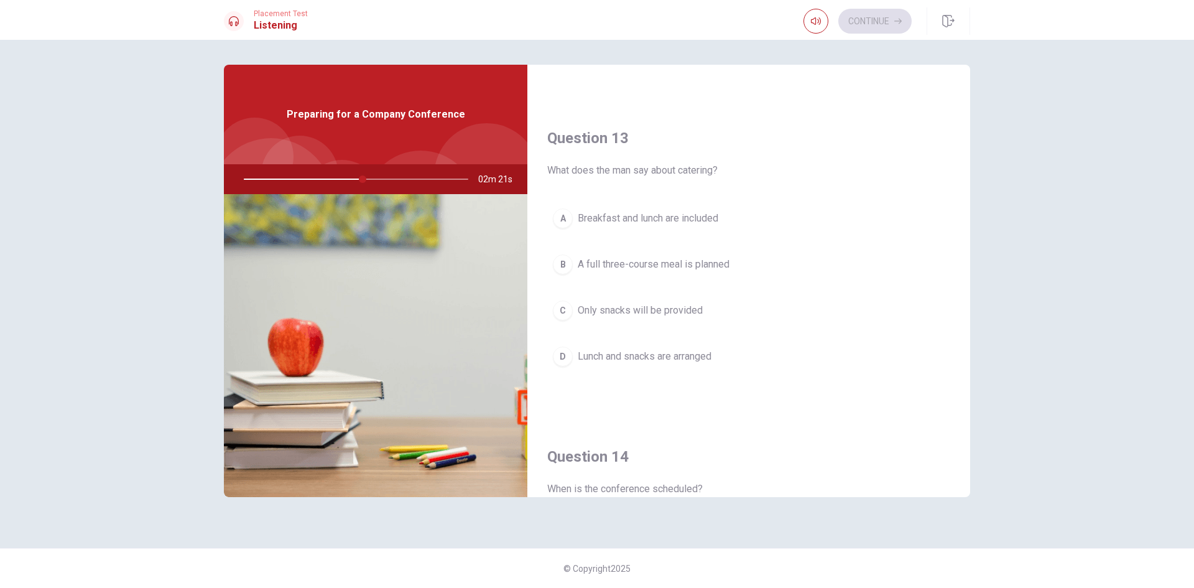
scroll to position [560, 0]
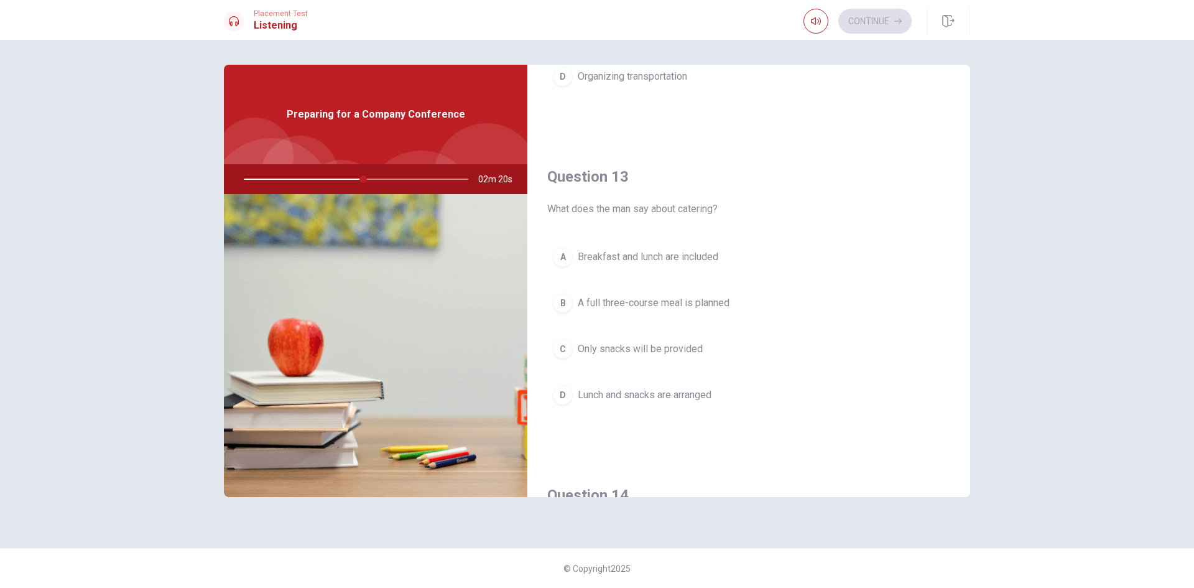
click at [644, 262] on span "Breakfast and lunch are included" at bounding box center [648, 256] width 141 height 15
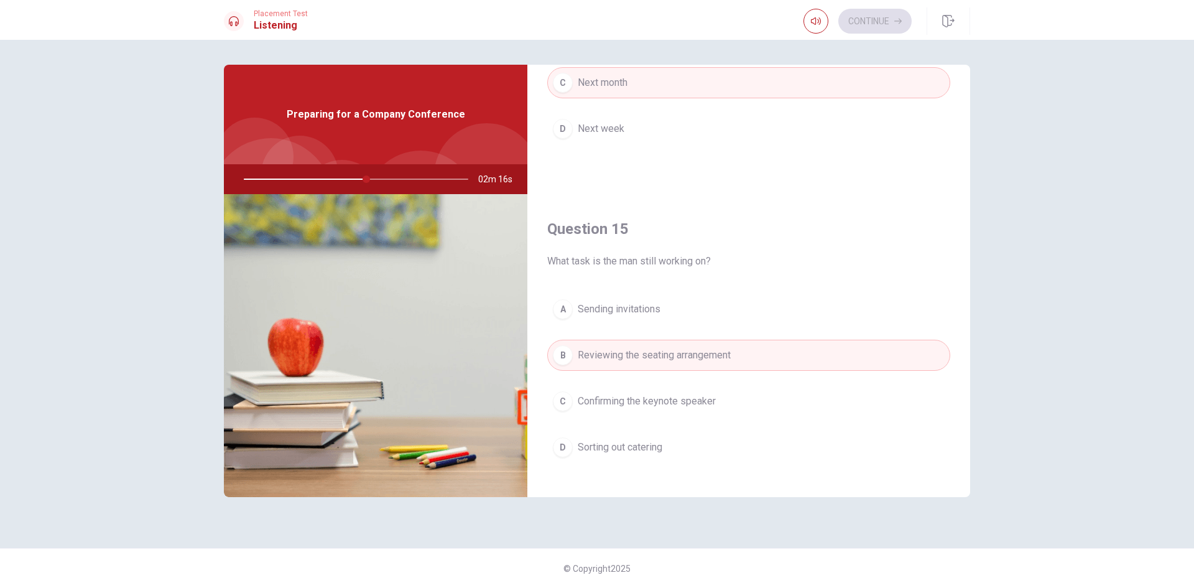
scroll to position [1160, 0]
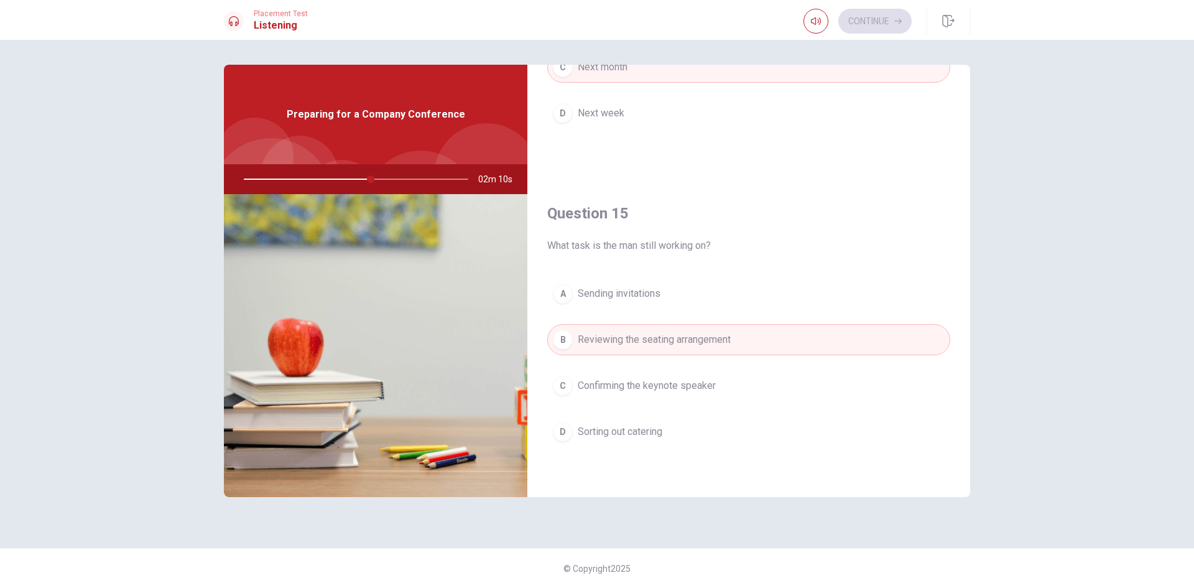
click at [676, 384] on span "Confirming the keynote speaker" at bounding box center [647, 385] width 138 height 15
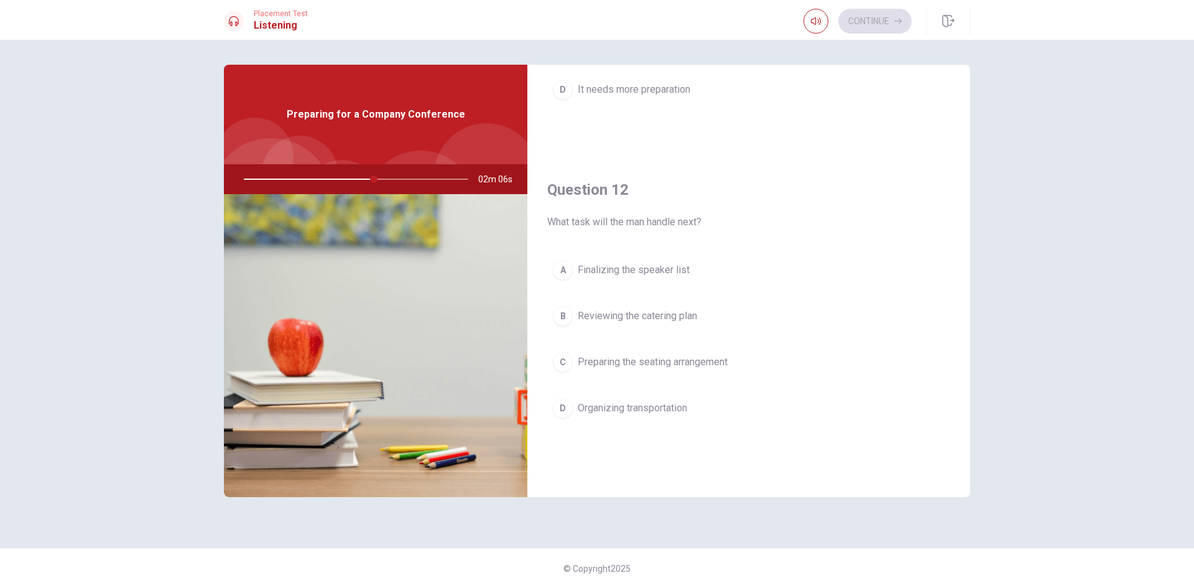
scroll to position [227, 0]
click at [634, 284] on button "A Finalizing the speaker list" at bounding box center [748, 271] width 403 height 31
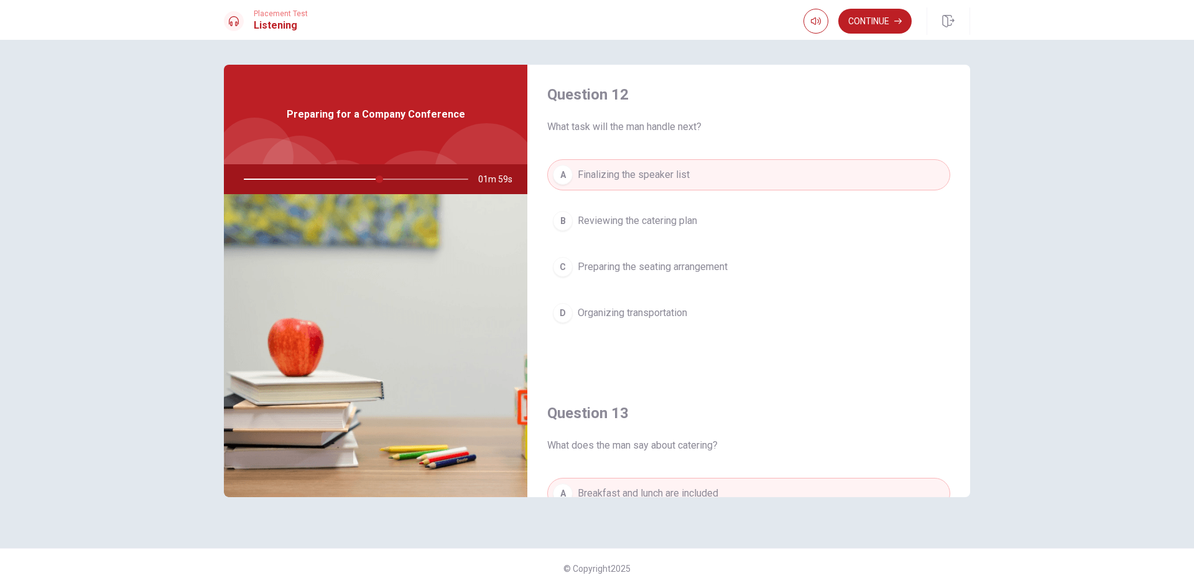
scroll to position [289, 0]
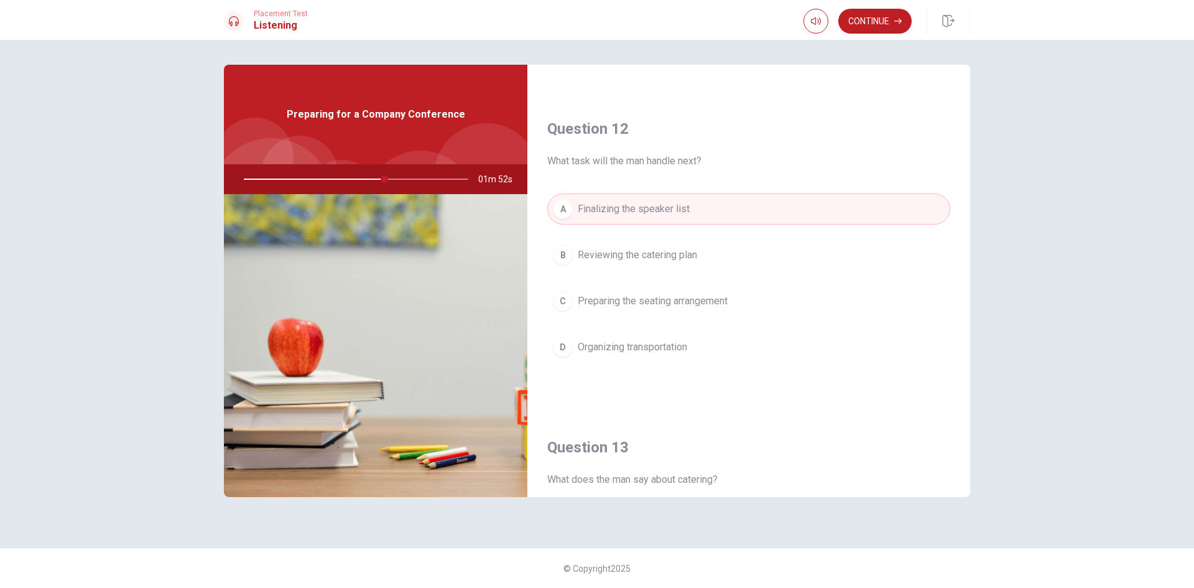
click at [630, 263] on button "B Reviewing the catering plan" at bounding box center [748, 254] width 403 height 31
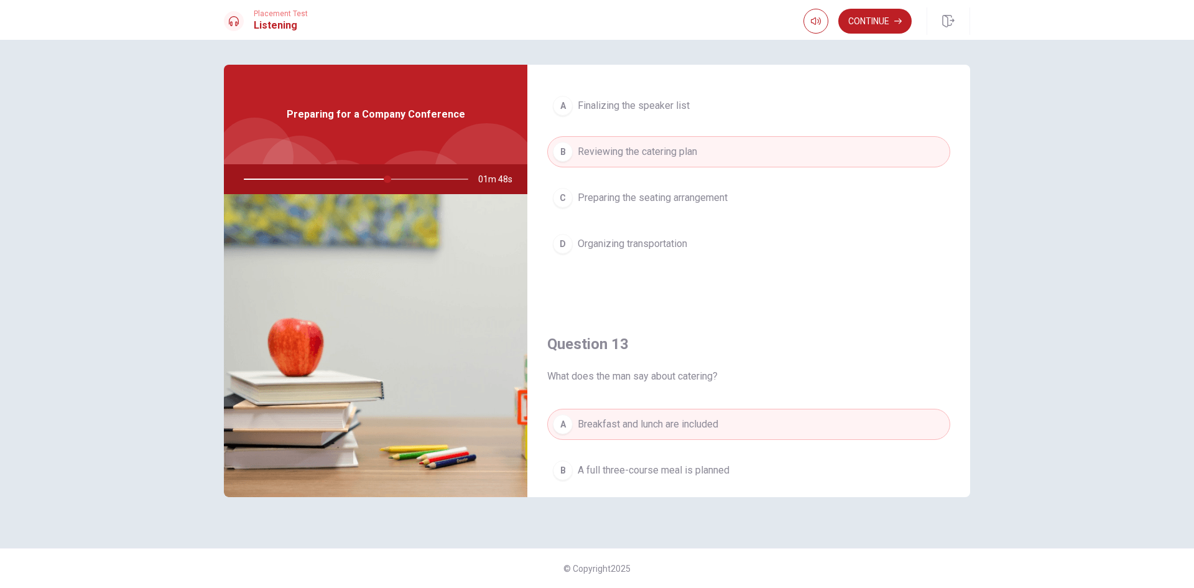
scroll to position [351, 0]
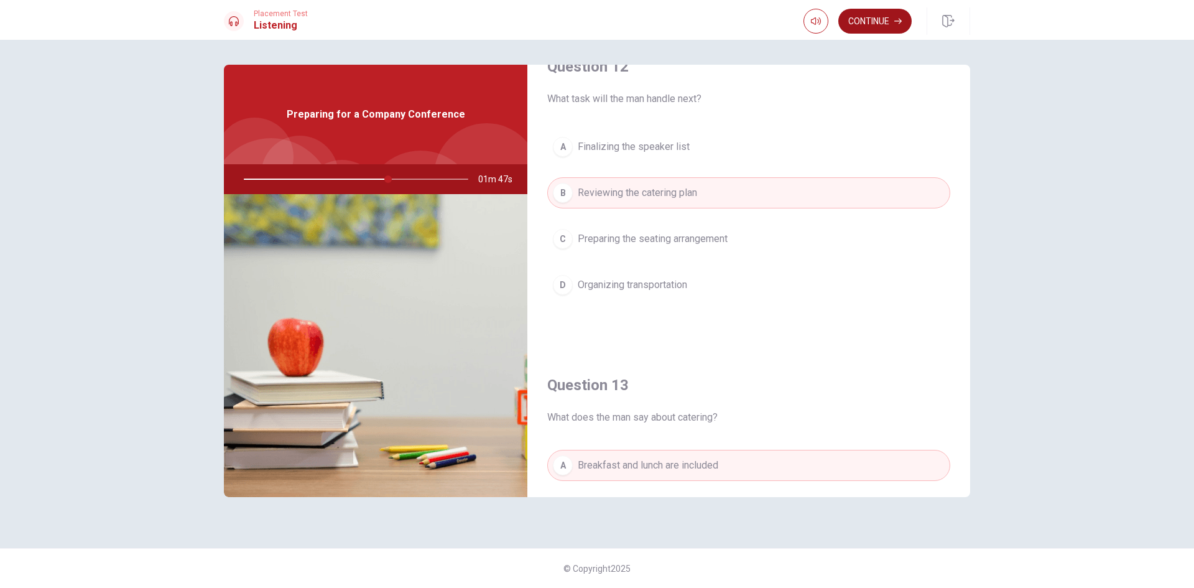
click at [879, 30] on button "Continue" at bounding box center [874, 21] width 73 height 25
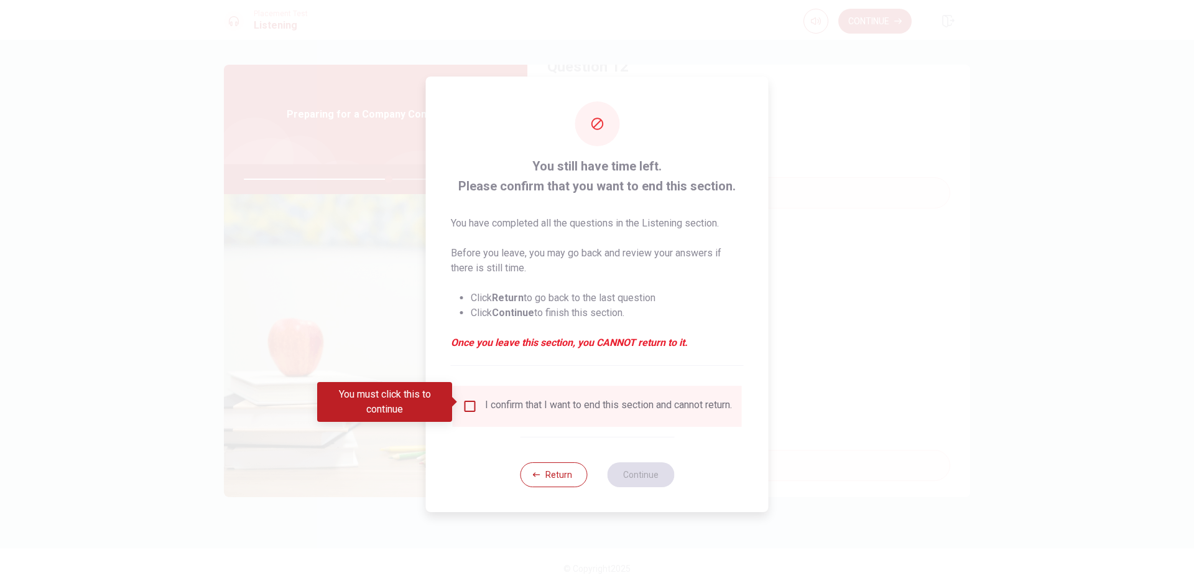
click at [451, 400] on div "You must click this to continue" at bounding box center [384, 402] width 135 height 40
click at [468, 399] on input "You must click this to continue" at bounding box center [470, 406] width 15 height 15
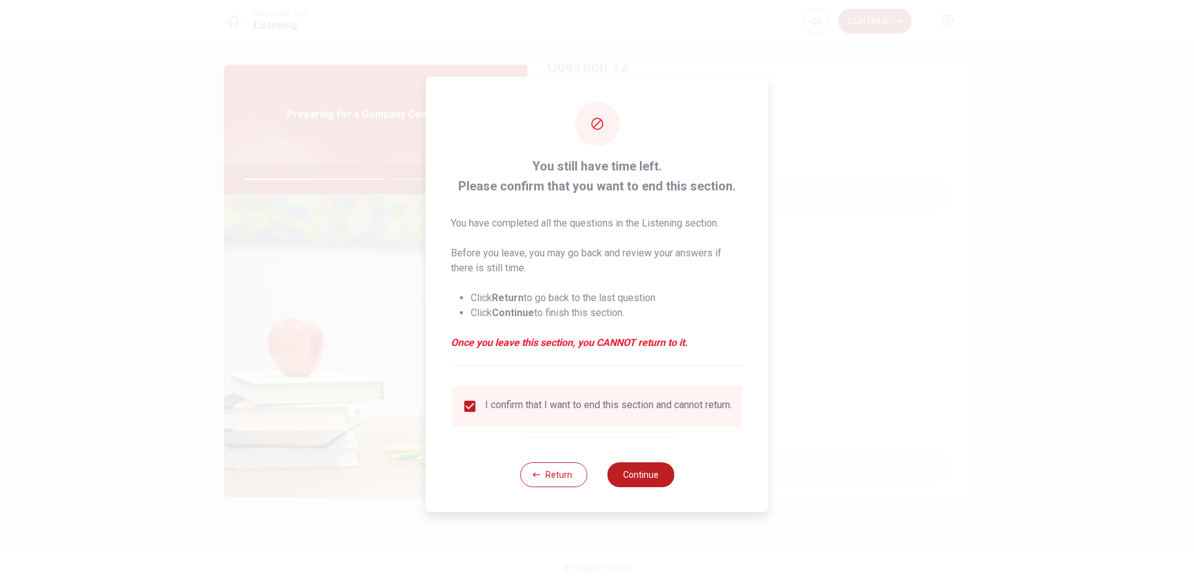
click at [625, 462] on div "Return Continue" at bounding box center [597, 473] width 154 height 75
click at [635, 477] on button "Continue" at bounding box center [640, 474] width 67 height 25
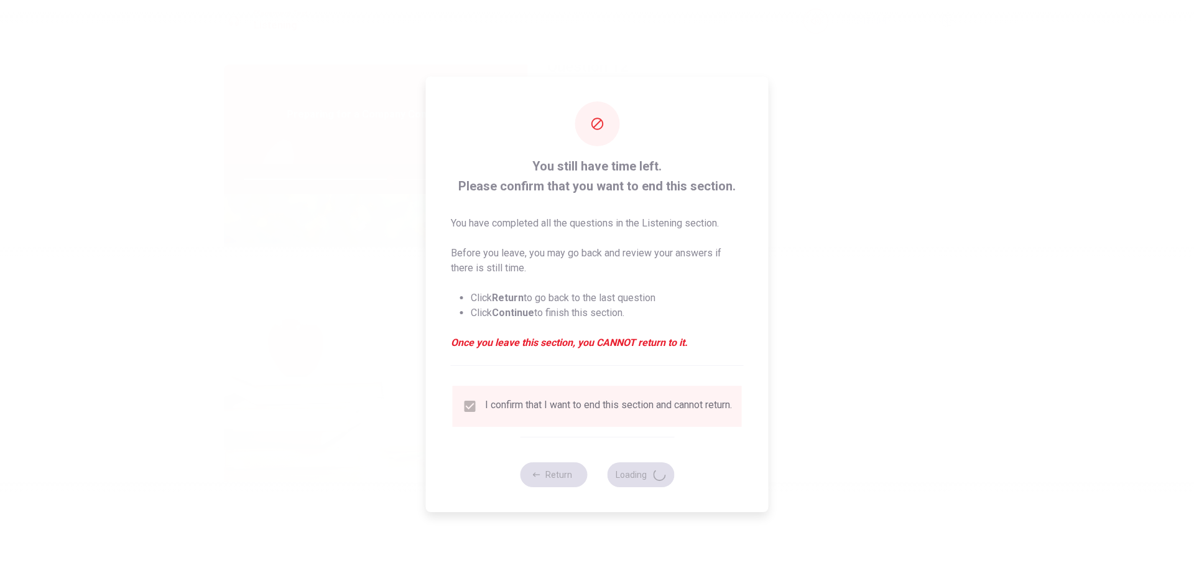
type input "66"
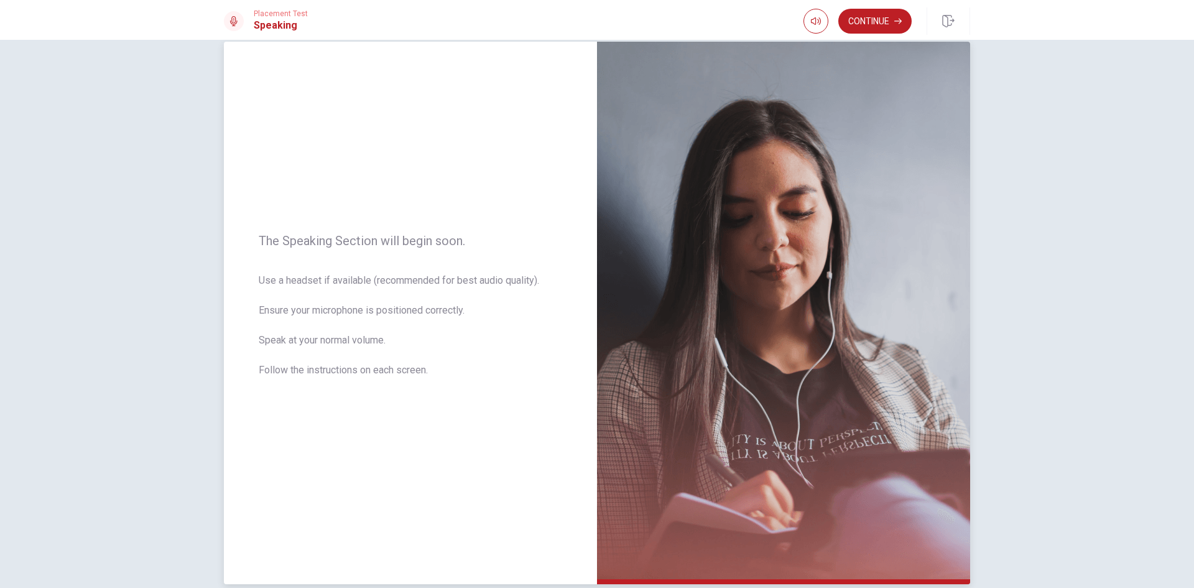
scroll to position [0, 0]
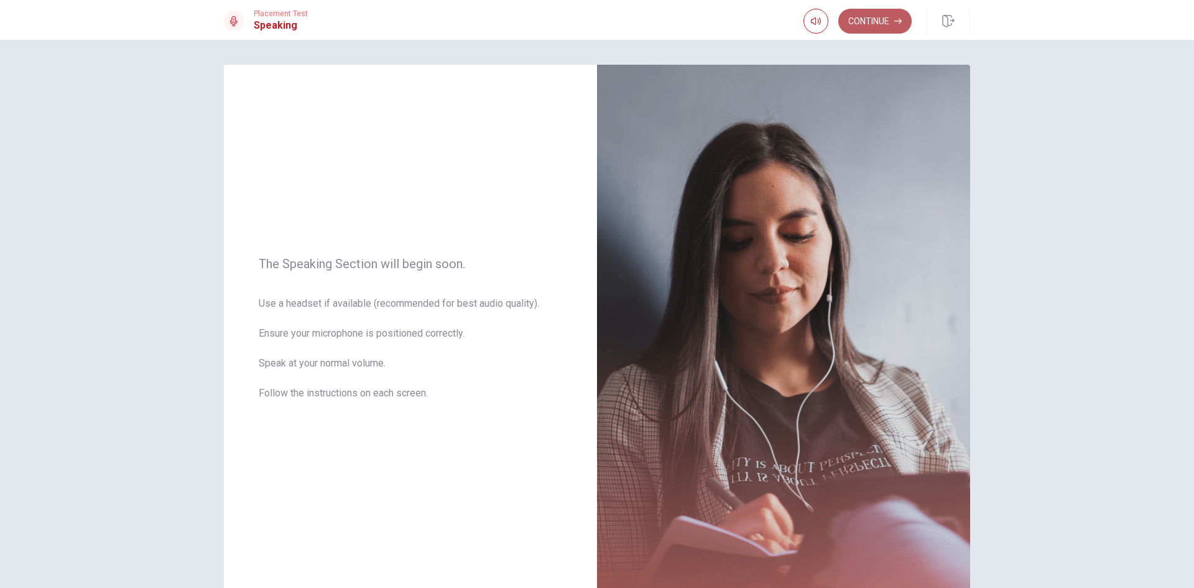
click at [867, 12] on button "Continue" at bounding box center [874, 21] width 73 height 25
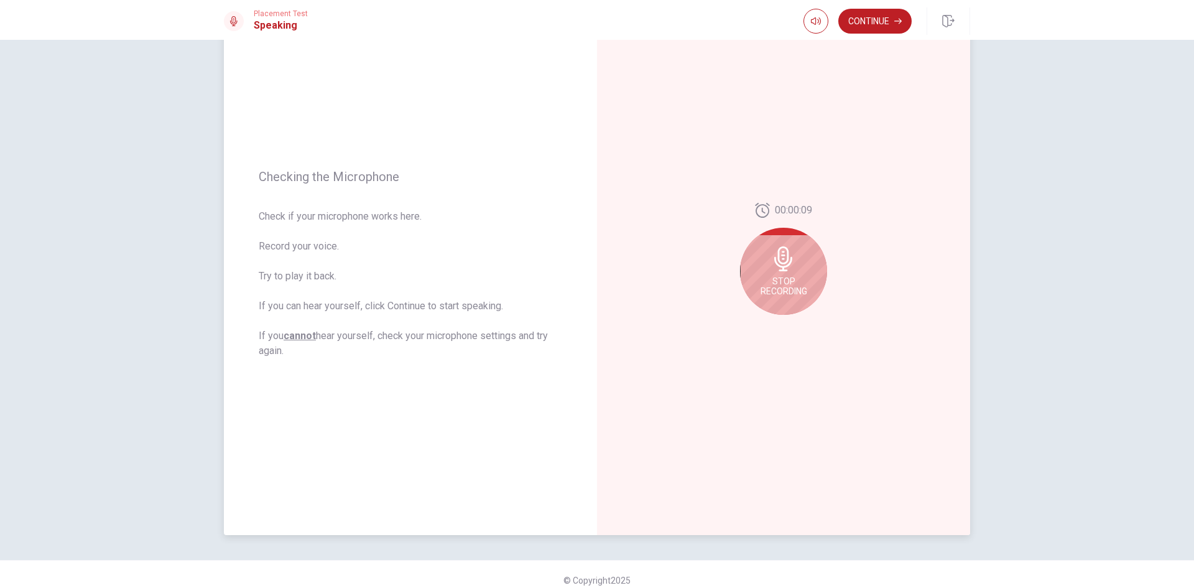
scroll to position [84, 0]
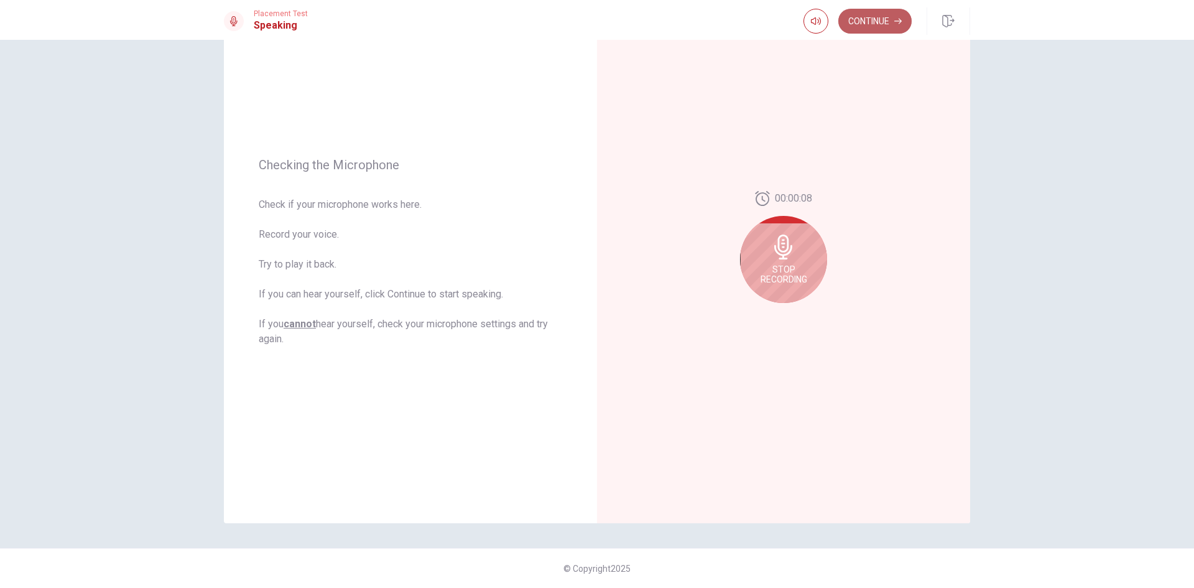
click at [878, 15] on button "Continue" at bounding box center [874, 21] width 73 height 25
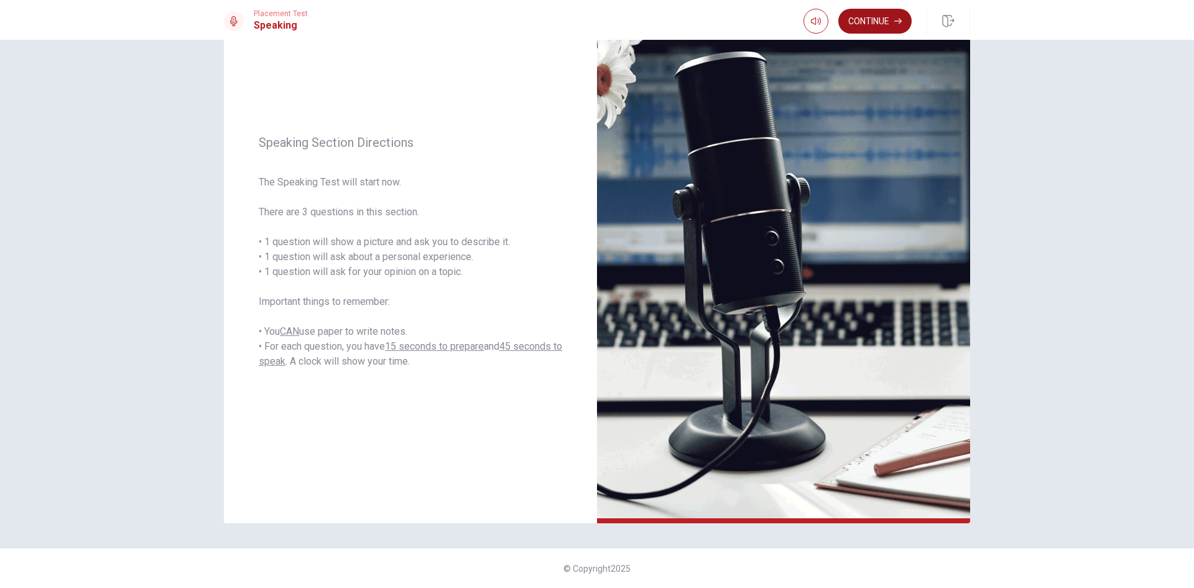
click at [856, 31] on button "Continue" at bounding box center [874, 21] width 73 height 25
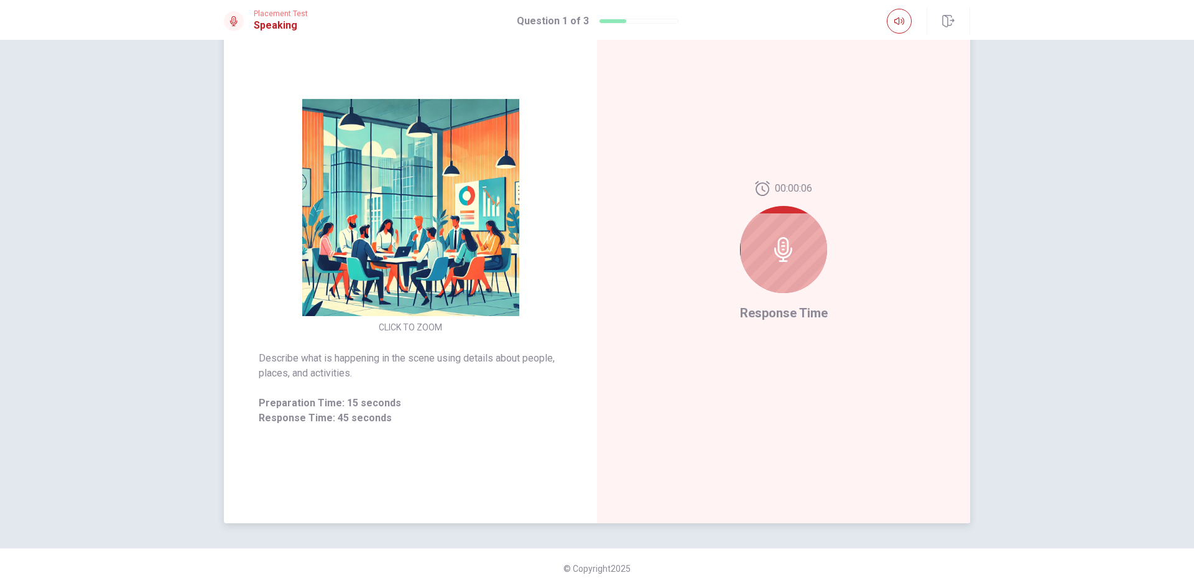
click at [805, 263] on div at bounding box center [783, 249] width 87 height 87
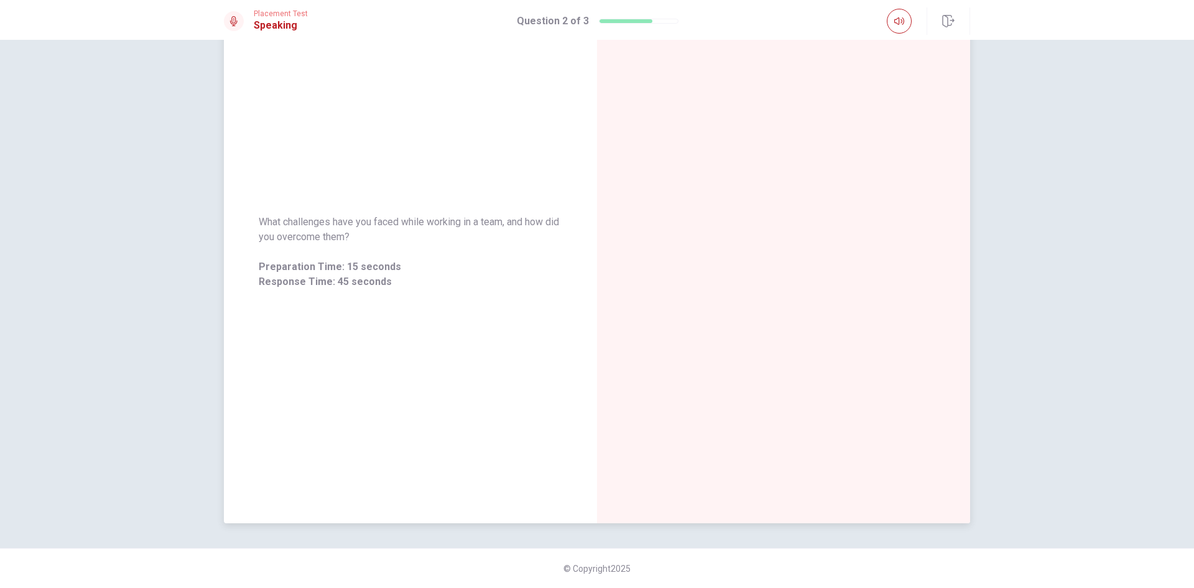
scroll to position [0, 0]
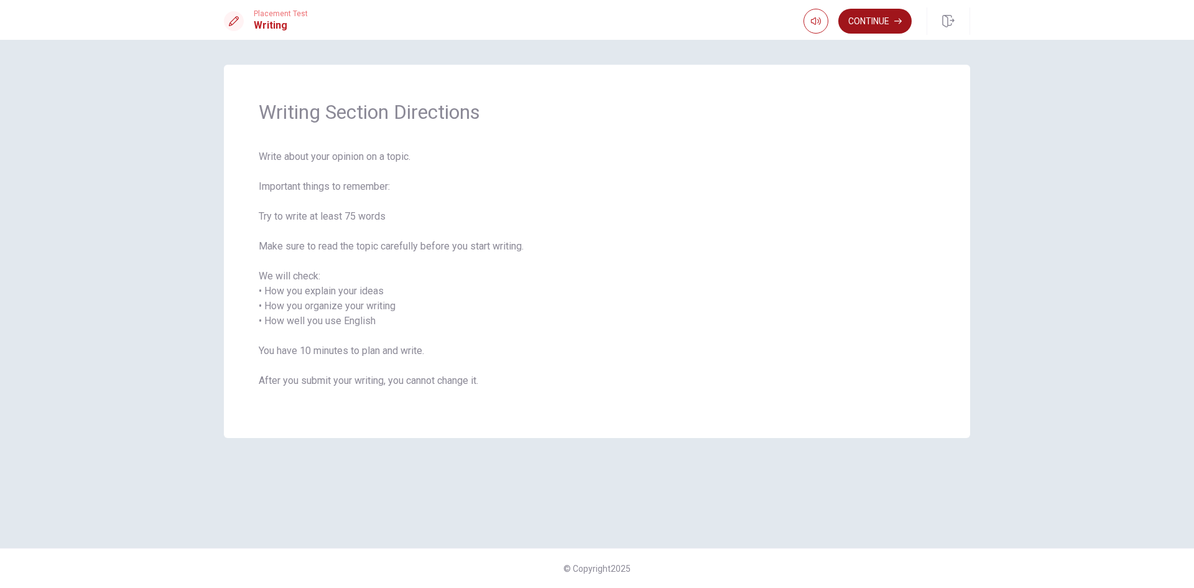
click at [866, 13] on button "Continue" at bounding box center [874, 21] width 73 height 25
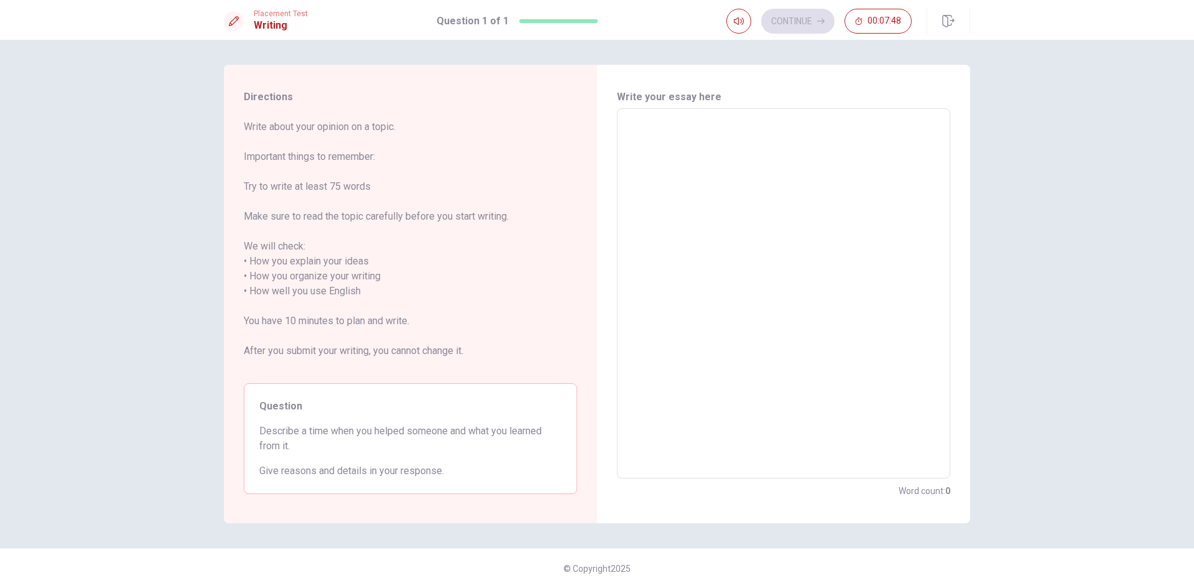
click at [663, 188] on textarea at bounding box center [783, 293] width 316 height 349
type textarea "A"
type textarea "x"
type textarea "At"
type textarea "x"
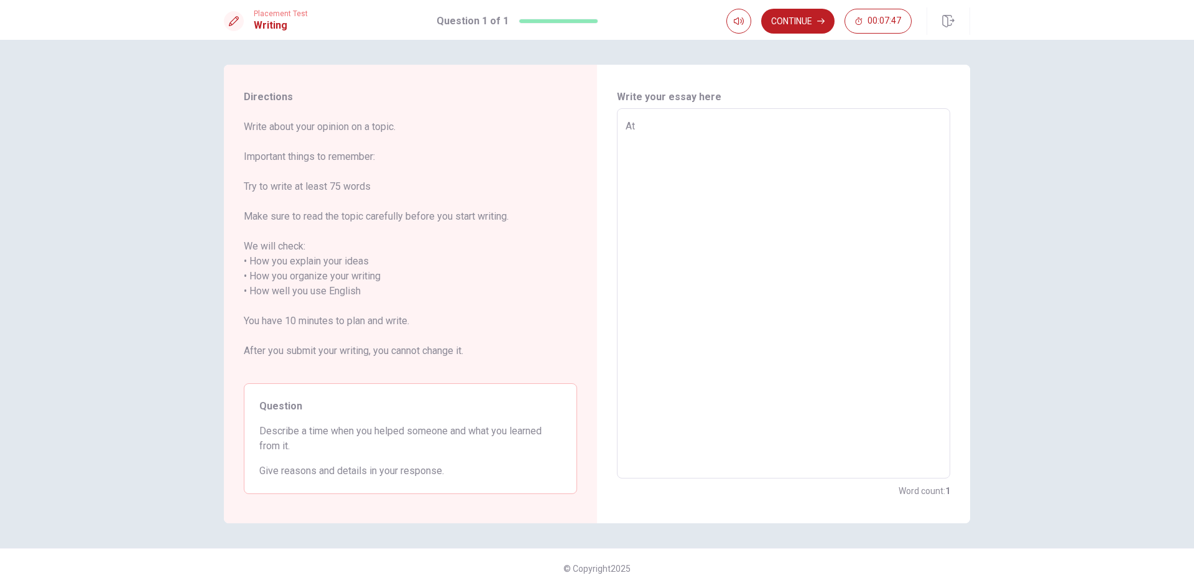
type textarea "At"
type textarea "x"
type textarea "At M"
type textarea "x"
type textarea "At"
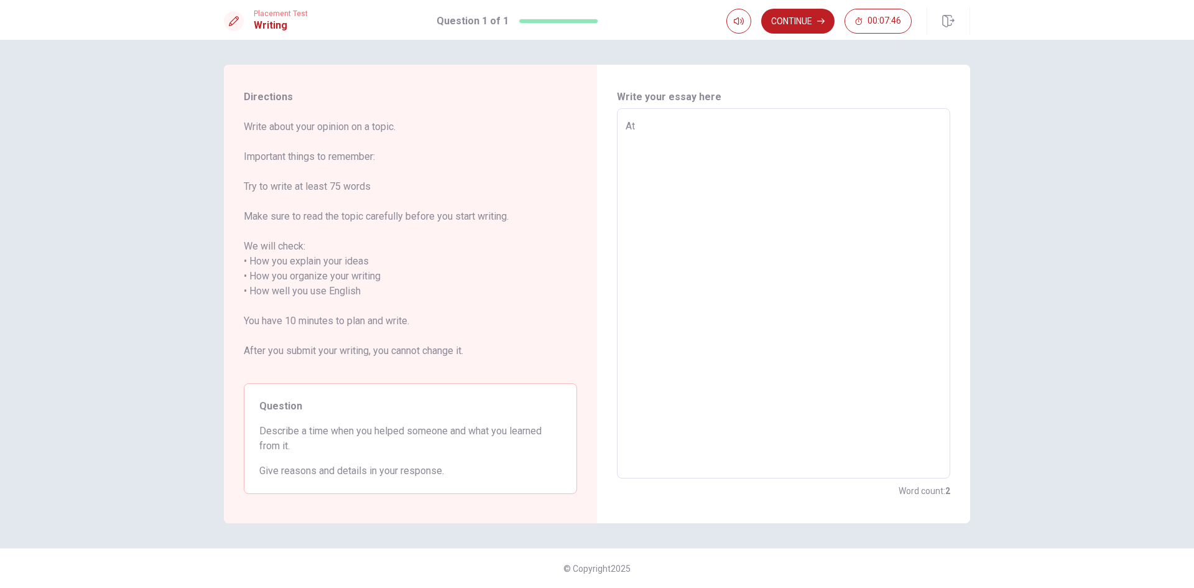
type textarea "x"
type textarea "At m"
type textarea "x"
type textarea "At my"
type textarea "x"
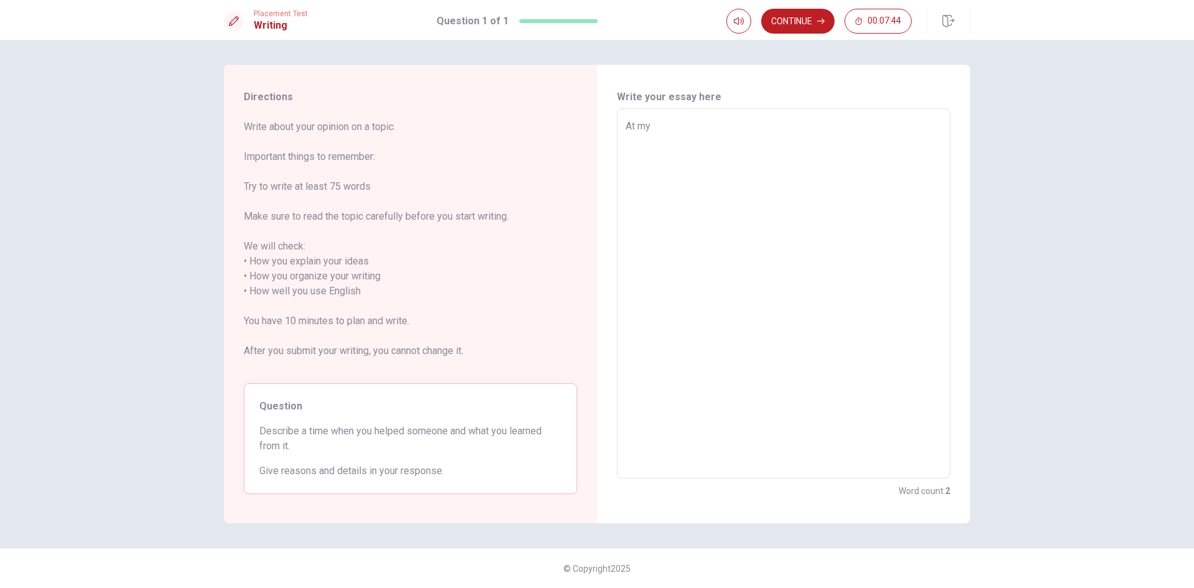
type textarea "At my"
type textarea "x"
type textarea "At my s"
type textarea "x"
type textarea "At my sc"
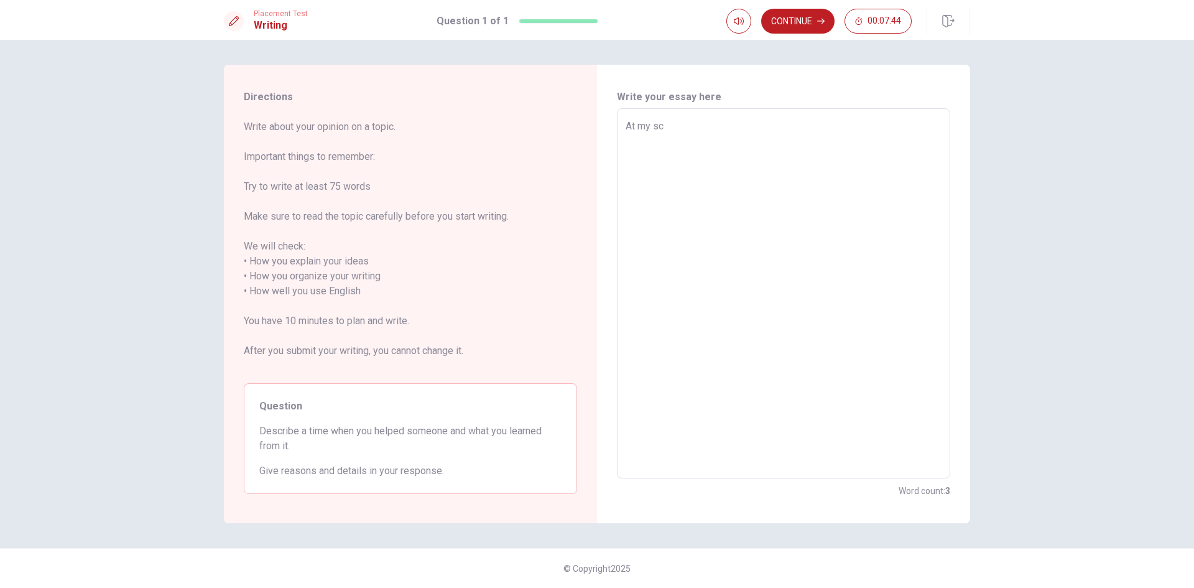
type textarea "x"
type textarea "At my sch"
type textarea "x"
type textarea "At my scho"
type textarea "x"
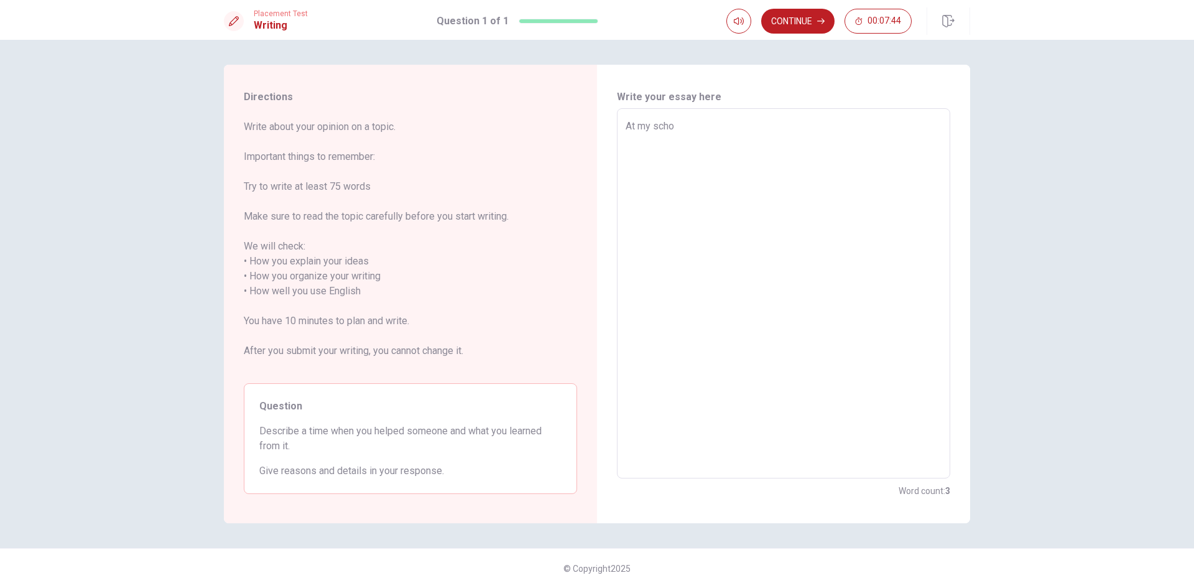
type textarea "At my schoo"
type textarea "x"
type textarea "At my school"
type textarea "x"
type textarea "At my school"
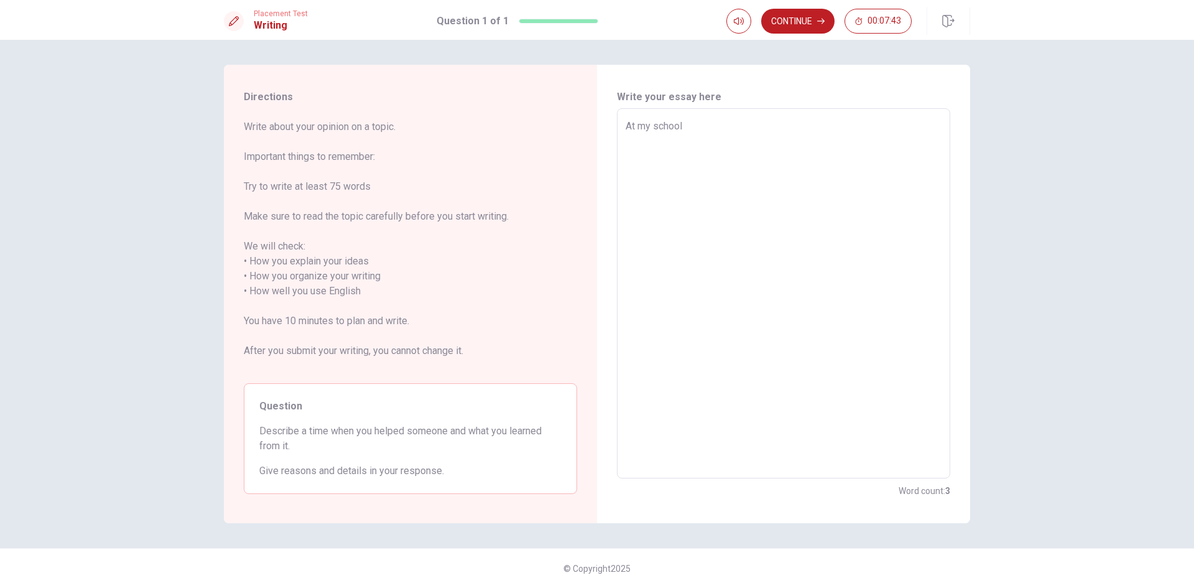
type textarea "x"
type textarea "At my school"
type textarea "x"
type textarea "At my school,"
type textarea "x"
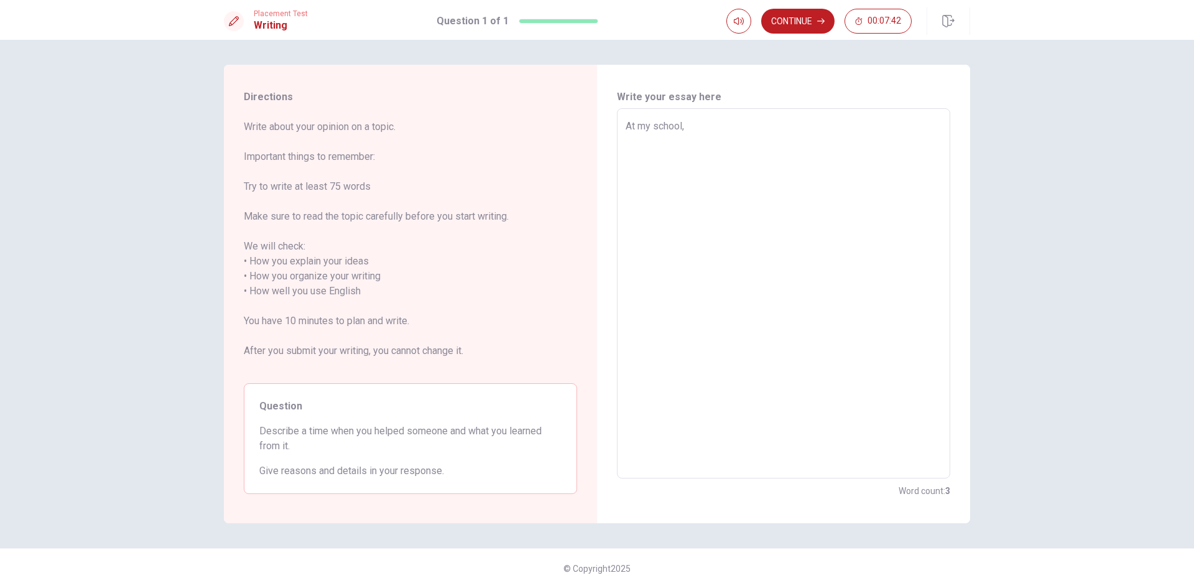
type textarea "At my school,"
type textarea "x"
type textarea "At my school, I"
type textarea "x"
type textarea "At my school, I"
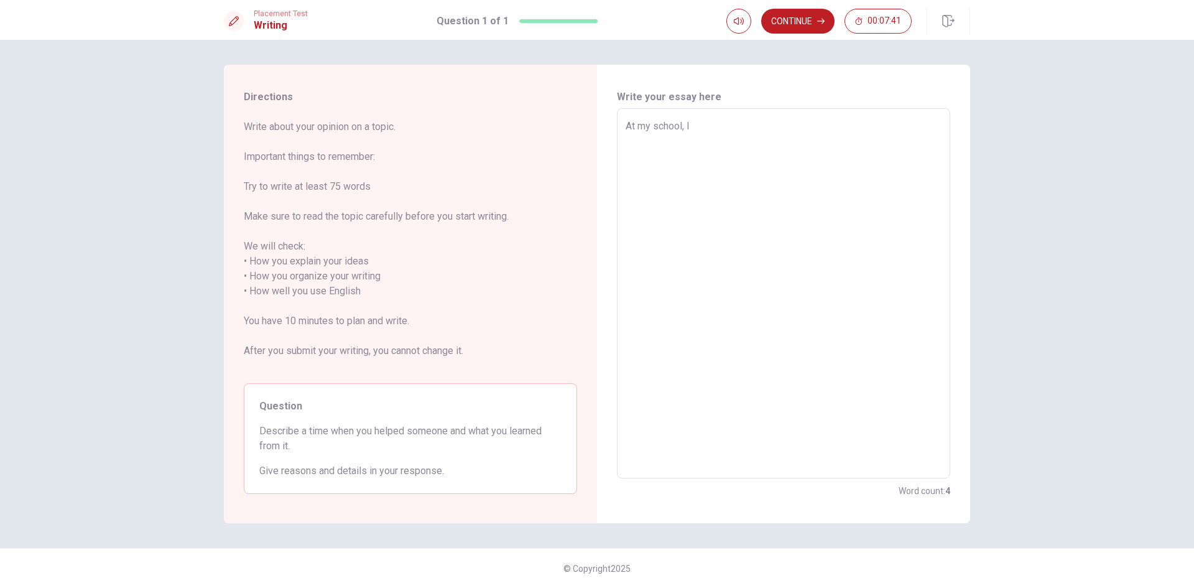
type textarea "x"
type textarea "At my school, I p"
type textarea "x"
type textarea "At my school, I [GEOGRAPHIC_DATA]"
type textarea "x"
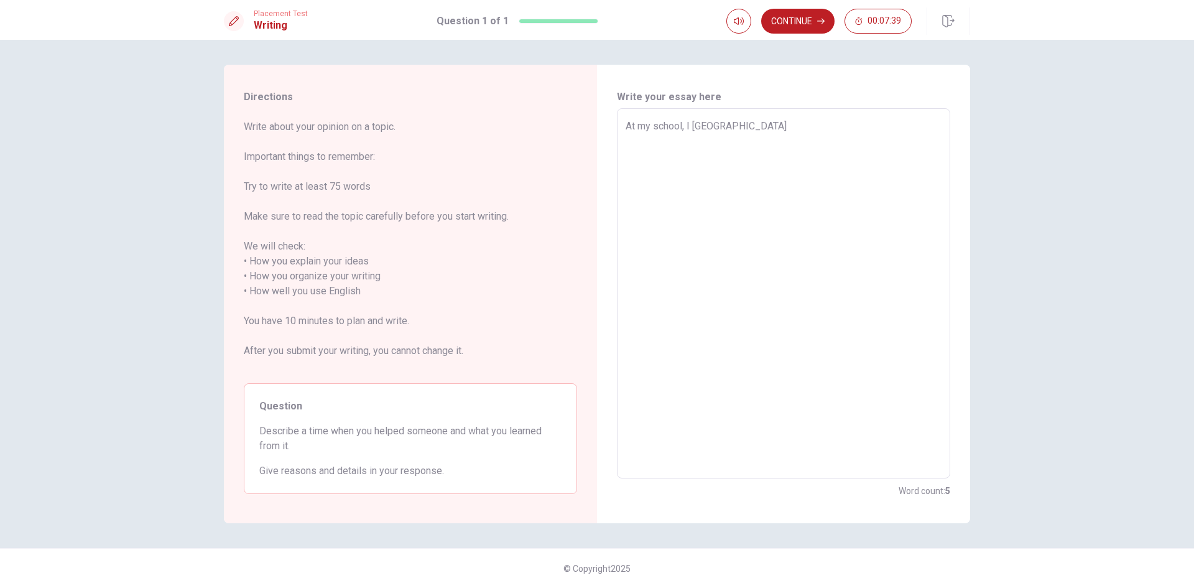
type textarea "At my school, I par"
type textarea "x"
type textarea "At my school, I parc"
type textarea "x"
type textarea "At my school, I par"
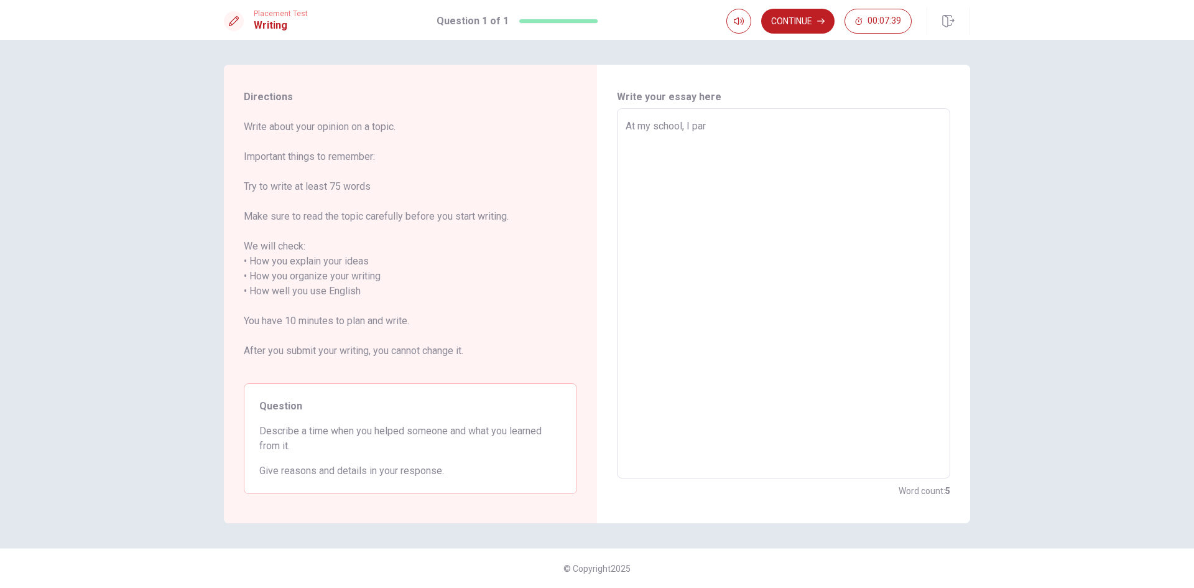
type textarea "x"
type textarea "At my school, I part"
type textarea "x"
type textarea "At my school, I partio"
type textarea "x"
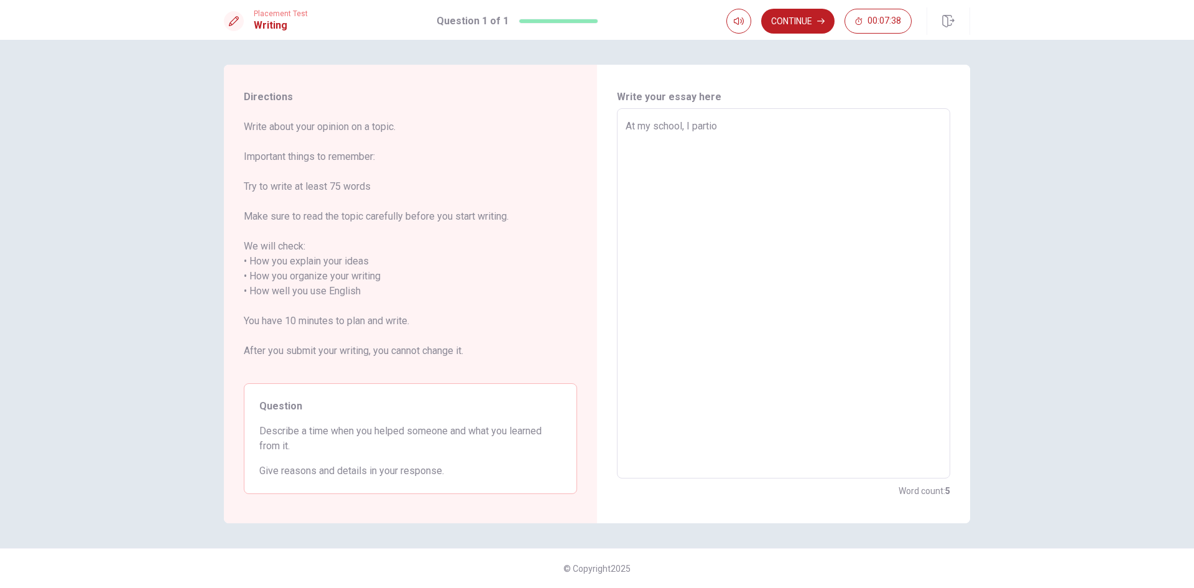
type textarea "At my school, I parti"
type textarea "x"
type textarea "At my school, I partic"
type textarea "x"
type textarea "At my school, I partici"
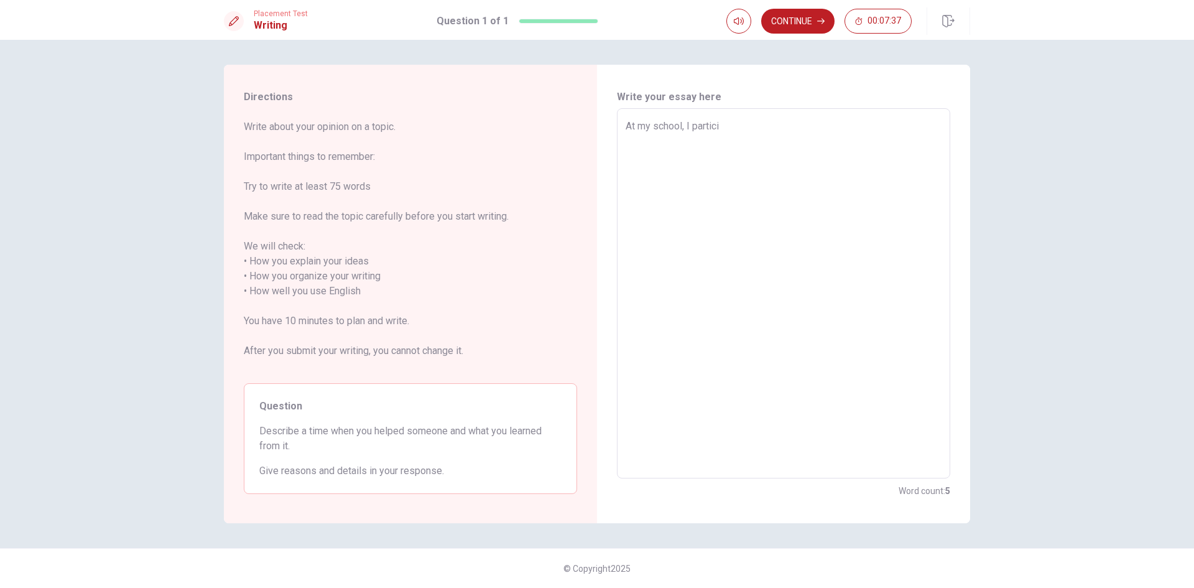
type textarea "x"
type textarea "At my school, I particip"
type textarea "x"
type textarea "At my school, I participa"
type textarea "x"
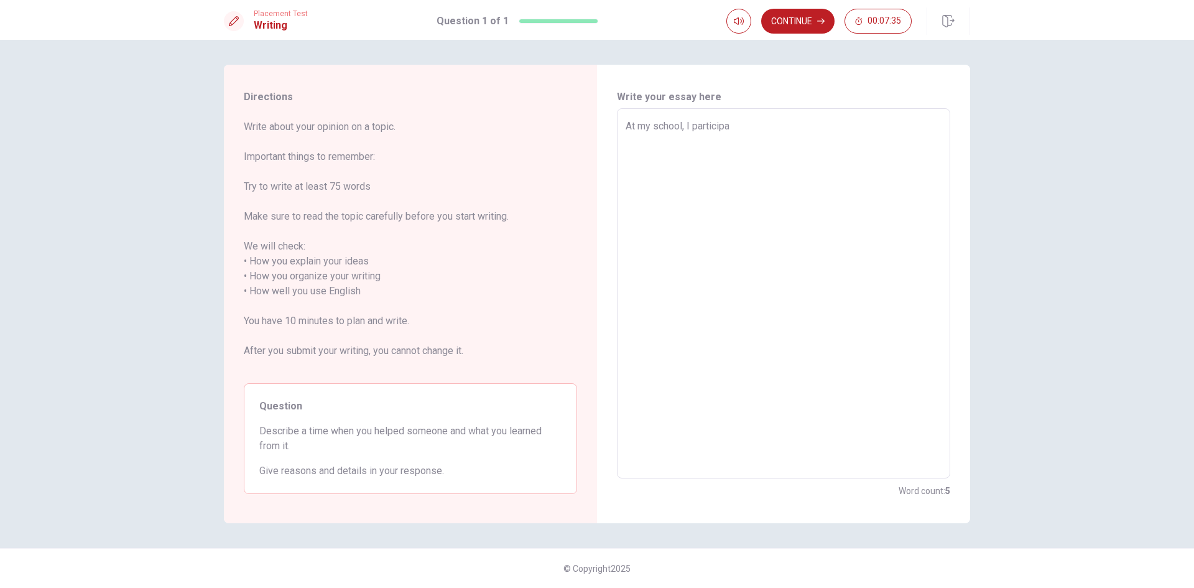
type textarea "At my school, I participat"
type textarea "x"
type textarea "At my school, I participate"
type textarea "x"
type textarea "At my school, I participated"
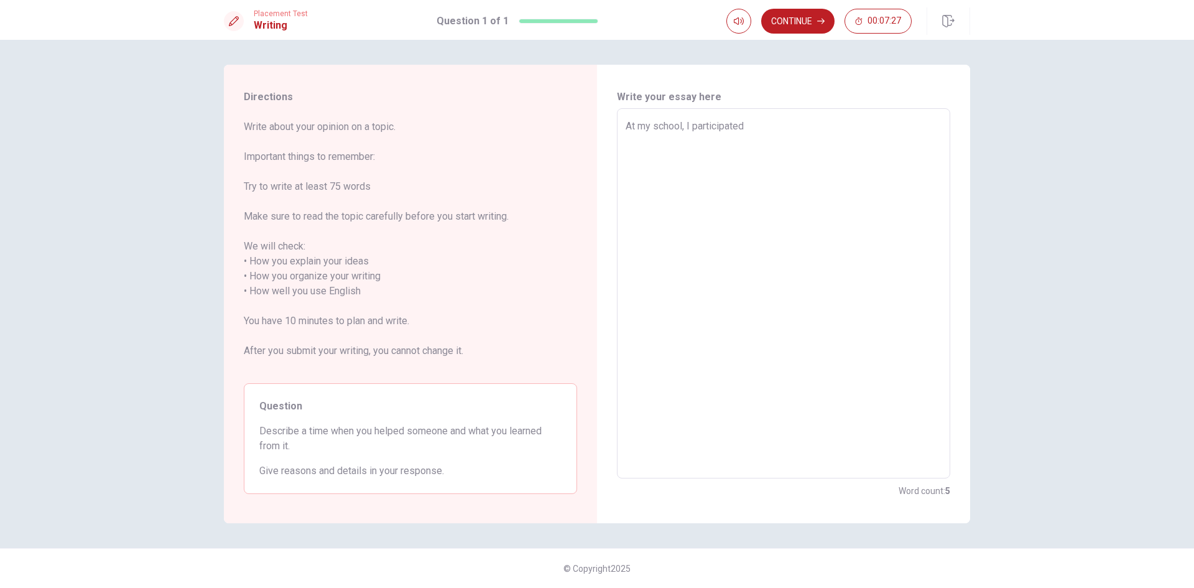
type textarea "x"
type textarea "At my school, I participated"
type textarea "x"
type textarea "At my school, I participated i"
type textarea "x"
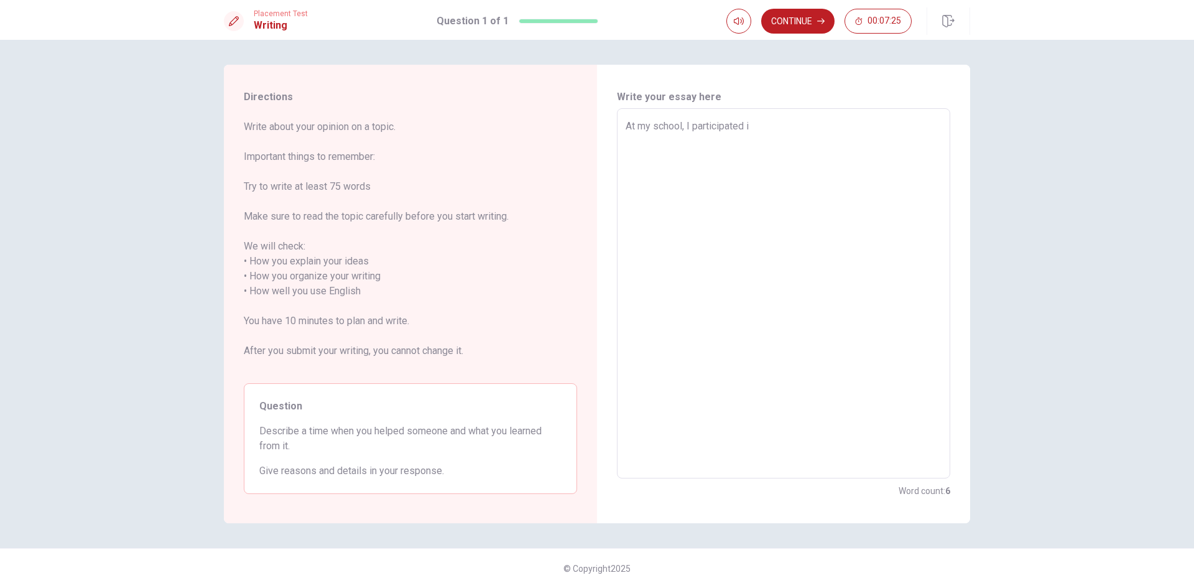
type textarea "At my school, I participated in"
type textarea "x"
type textarea "At my school, I participated in"
type textarea "x"
type textarea "At my school, I participated in a"
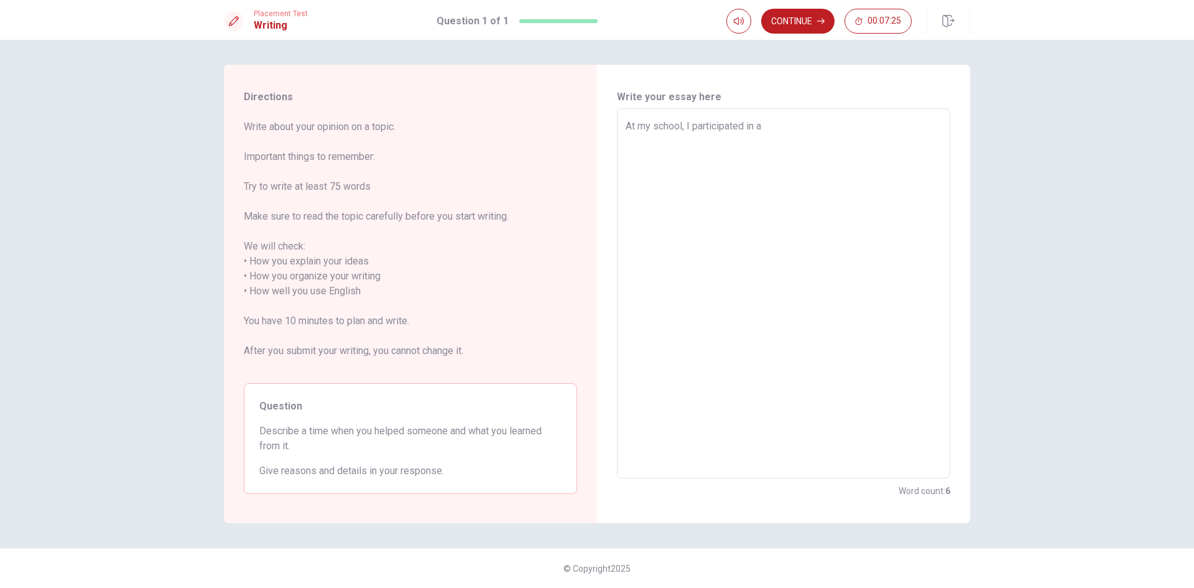
type textarea "x"
type textarea "At my school, I participated in a"
type textarea "x"
type textarea "At my school, I participated in a"
type textarea "x"
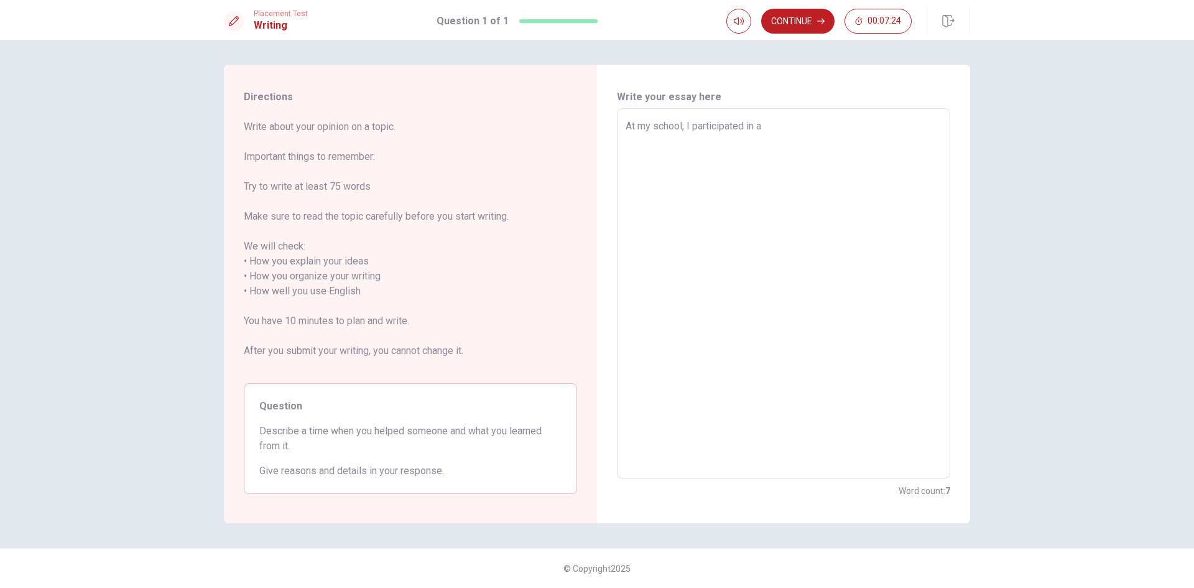
type textarea "At my school, I participated in an"
type textarea "x"
type textarea "At my school, I participated in an"
type textarea "x"
type textarea "At my school, I participated in an e"
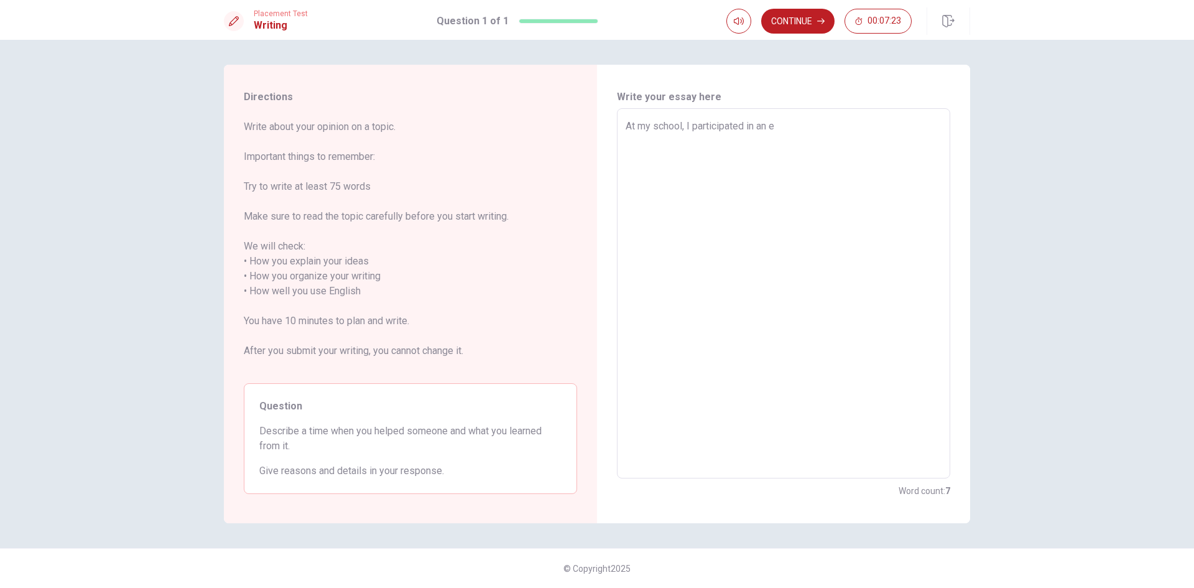
type textarea "x"
type textarea "At my school, I participated in an ex"
type textarea "x"
type textarea "At my school, I participated in an exc"
type textarea "x"
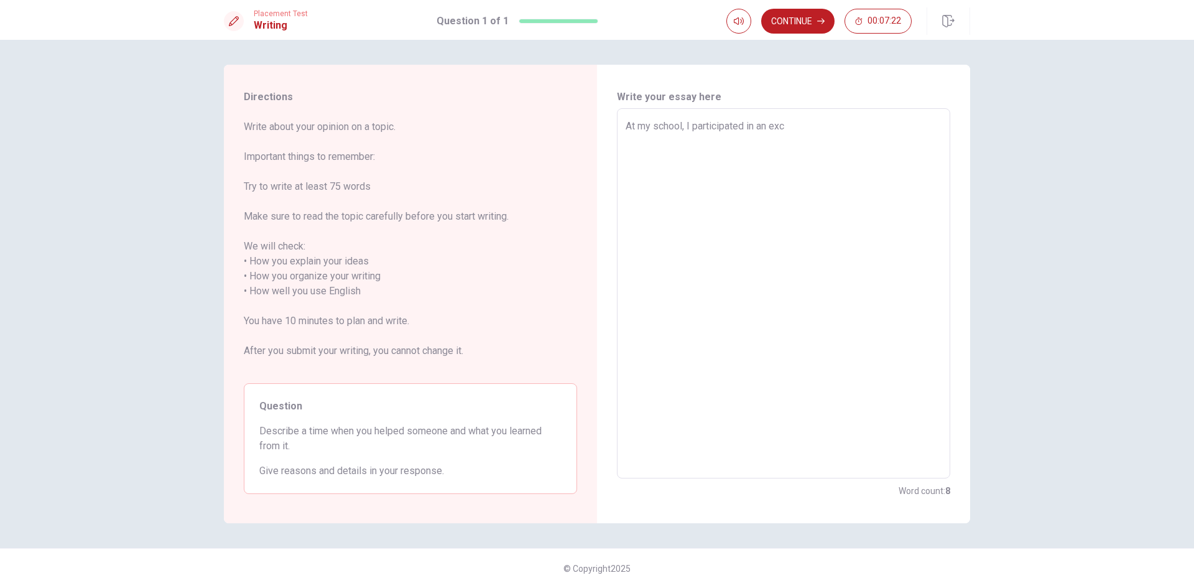
type textarea "At my school, I participated in an excu"
type textarea "x"
type textarea "At my school, I participated in an excur"
type textarea "x"
type textarea "At my school, I participated in an excurs"
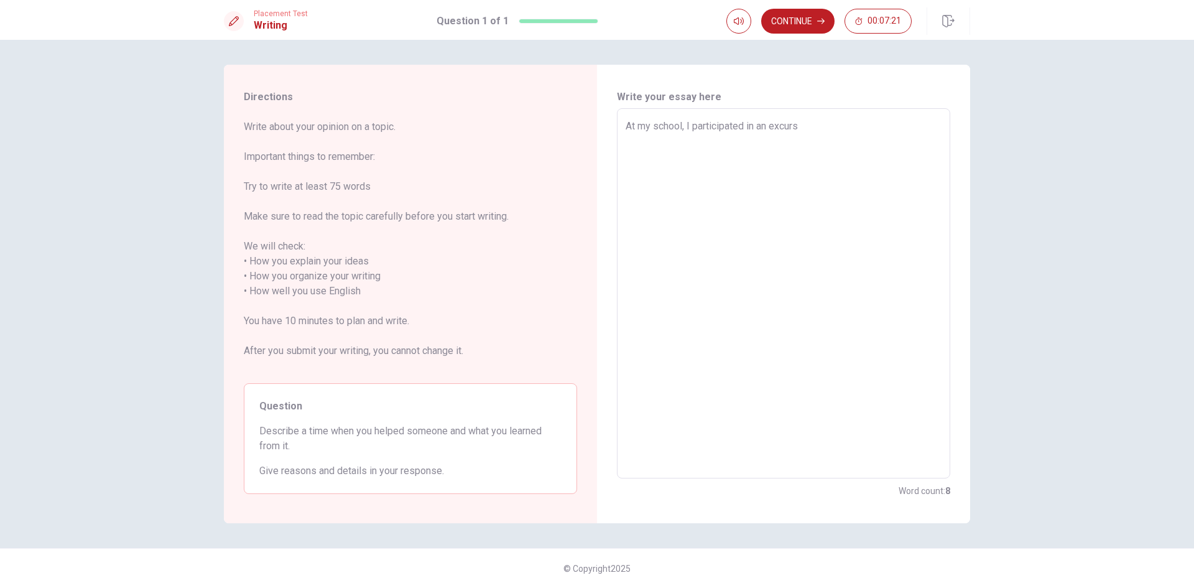
type textarea "x"
type textarea "At my school, I participated in an excursi"
type textarea "x"
type textarea "At my school, I participated in an excursio"
type textarea "x"
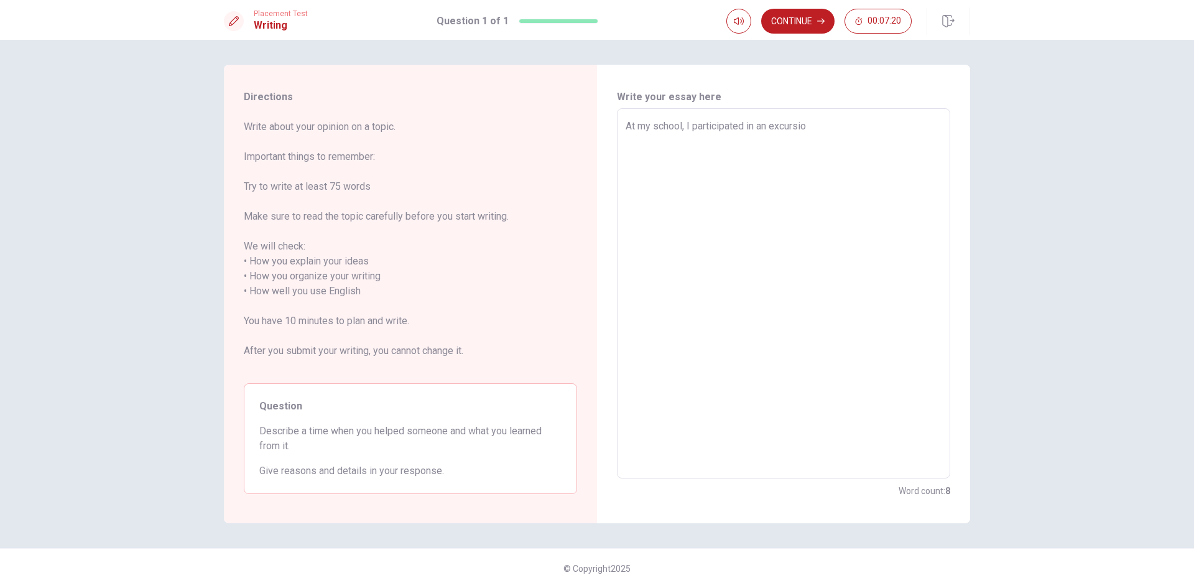
type textarea "At my school, I participated in an excursion"
type textarea "x"
type textarea "At my school, I participated in an excursion"
type textarea "x"
type textarea "At my school, I participated in an excursion t"
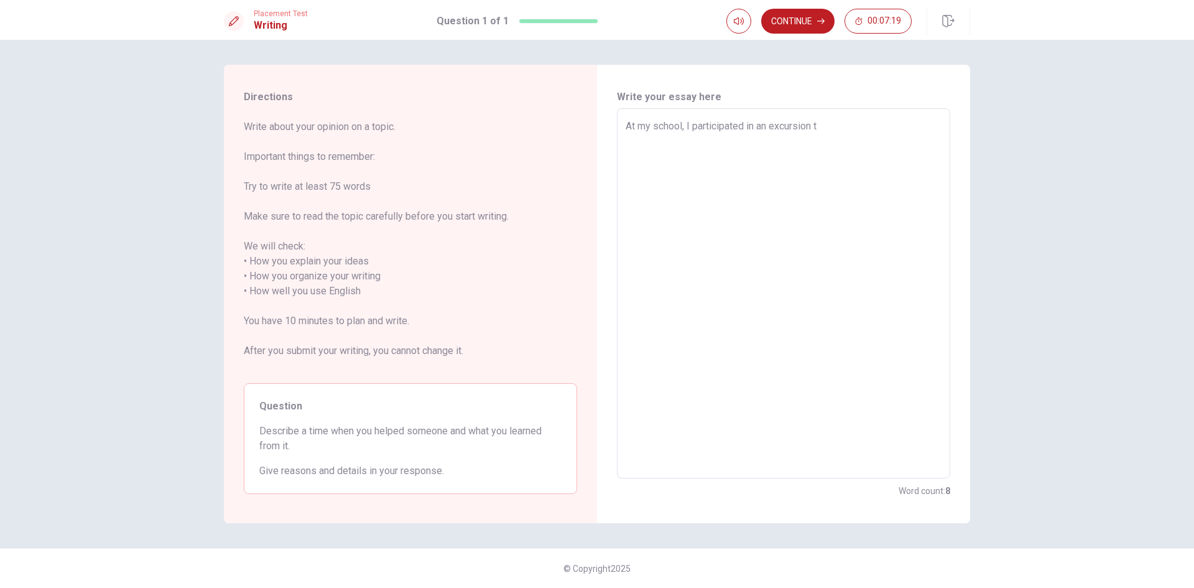
type textarea "x"
type textarea "At my school, I participated in an excursion to"
type textarea "x"
type textarea "At my school, I participated in an excursion to"
type textarea "x"
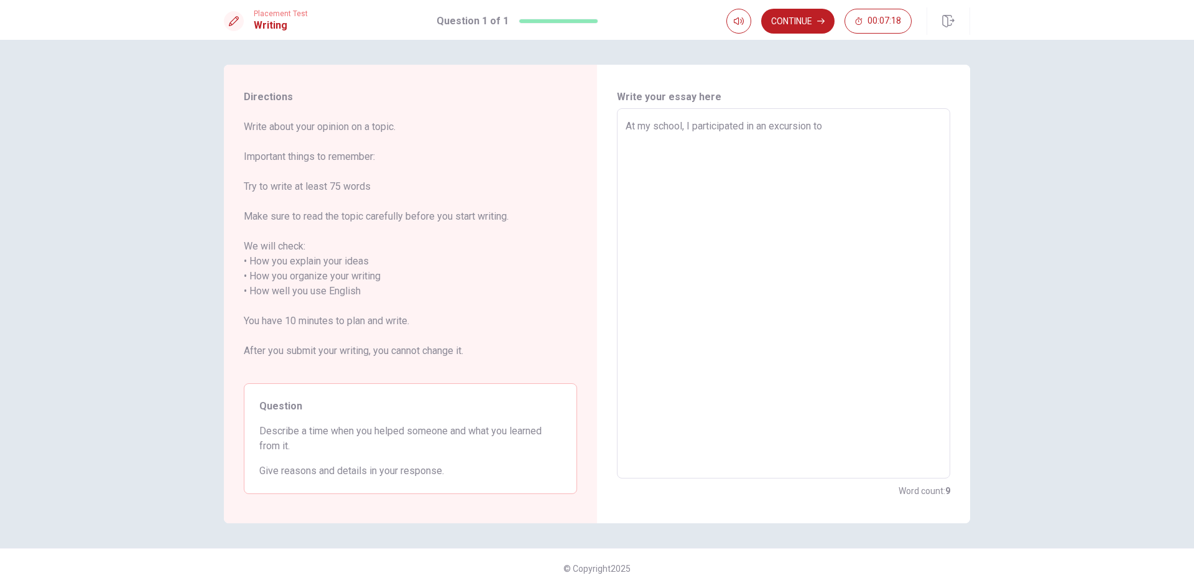
type textarea "At my school, I participated in an excursion to a"
type textarea "x"
type textarea "At my school, I participated in an excursion to a"
type textarea "x"
type textarea "At my school, I participated in an excursion to a v"
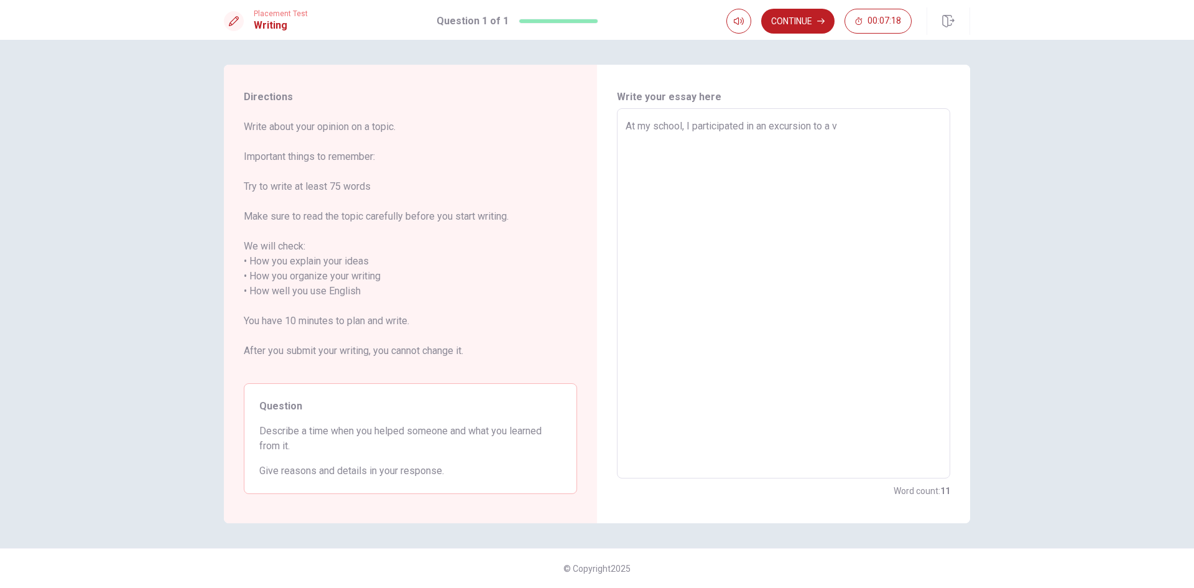
type textarea "x"
type textarea "At my school, I participated in an excursion to a ve"
type textarea "x"
type textarea "At my school, I participated in an excursion to a ver"
type textarea "x"
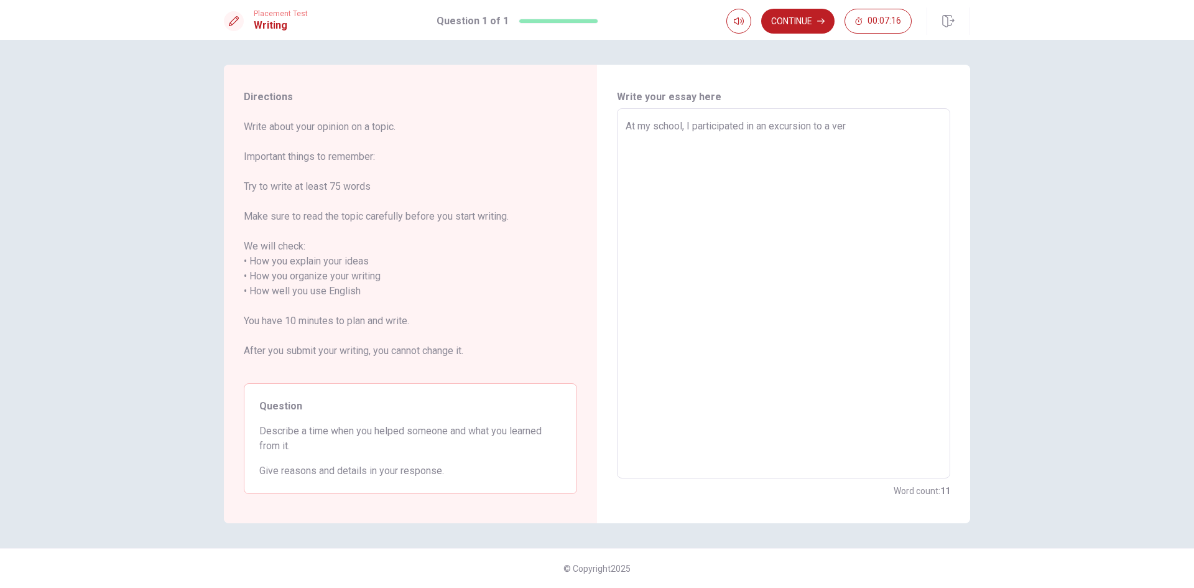
type textarea "At my school, I participated in an excursion to a very"
type textarea "x"
type textarea "At my school, I participated in an excursion to a very"
type textarea "x"
type textarea "At my school, I participated in an excursion to a very p"
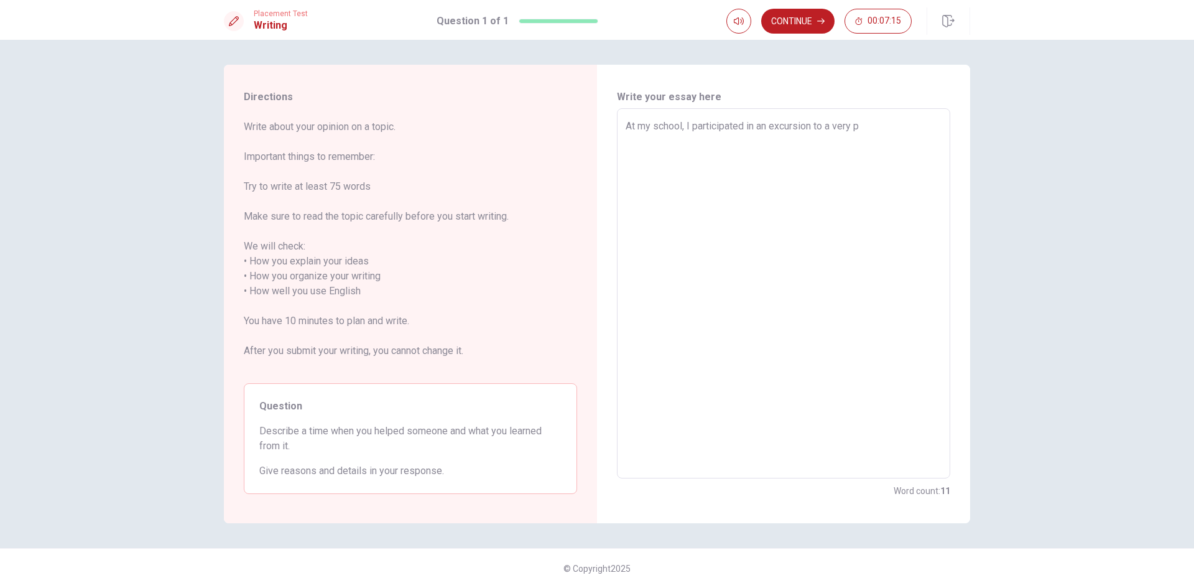
type textarea "x"
type textarea "At my school, I participated in an excursion to a very po"
type textarea "x"
type textarea "At my school, I participated in an excursion to a very poo"
type textarea "x"
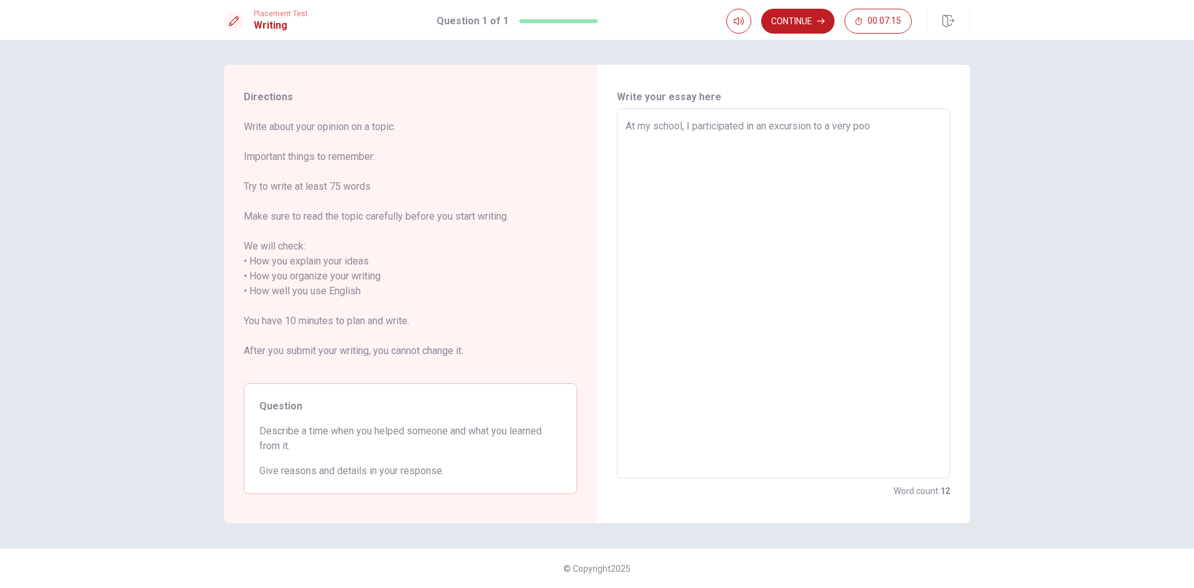
type textarea "At my school, I participated in an excursion to a very poor"
type textarea "x"
type textarea "At my school, I participated in an excursion to a very poor"
type textarea "x"
type textarea "At my school, I participated in an excursion to a very poor c"
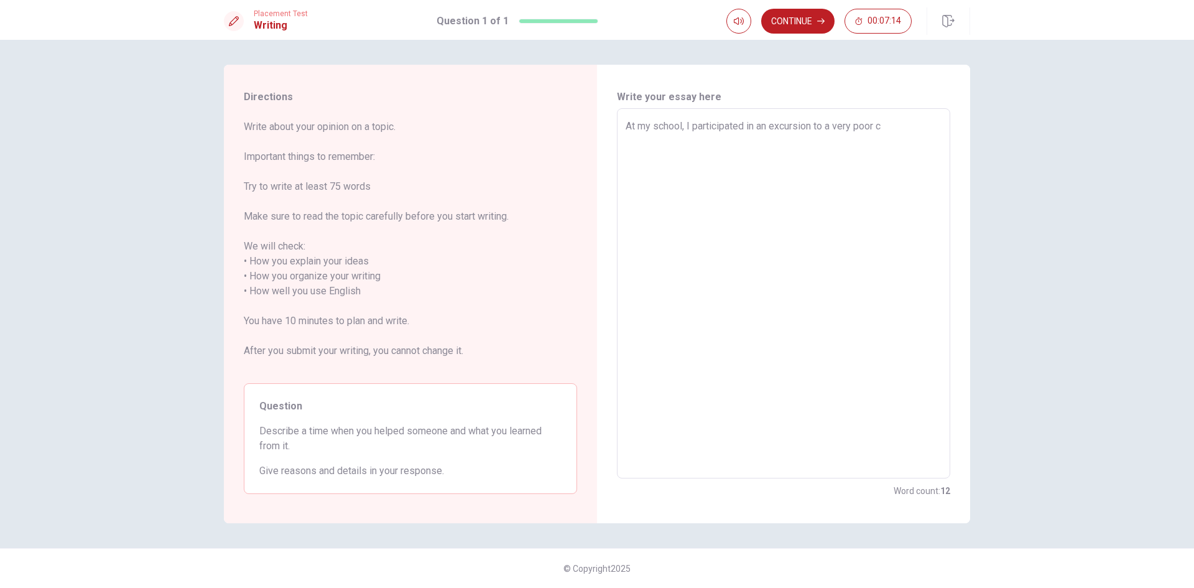
type textarea "x"
type textarea "At my school, I participated in an excursion to a very poor cu"
type textarea "x"
type textarea "At my school, I participated in an excursion to a very poor c"
type textarea "x"
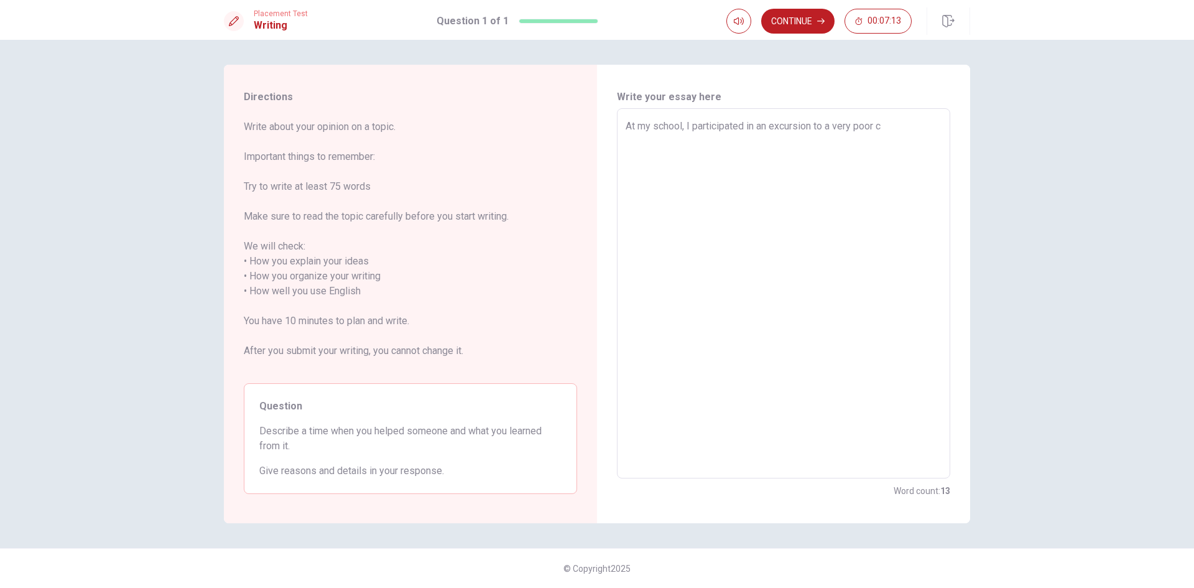
type textarea "At my school, I participated in an excursion to a very poor cy"
type textarea "x"
type textarea "At my school, I participated in an excursion to a very poor cyt"
type textarea "x"
type textarea "At my school, I participated in an excursion to a very poor cyti"
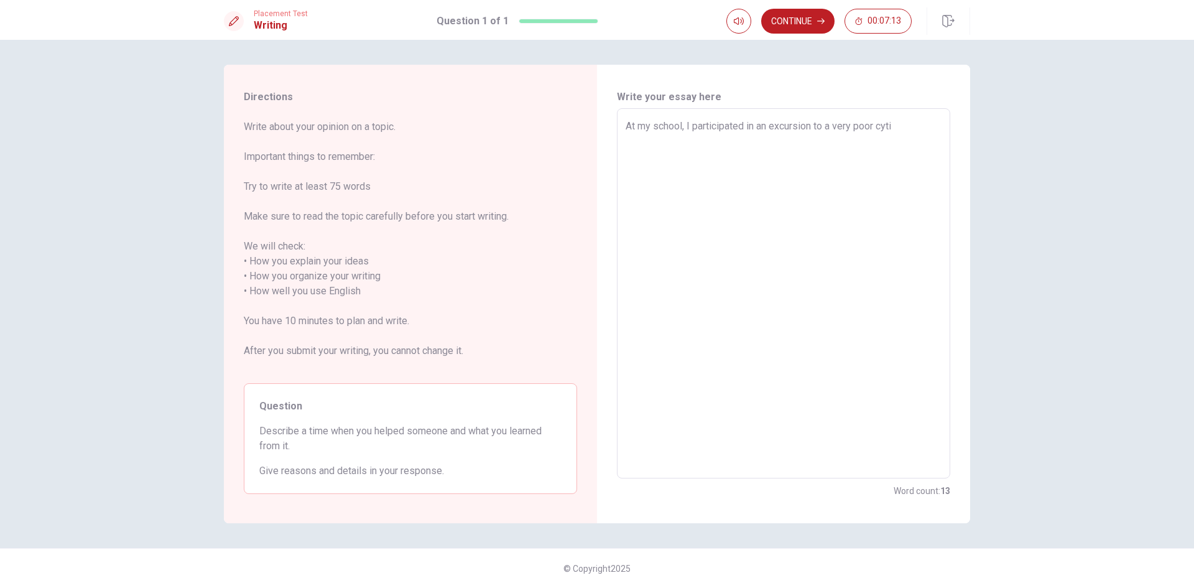
type textarea "x"
type textarea "At my school, I participated in an excursion to a very poor cyt"
type textarea "x"
type textarea "At my school, I participated in an excursion to a very poor cy"
type textarea "x"
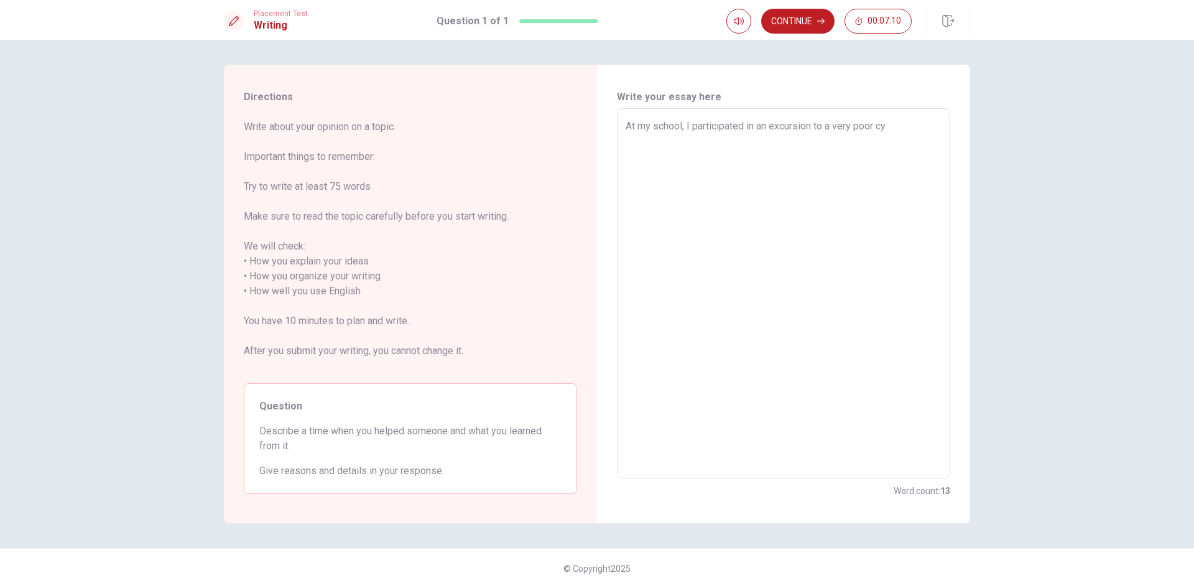
type textarea "At my school, I participated in an excursion to a very poor c"
type textarea "x"
type textarea "At my school, I participated in an excursion to a very poor ci"
type textarea "x"
type textarea "At my school, I participated in an excursion to a very poor cit"
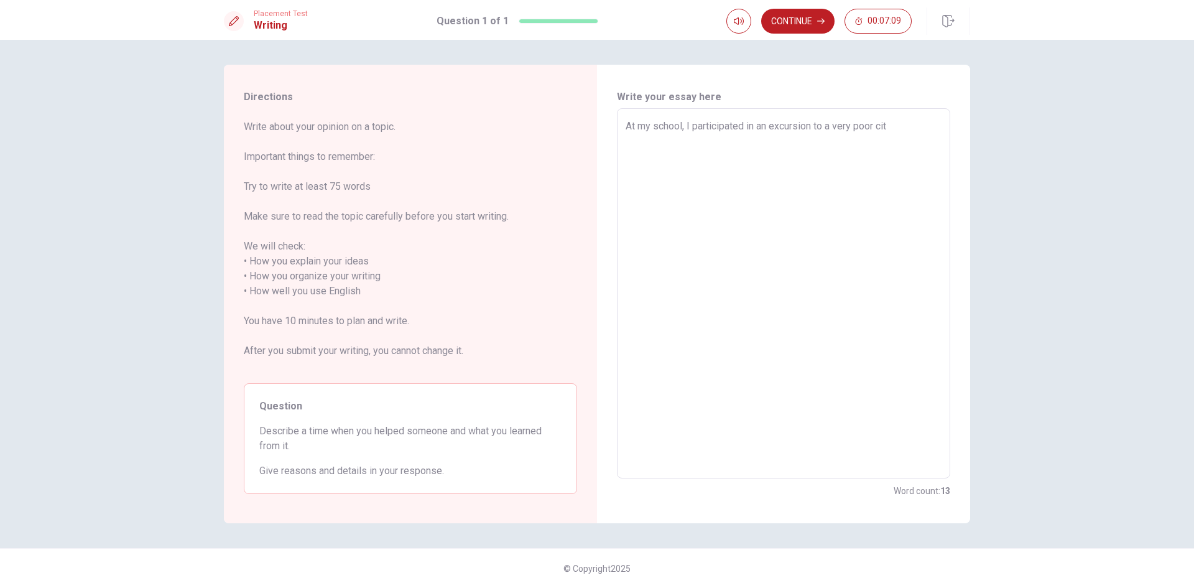
type textarea "x"
type textarea "At my school, I participated in an excursion to a very poor city"
type textarea "x"
type textarea "At my school, I participated in an excursion to a very poor city"
type textarea "x"
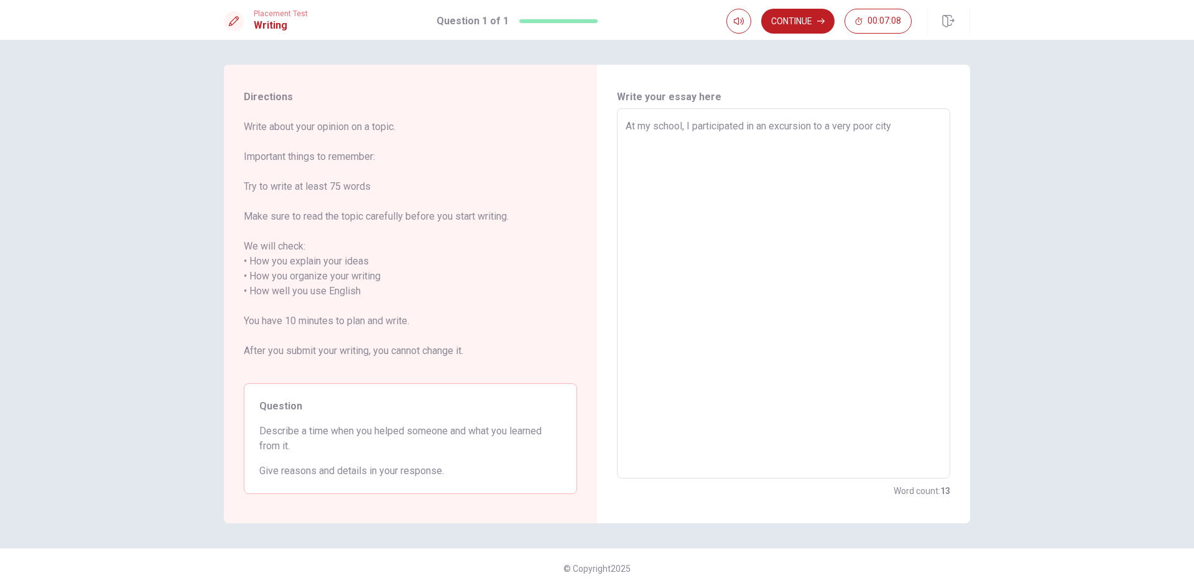
type textarea "At my school, I participated in an excursion to a very poor city t"
type textarea "x"
type textarea "At my school, I participated in an excursion to a very poor city"
type textarea "x"
type textarea "At my school, I participated in an excursion to a very poor city i"
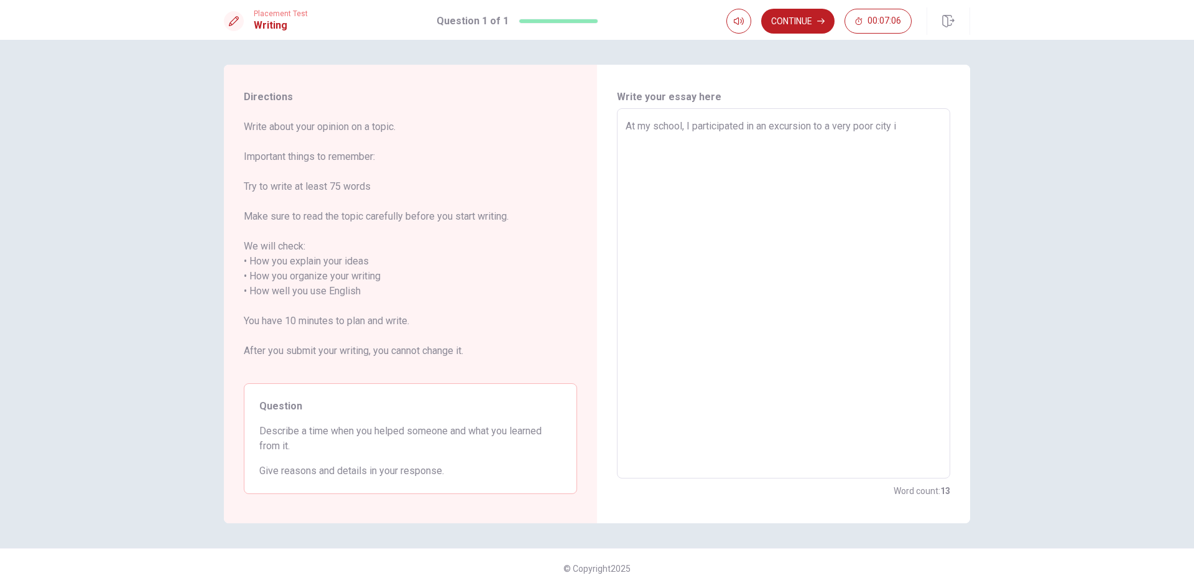
type textarea "x"
type textarea "At my school, I participated in an excursion to a very poor city in"
type textarea "x"
type textarea "At my school, I participated in an excursion to a very poor city in"
type textarea "x"
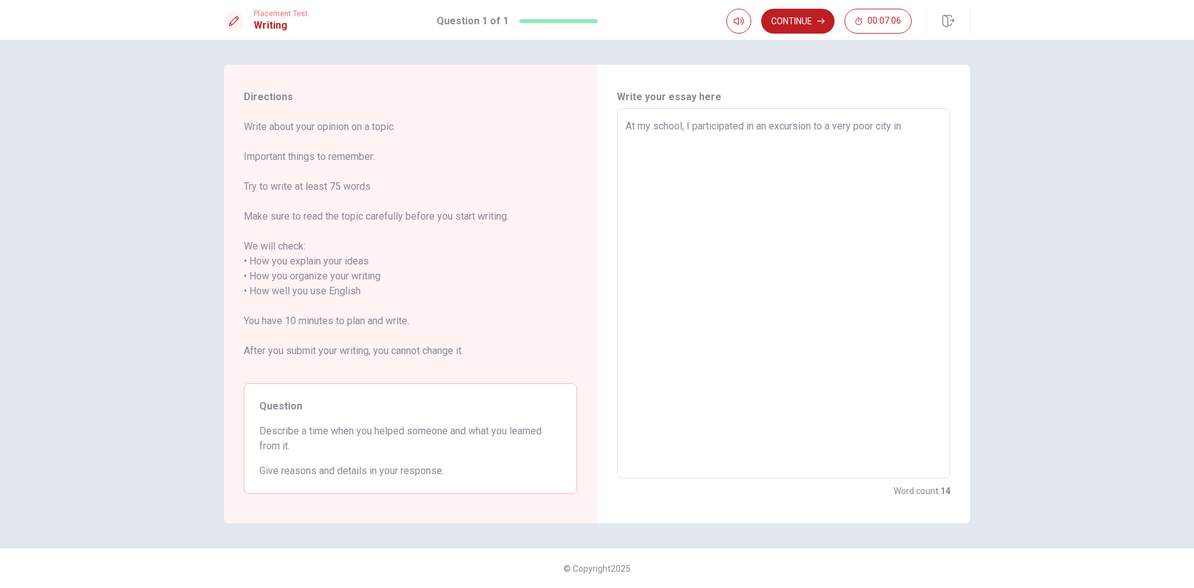
type textarea "At my school, I participated in an excursion to a very poor city in t"
type textarea "x"
type textarea "At my school, I participated in an excursion to a very poor city in th"
type textarea "x"
type textarea "At my school, I participated in an excursion to a very poor city in the"
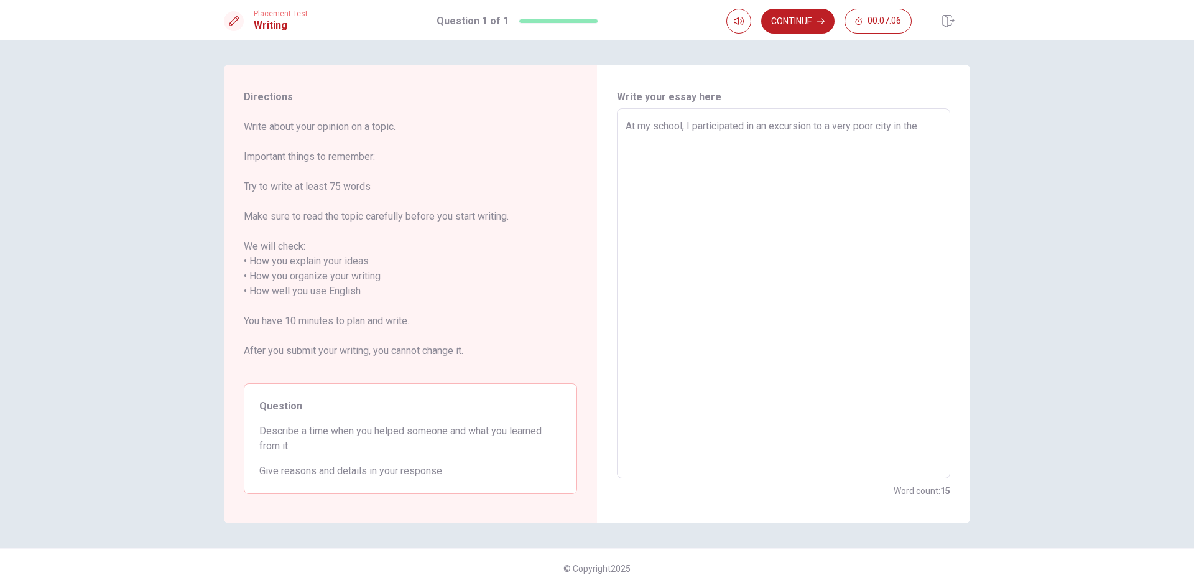
type textarea "x"
type textarea "At my school, I participated in an excursion to a very poor city in the"
type textarea "x"
type textarea "At my school, I participated in an excursion to a very poor city in the c"
type textarea "x"
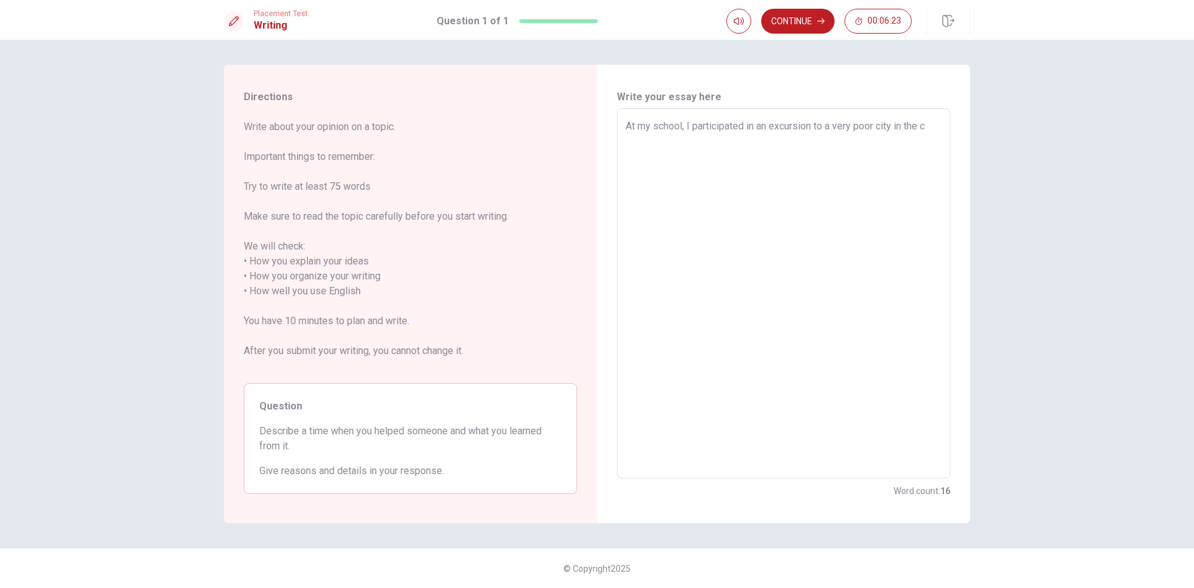
type textarea "At my school, I participated in an excursion to a very poor city in the co"
type textarea "x"
type textarea "At my school, I participated in an excursion to a very poor city in the con"
type textarea "x"
type textarea "At my school, I participated in an excursion to a very poor city in the cont"
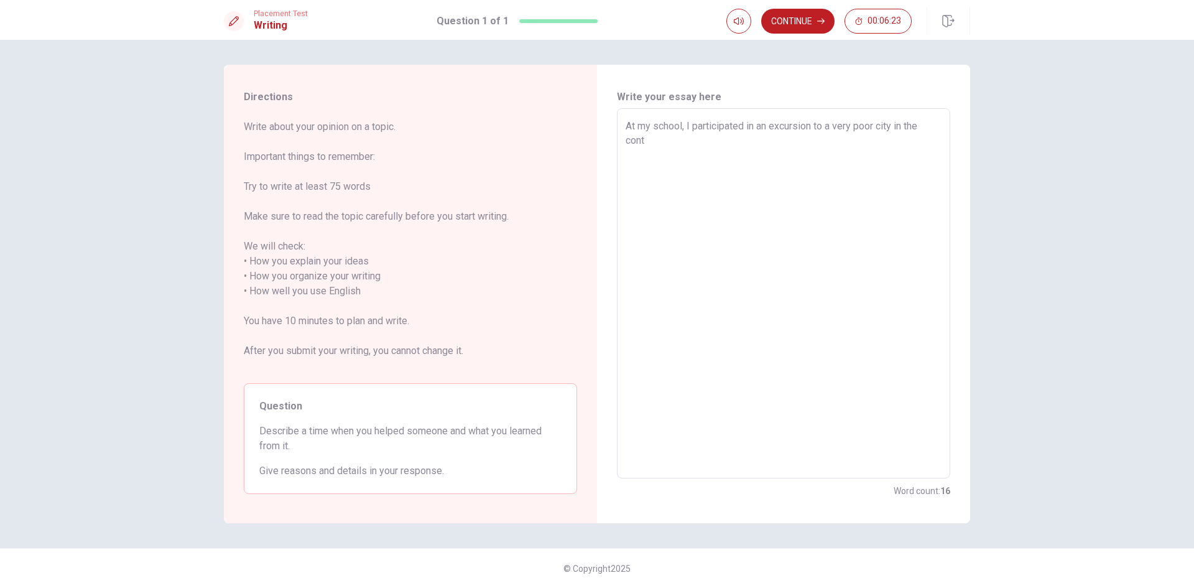
type textarea "x"
type textarea "At my school, I participated in an excursion to a very poor city in the contr"
type textarea "x"
type textarea "At my school, I participated in an excursion to a very poor city in the contry"
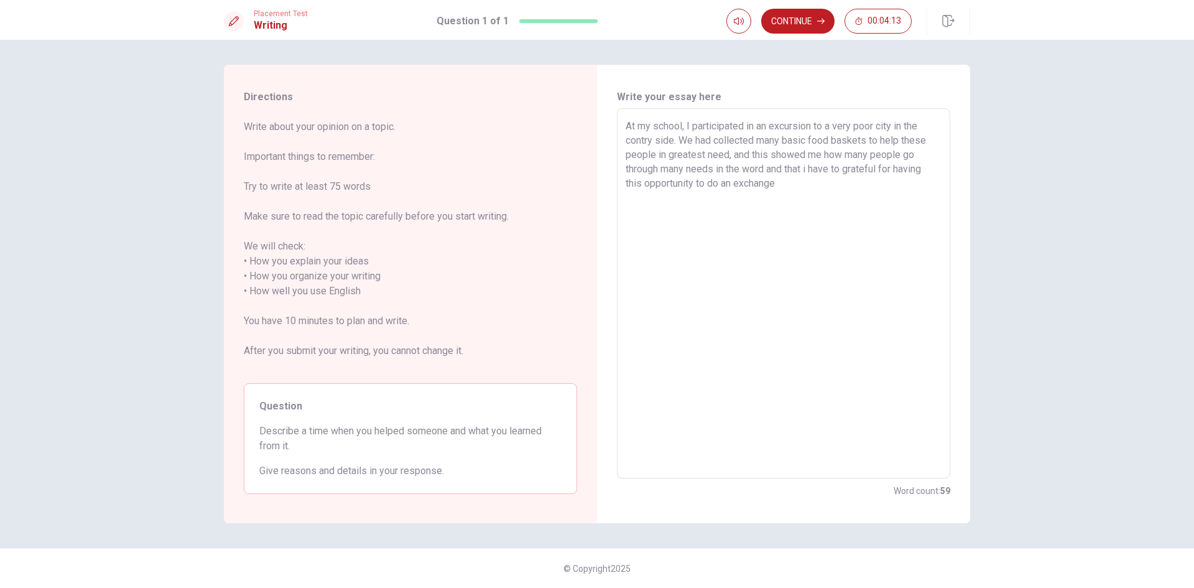
click at [768, 170] on textarea "At my school, I participated in an excursion to a very poor city in the contry …" at bounding box center [783, 293] width 316 height 349
click at [785, 201] on textarea "At my school, I participated in an excursion to a very poor city in the contry …" at bounding box center [783, 293] width 316 height 349
click at [868, 142] on textarea "At my school, I participated in an excursion to a very poor city in the contry …" at bounding box center [783, 293] width 316 height 349
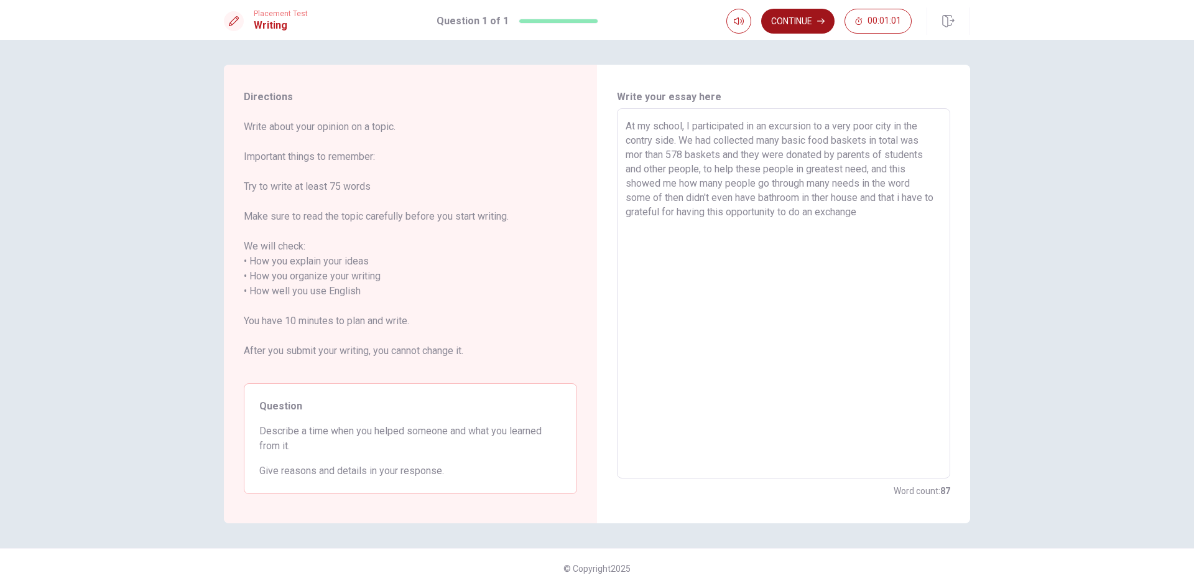
click at [810, 25] on button "Continue" at bounding box center [797, 21] width 73 height 25
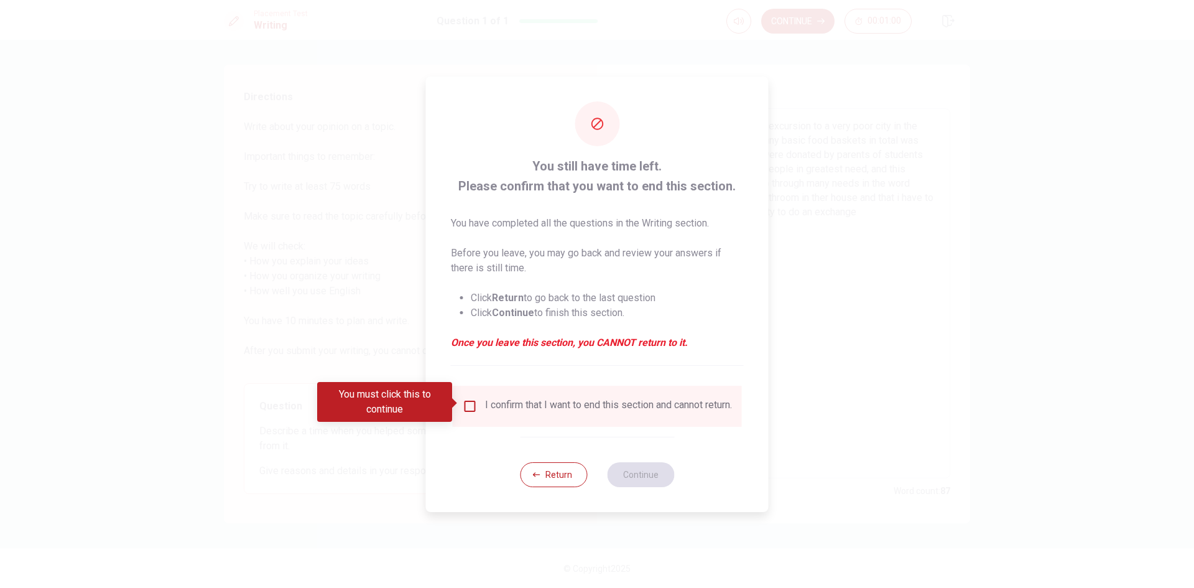
click at [465, 405] on input "You must click this to continue" at bounding box center [470, 406] width 15 height 15
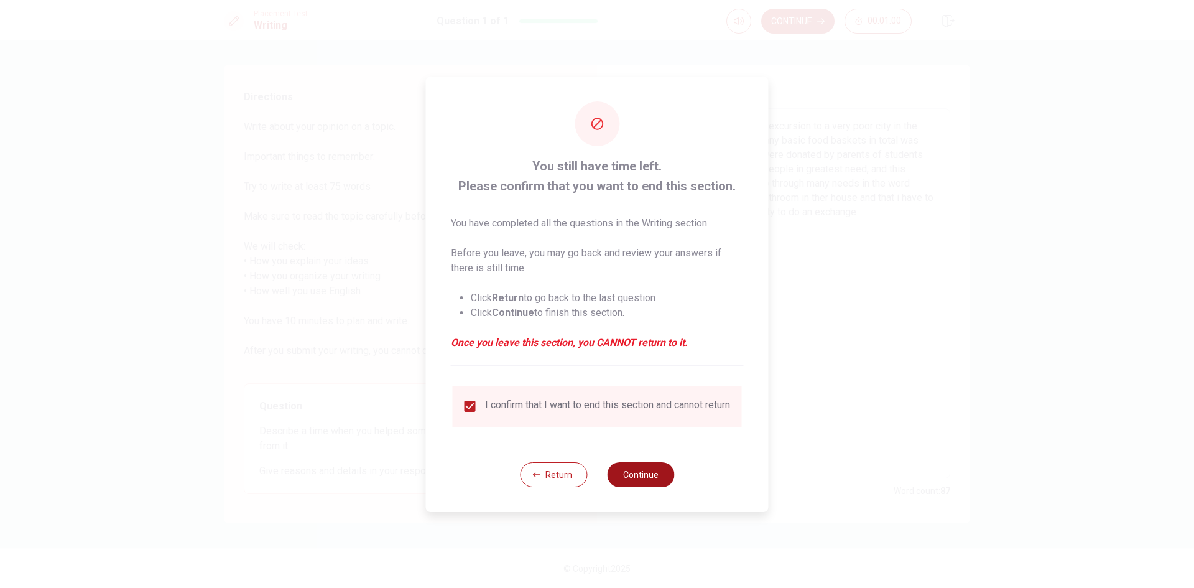
click at [647, 482] on button "Continue" at bounding box center [640, 474] width 67 height 25
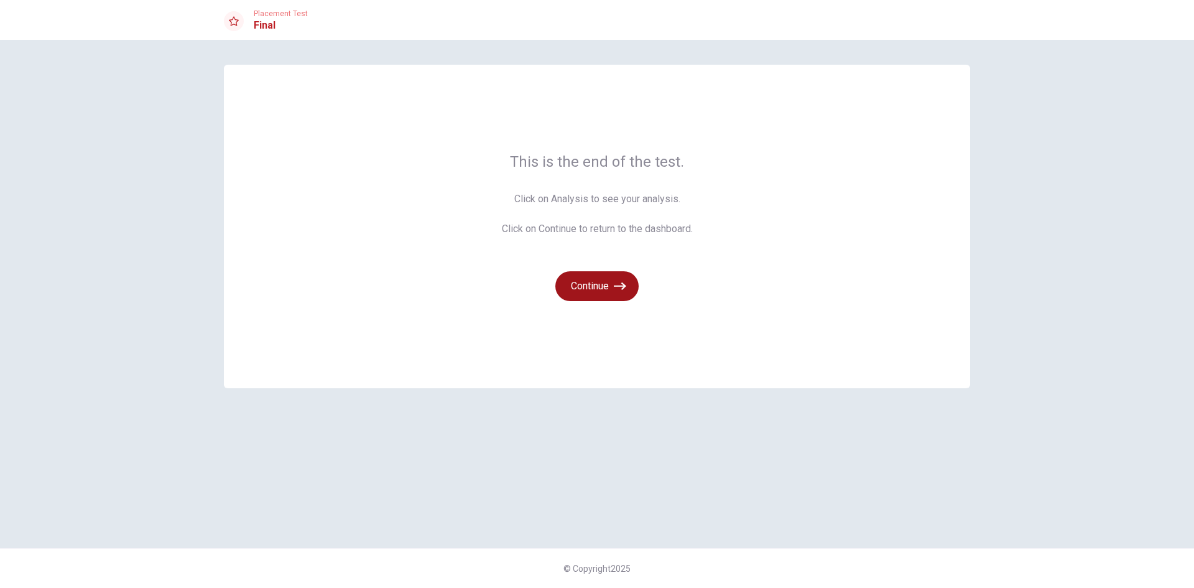
click at [613, 286] on button "Continue" at bounding box center [596, 286] width 83 height 30
